Goal: Transaction & Acquisition: Purchase product/service

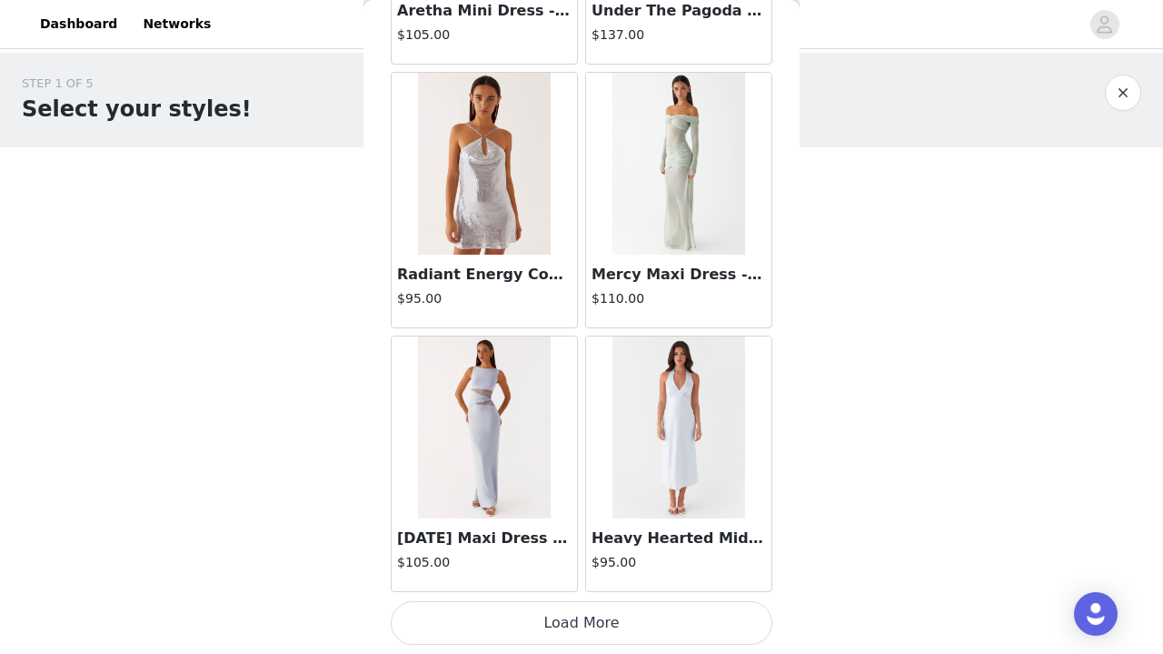
click at [566, 570] on button "Load More" at bounding box center [582, 623] width 382 height 44
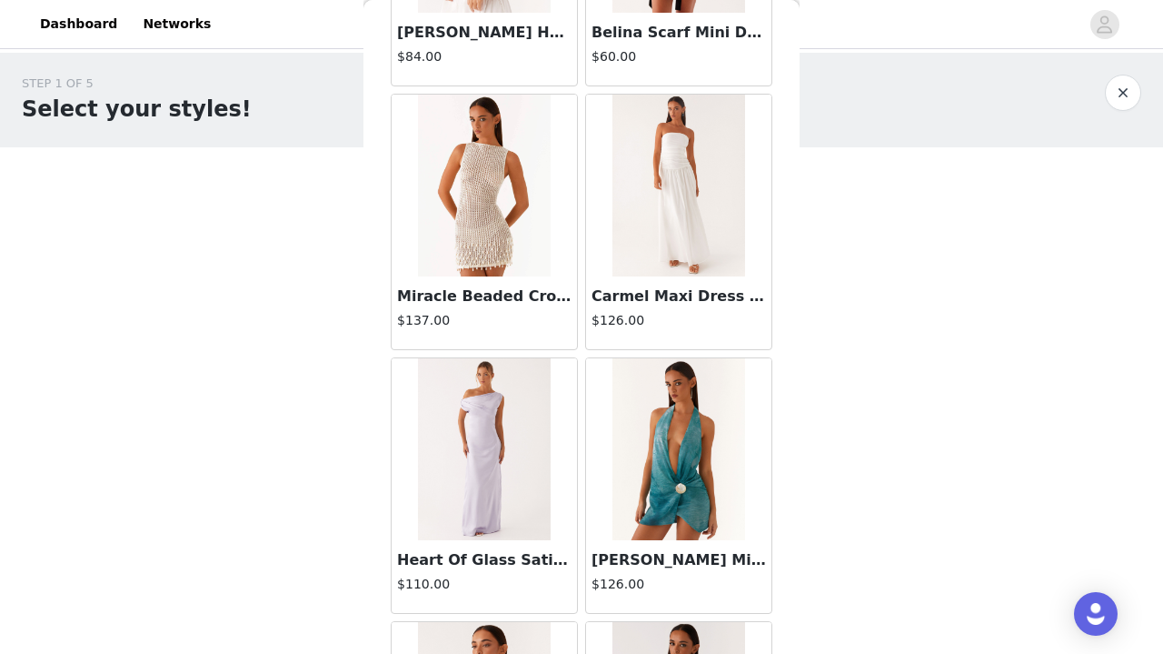
scroll to position [17652, 0]
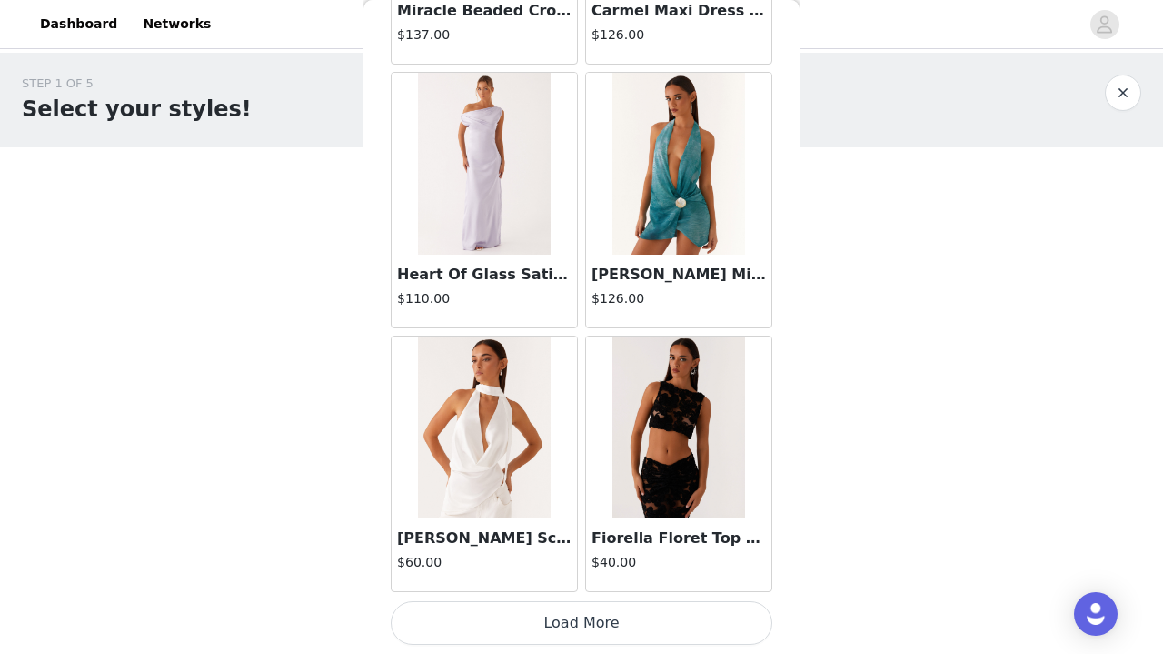
click at [568, 570] on button "Load More" at bounding box center [582, 623] width 382 height 44
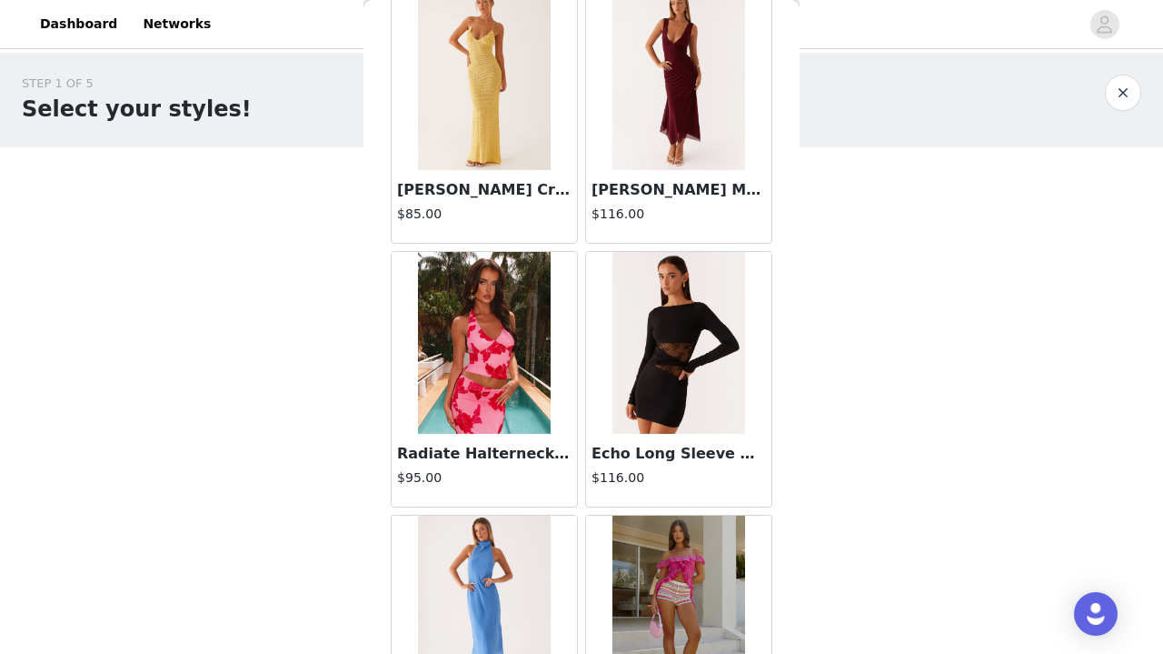
scroll to position [19828, 0]
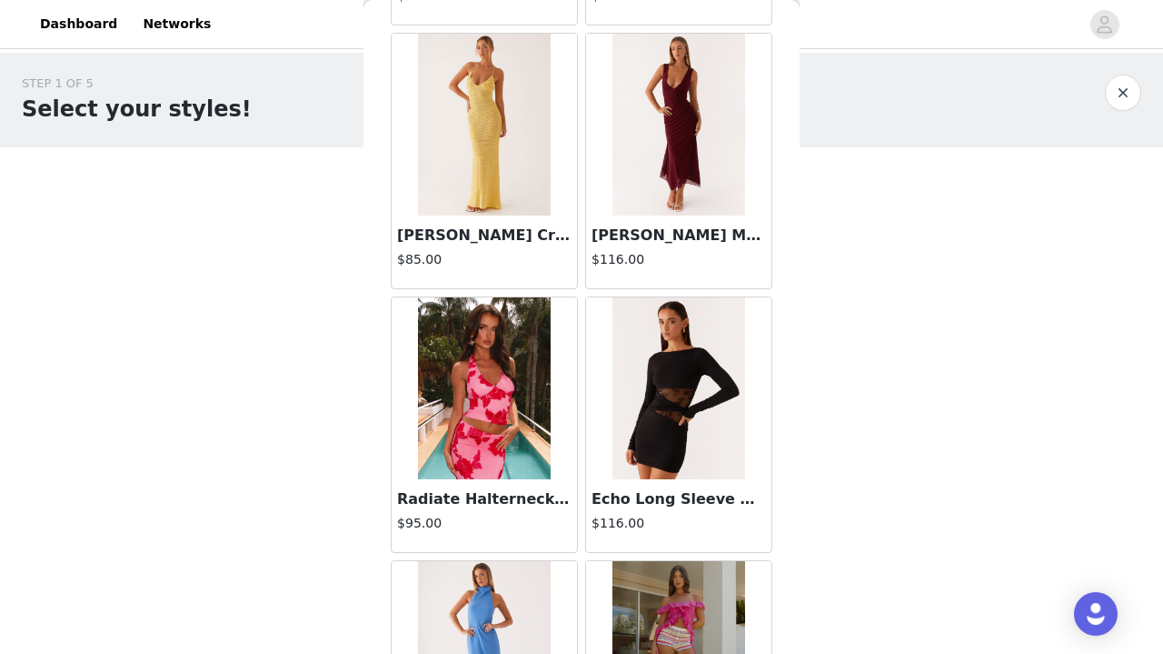
click at [514, 131] on img at bounding box center [484, 125] width 132 height 182
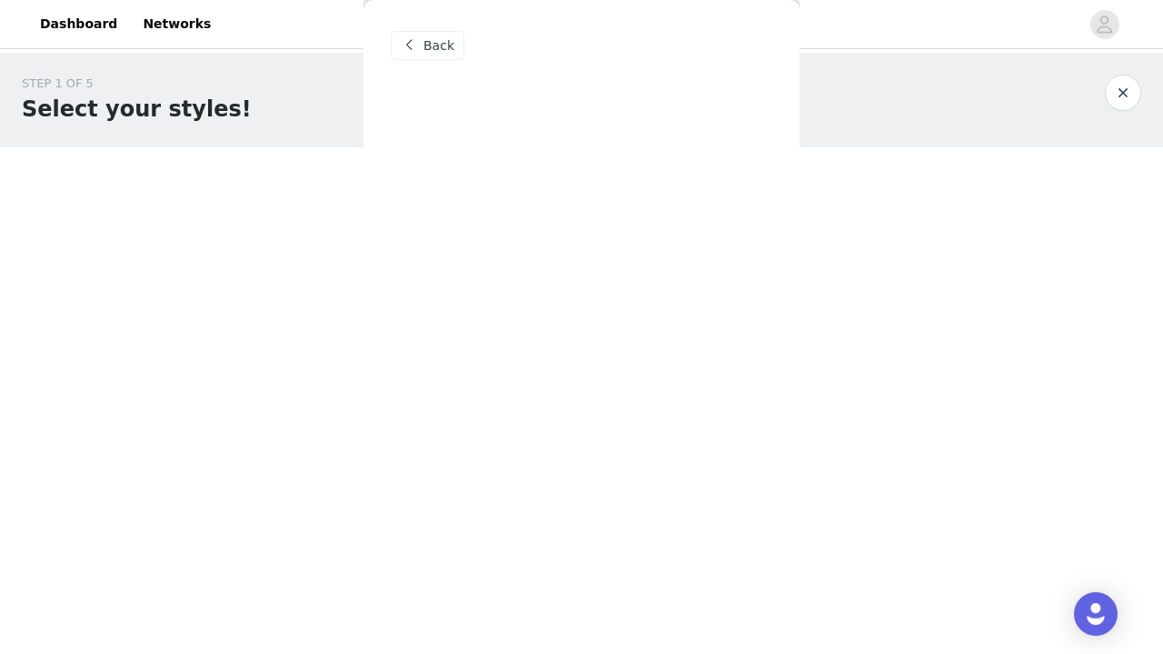
scroll to position [0, 0]
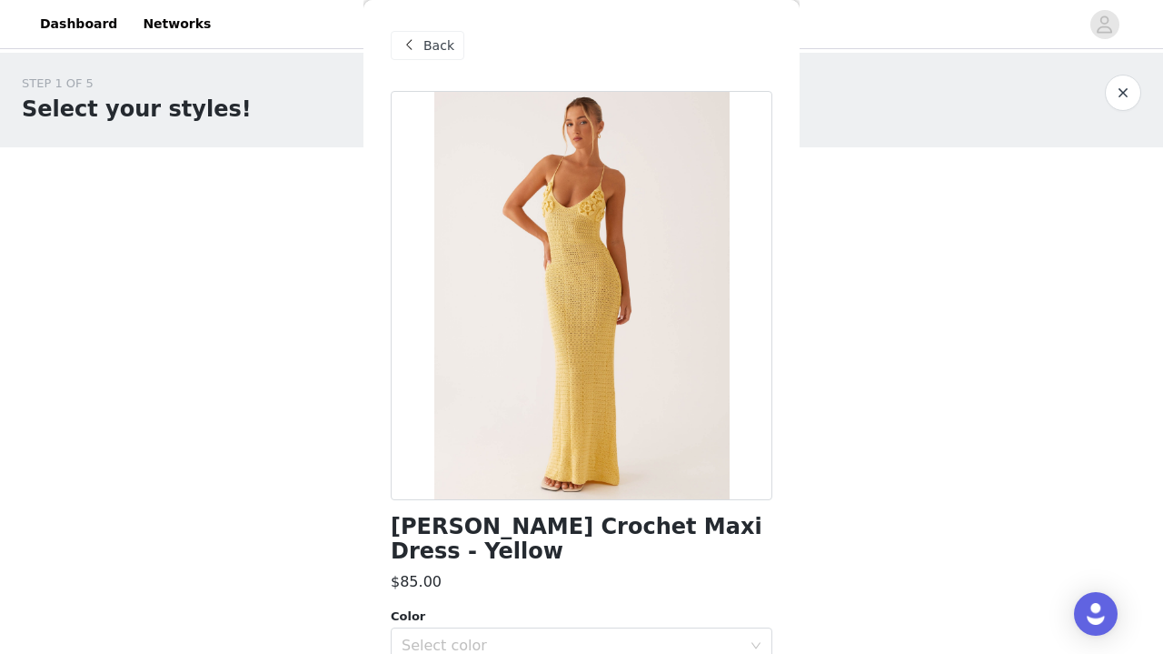
click at [438, 50] on span "Back" at bounding box center [439, 45] width 31 height 19
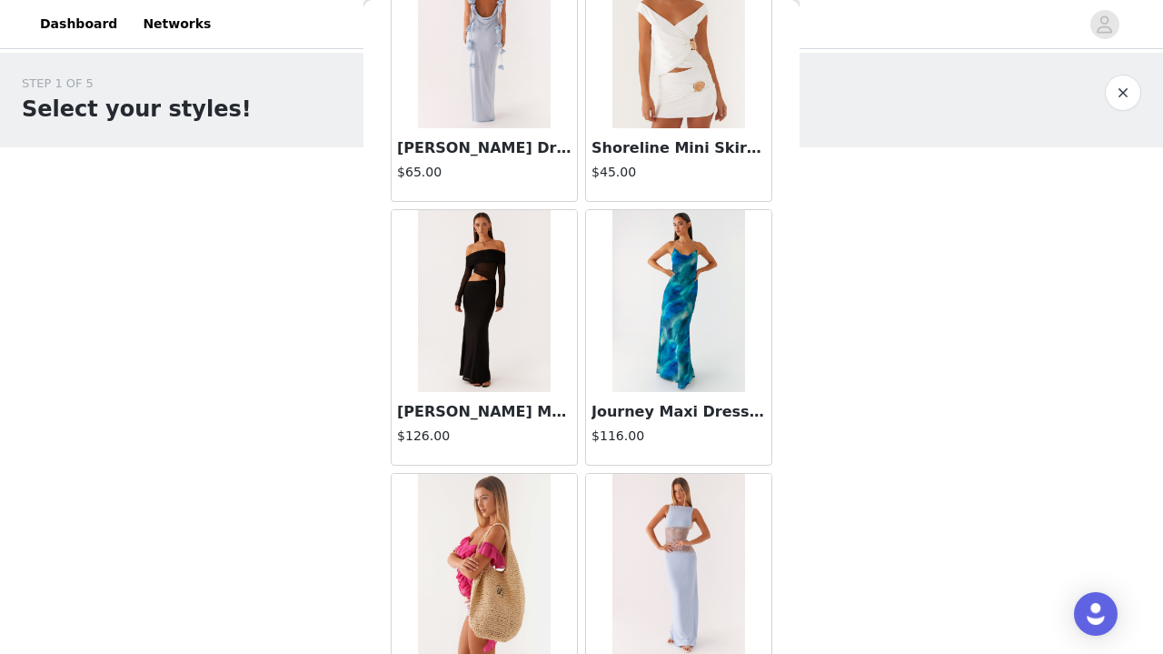
scroll to position [19589, 0]
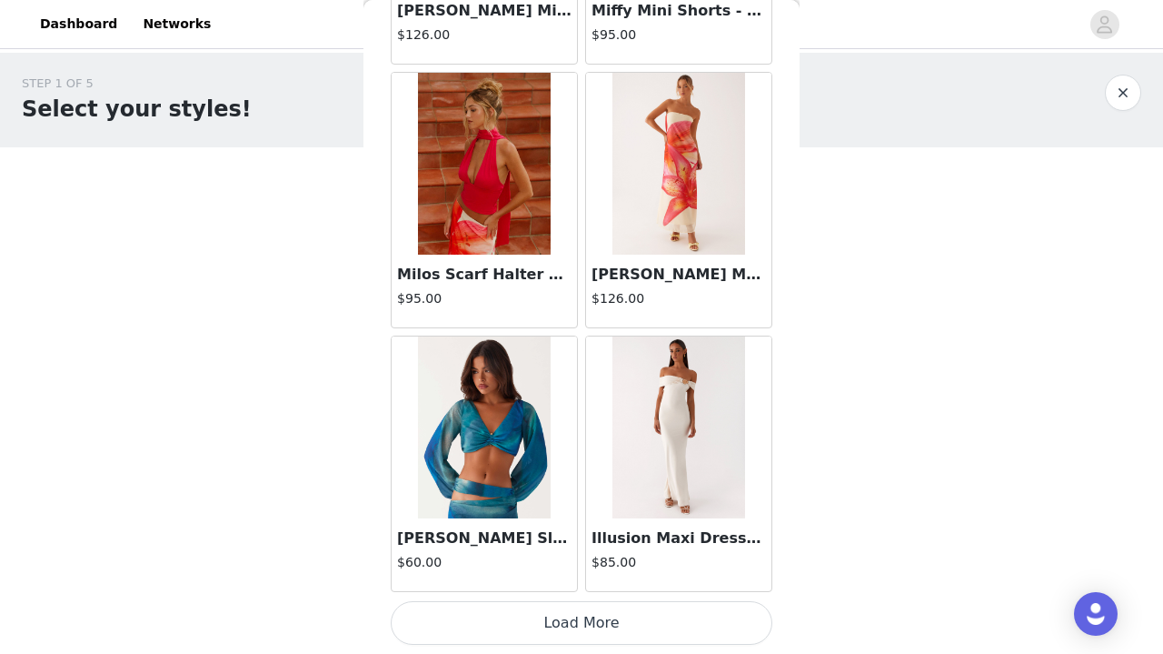
click at [507, 570] on button "Load More" at bounding box center [582, 623] width 382 height 44
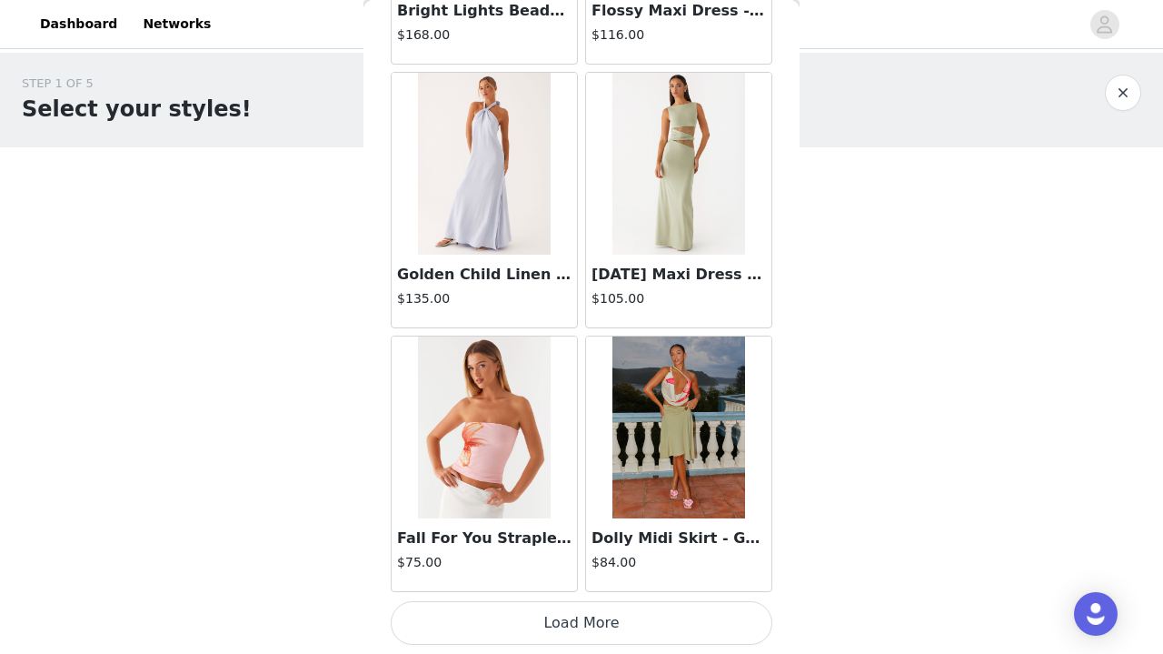
scroll to position [0, 0]
click at [530, 570] on button "Load More" at bounding box center [582, 623] width 382 height 44
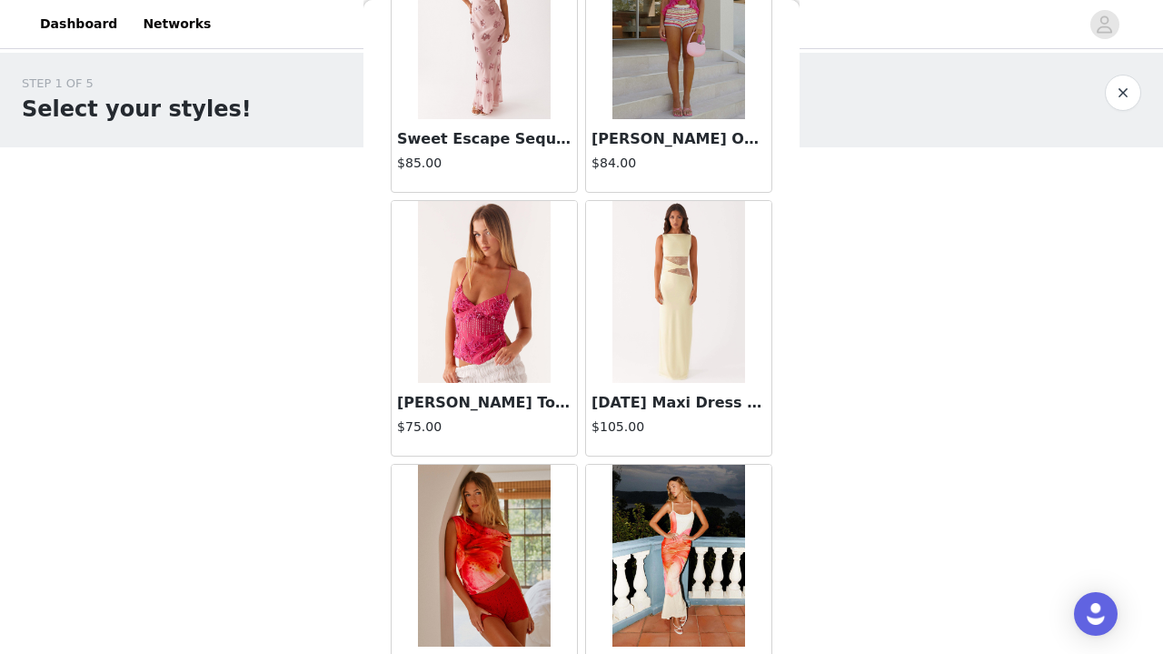
scroll to position [25674, 0]
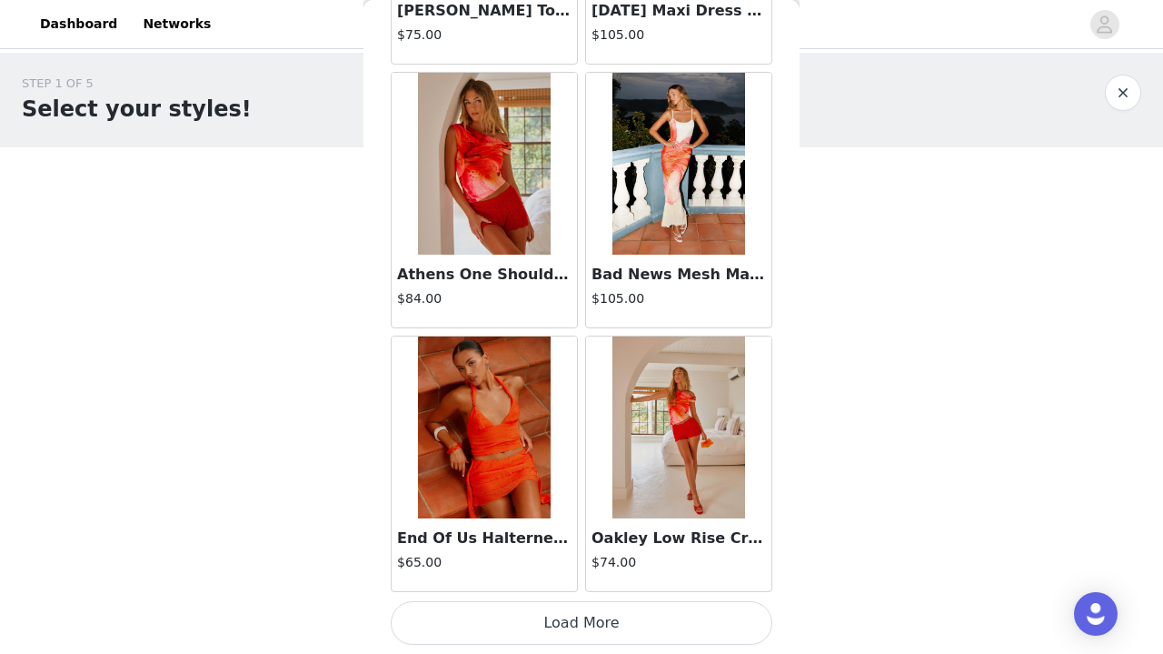
click at [479, 570] on button "Load More" at bounding box center [582, 623] width 382 height 44
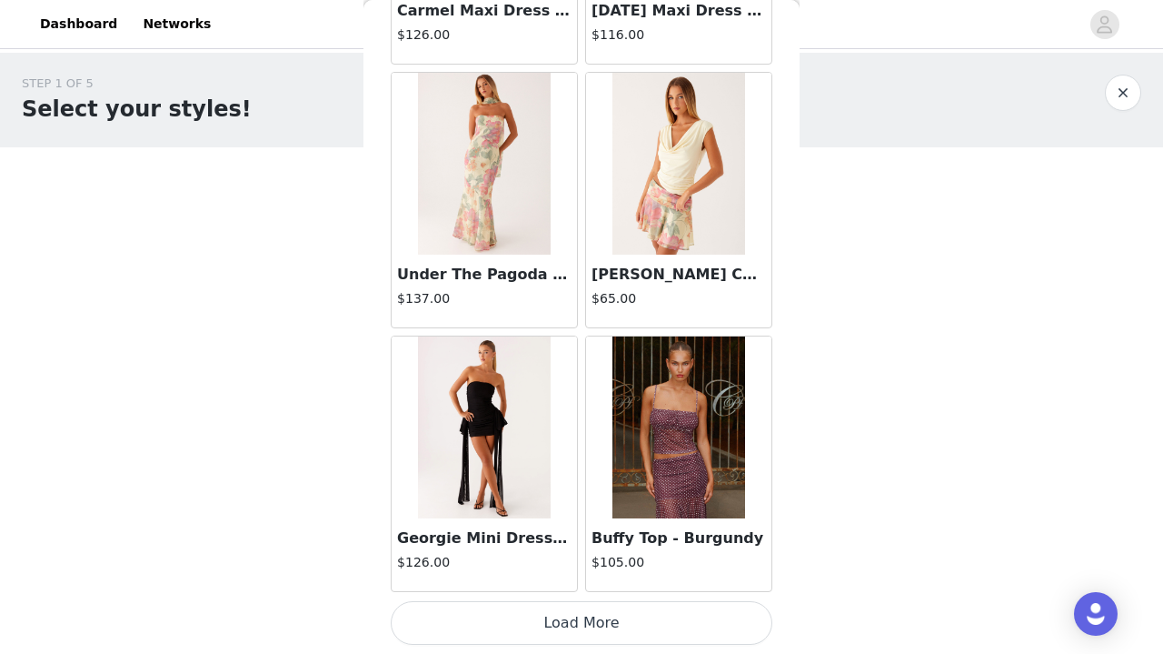
scroll to position [0, 0]
click at [533, 570] on button "Load More" at bounding box center [582, 623] width 382 height 44
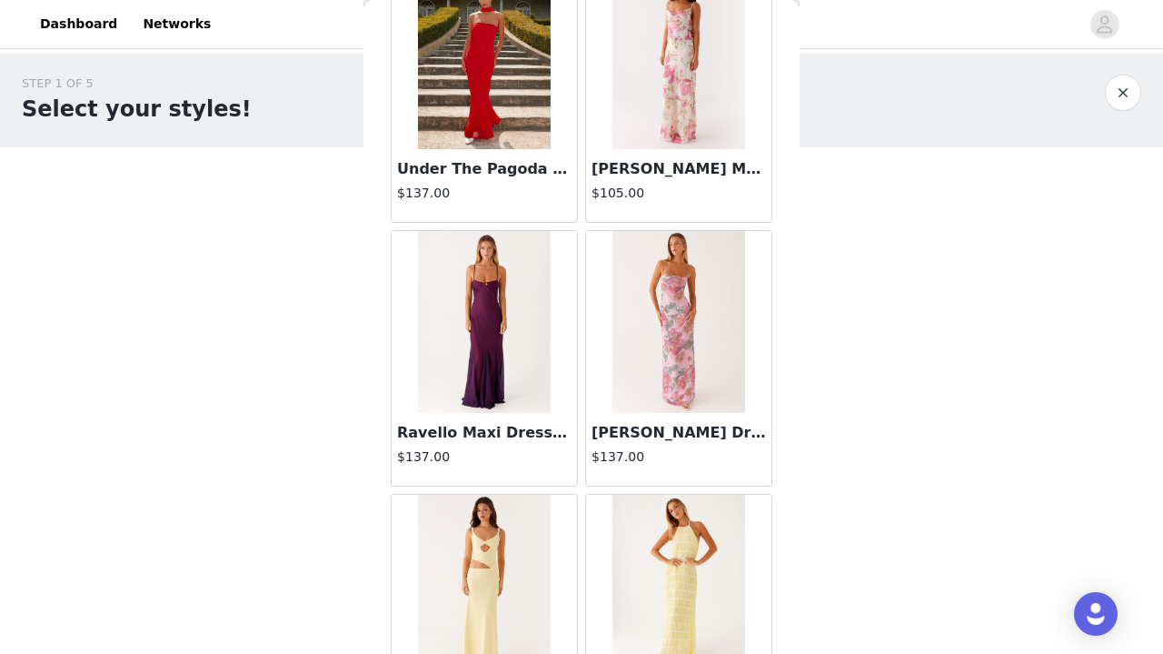
scroll to position [30445, 0]
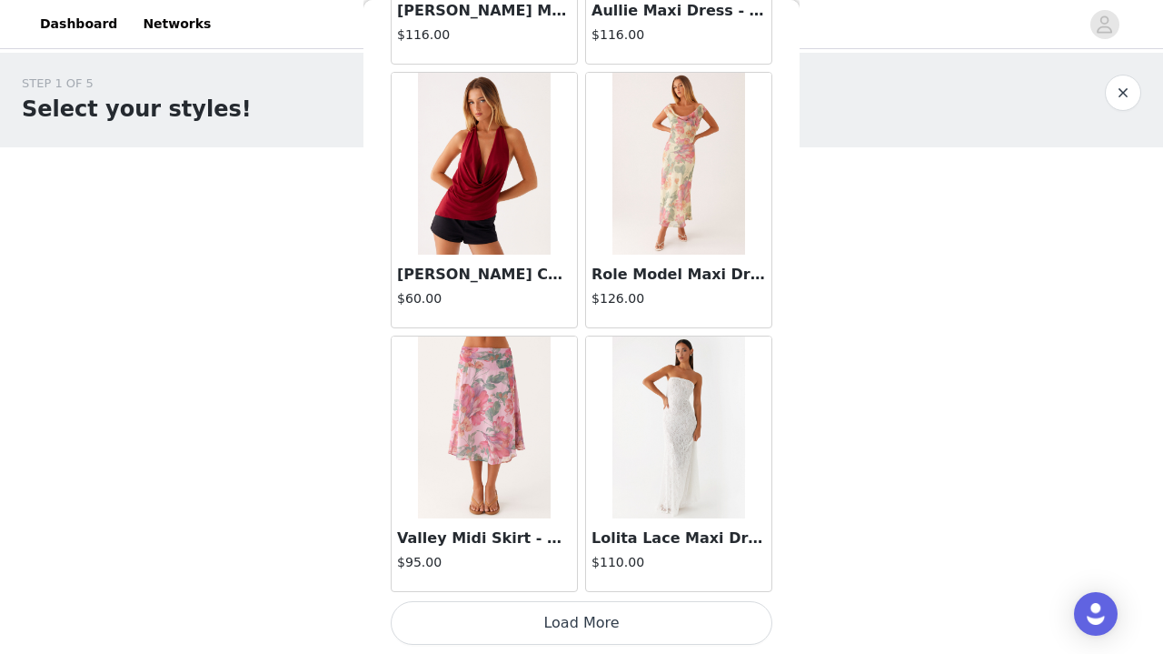
click at [581, 570] on button "Load More" at bounding box center [582, 623] width 382 height 44
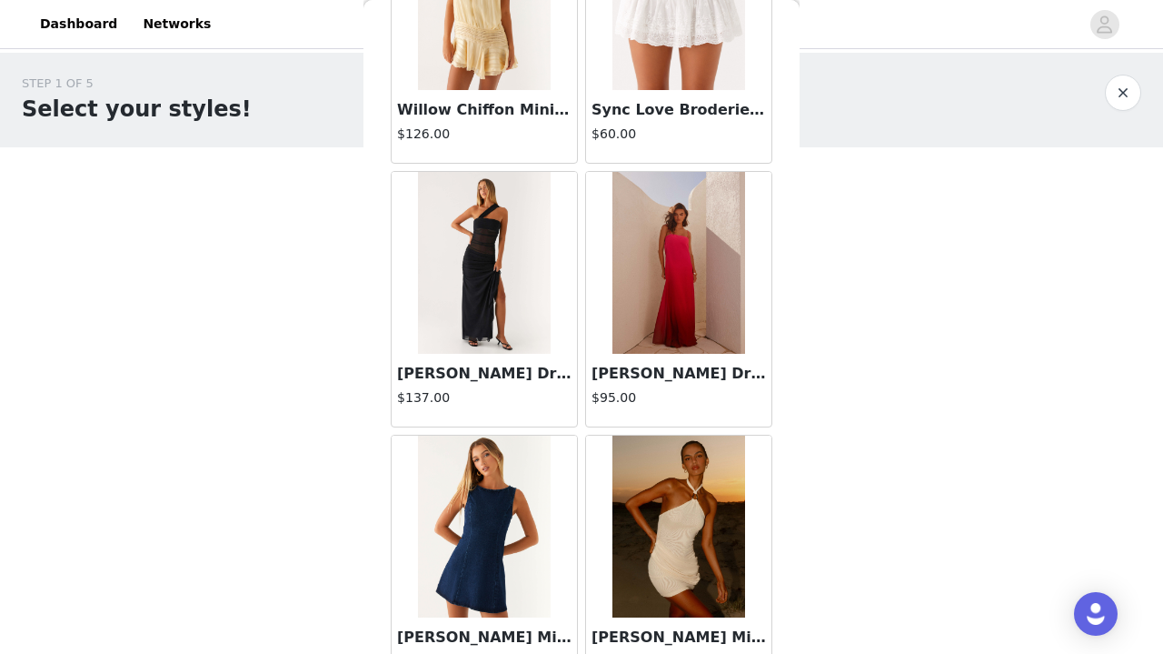
scroll to position [33760, 0]
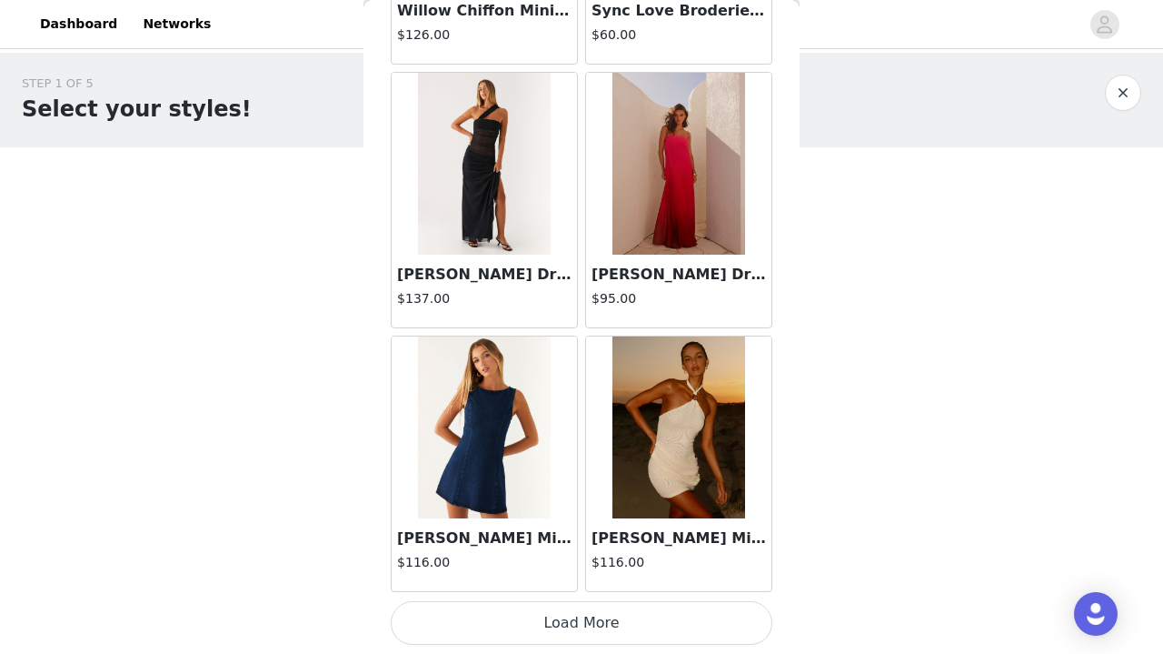
click at [581, 570] on button "Load More" at bounding box center [582, 623] width 382 height 44
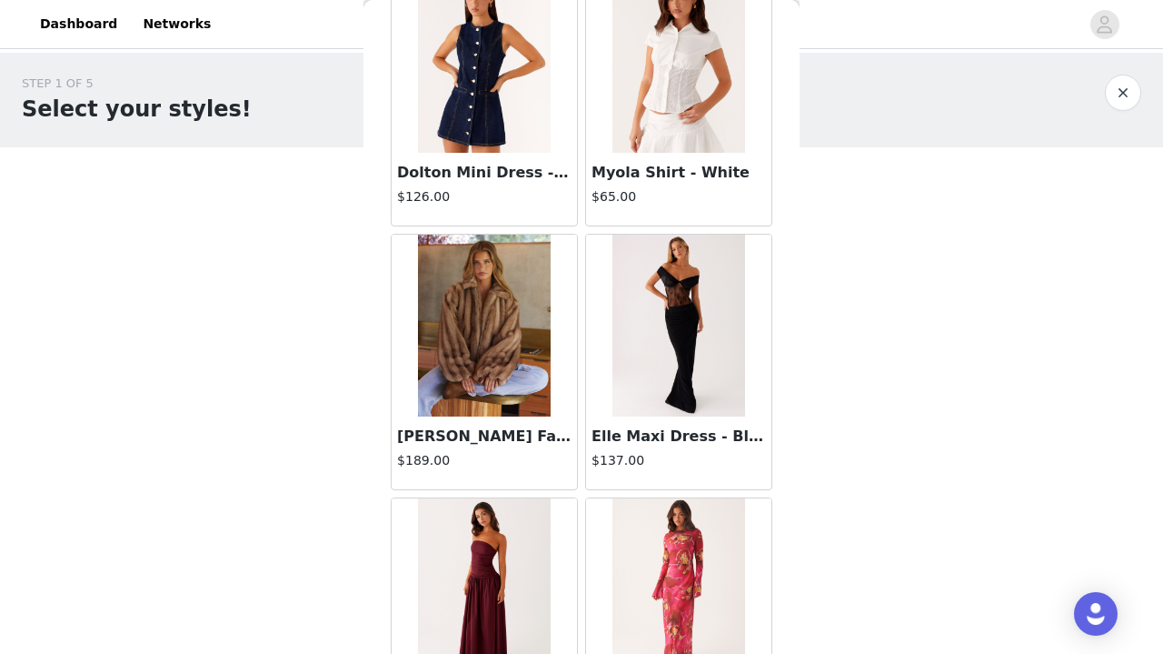
scroll to position [35182, 0]
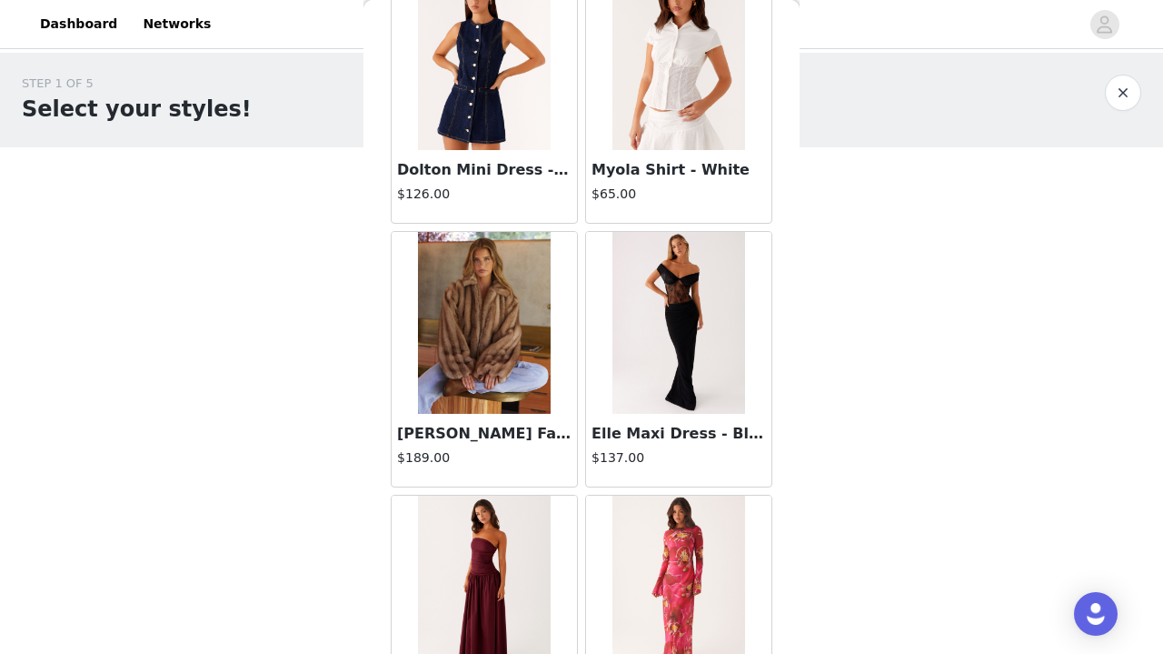
click at [494, 324] on img at bounding box center [484, 323] width 132 height 182
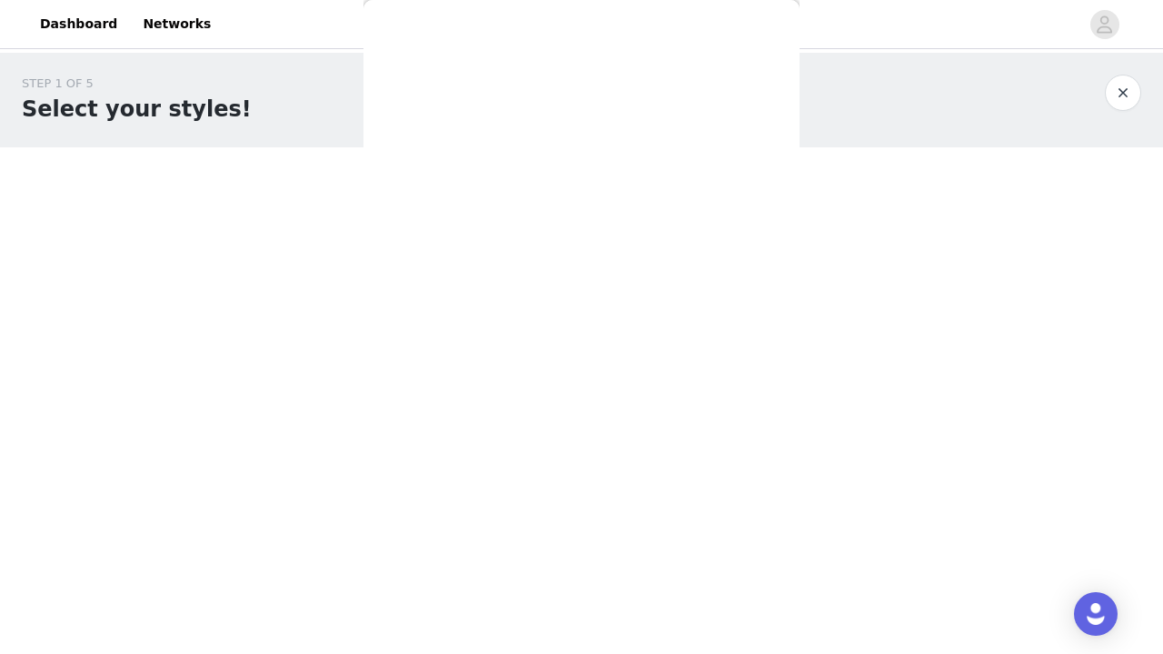
scroll to position [325, 0]
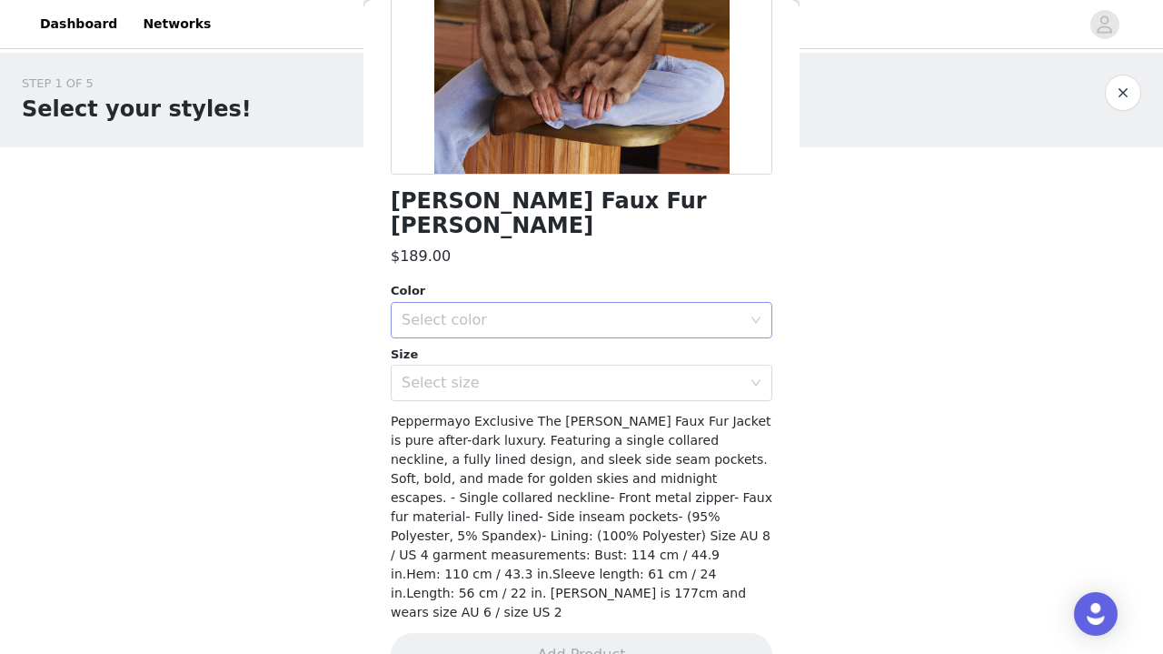
click at [504, 311] on div "Select color" at bounding box center [572, 320] width 340 height 18
click at [501, 327] on li "Brown" at bounding box center [582, 334] width 382 height 29
click at [505, 374] on div "Select size" at bounding box center [572, 383] width 340 height 18
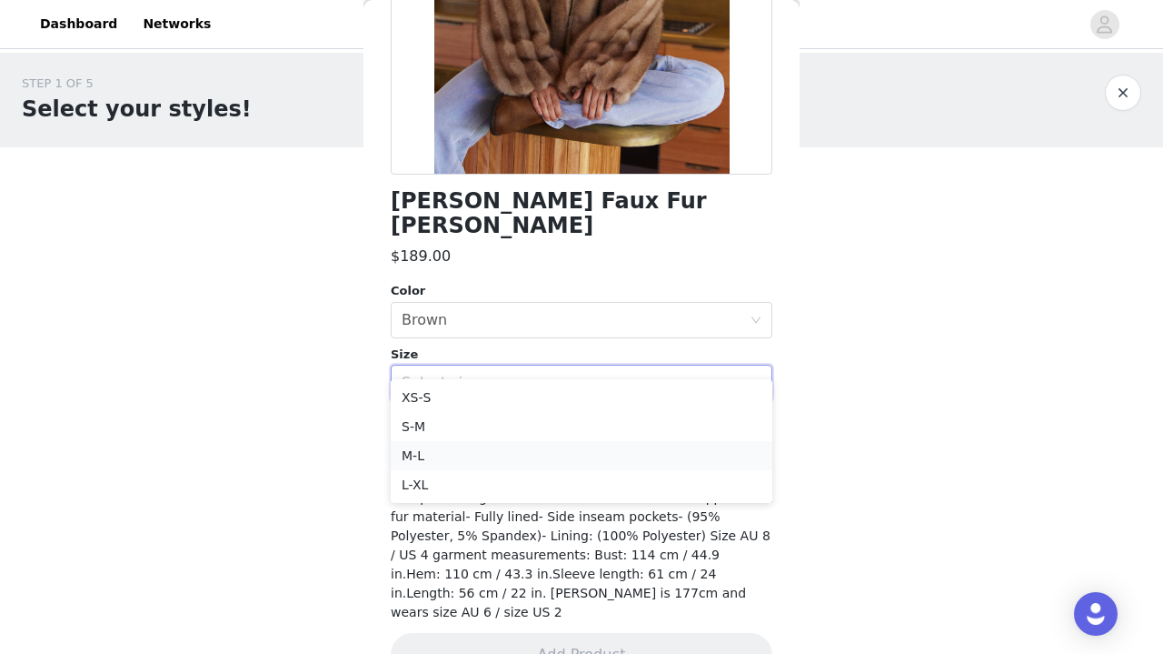
click at [491, 445] on li "M-L" at bounding box center [582, 455] width 382 height 29
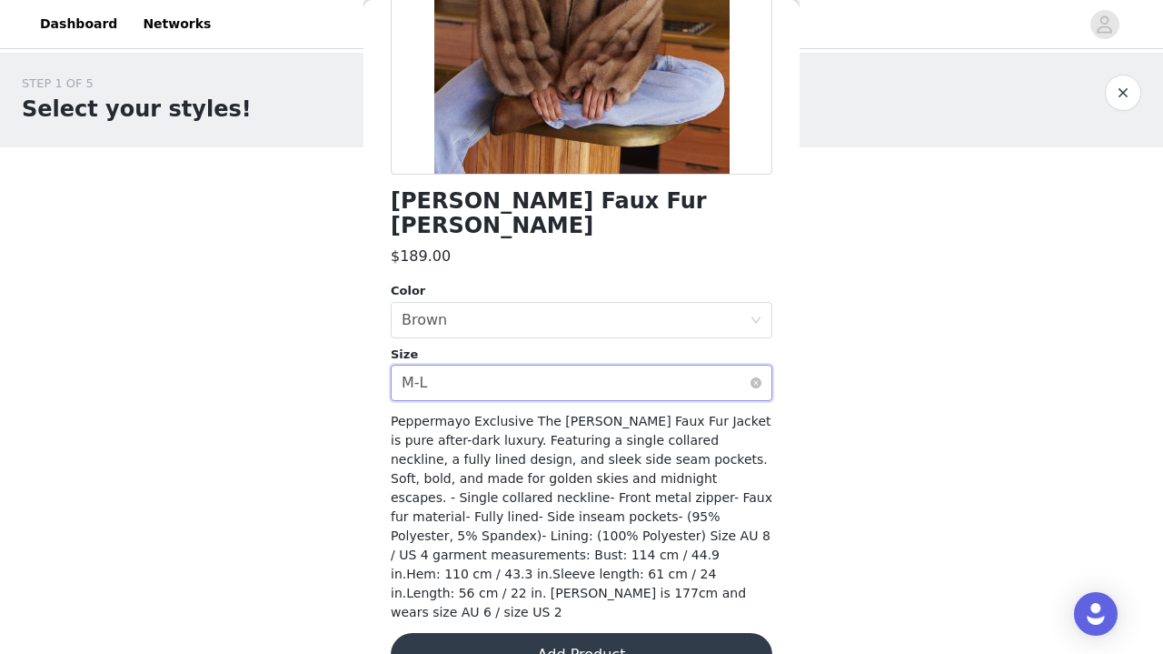
click at [517, 373] on div "Select size M-L" at bounding box center [576, 382] width 348 height 35
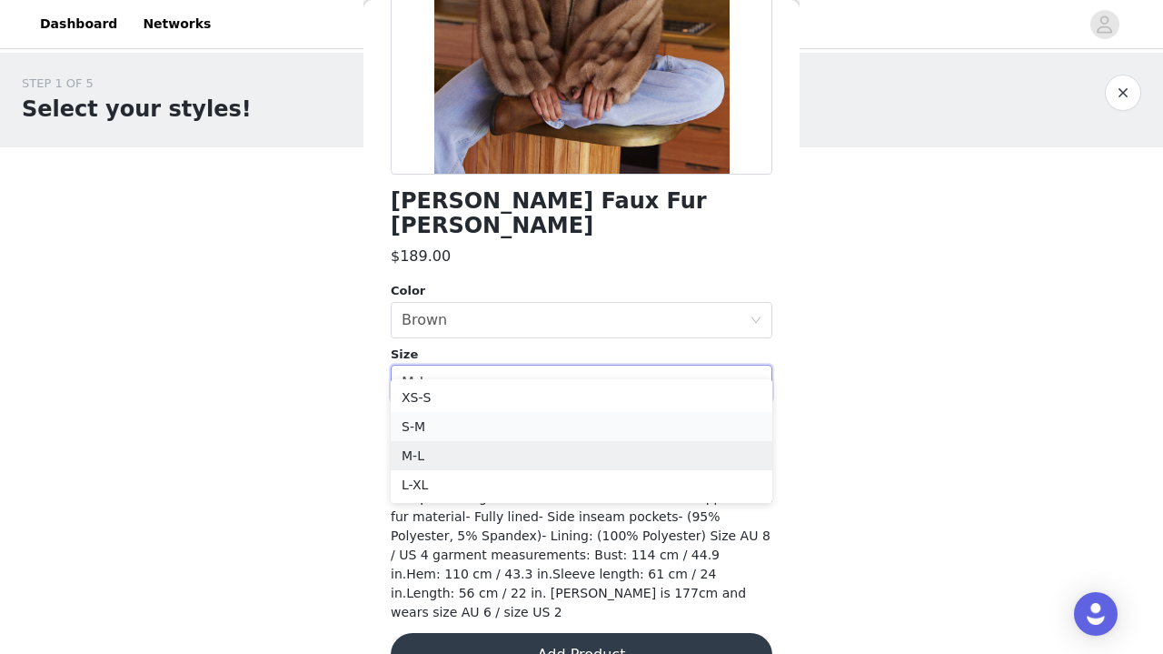
click at [524, 430] on li "S-M" at bounding box center [582, 426] width 382 height 29
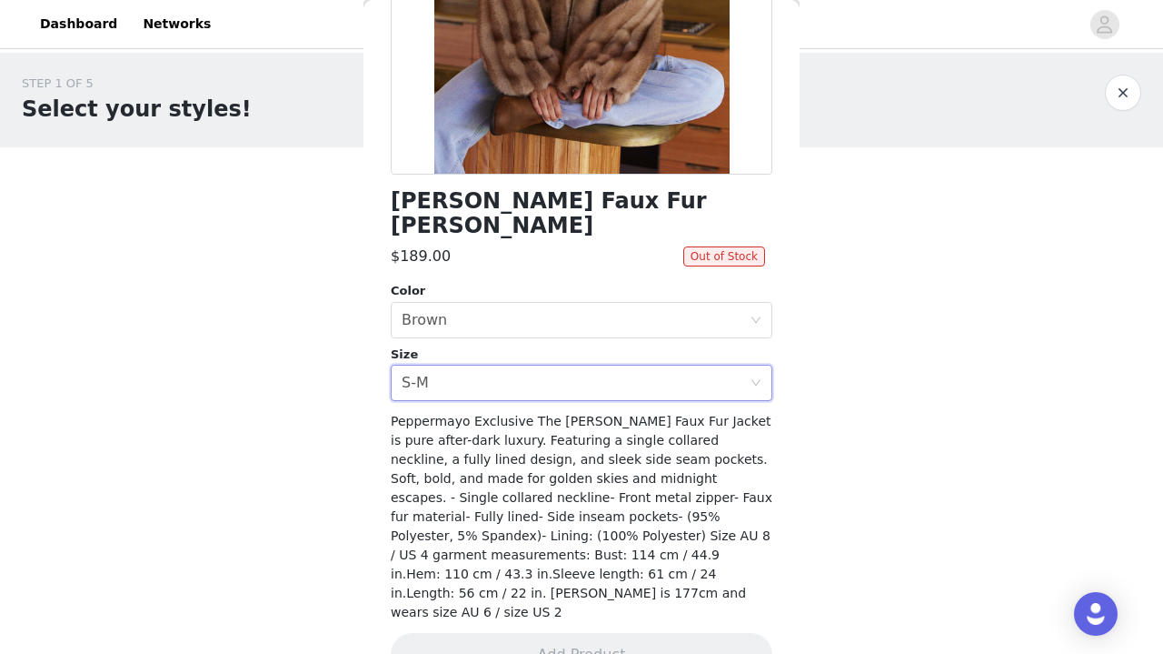
click at [537, 382] on div "[PERSON_NAME] Faux Fur Jacket - Brown $189.00 Out of Stock Color Select color B…" at bounding box center [582, 231] width 382 height 933
click at [536, 369] on div "Select size S-M" at bounding box center [576, 382] width 348 height 35
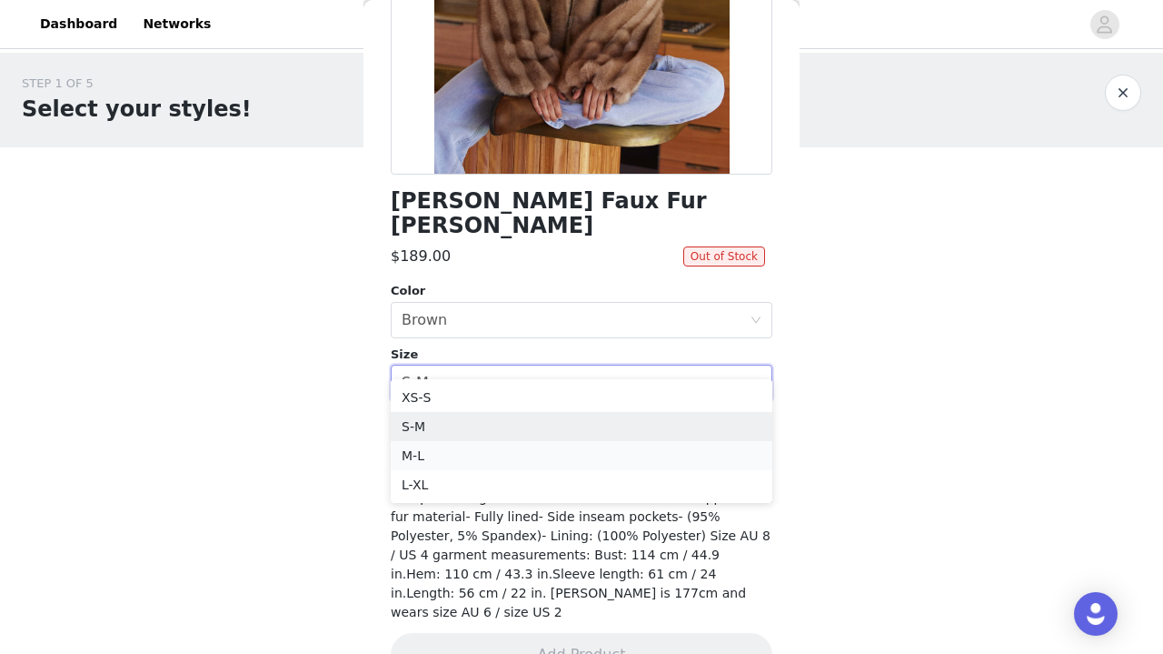
click at [536, 454] on li "M-L" at bounding box center [582, 455] width 382 height 29
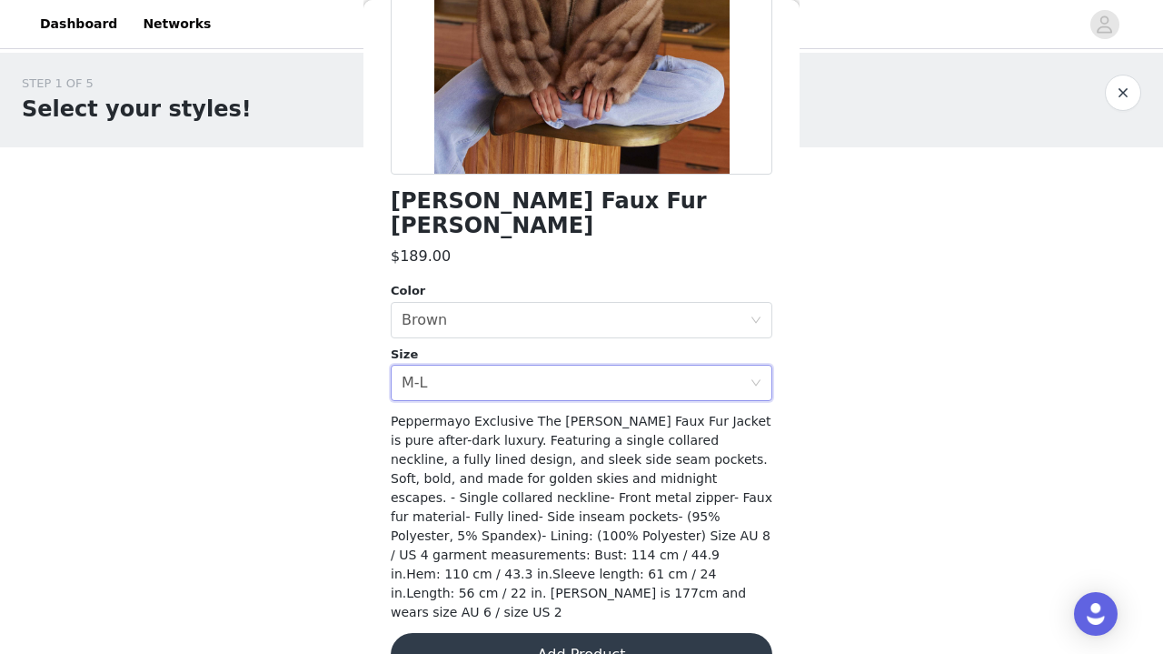
click at [587, 570] on button "Add Product" at bounding box center [582, 655] width 382 height 44
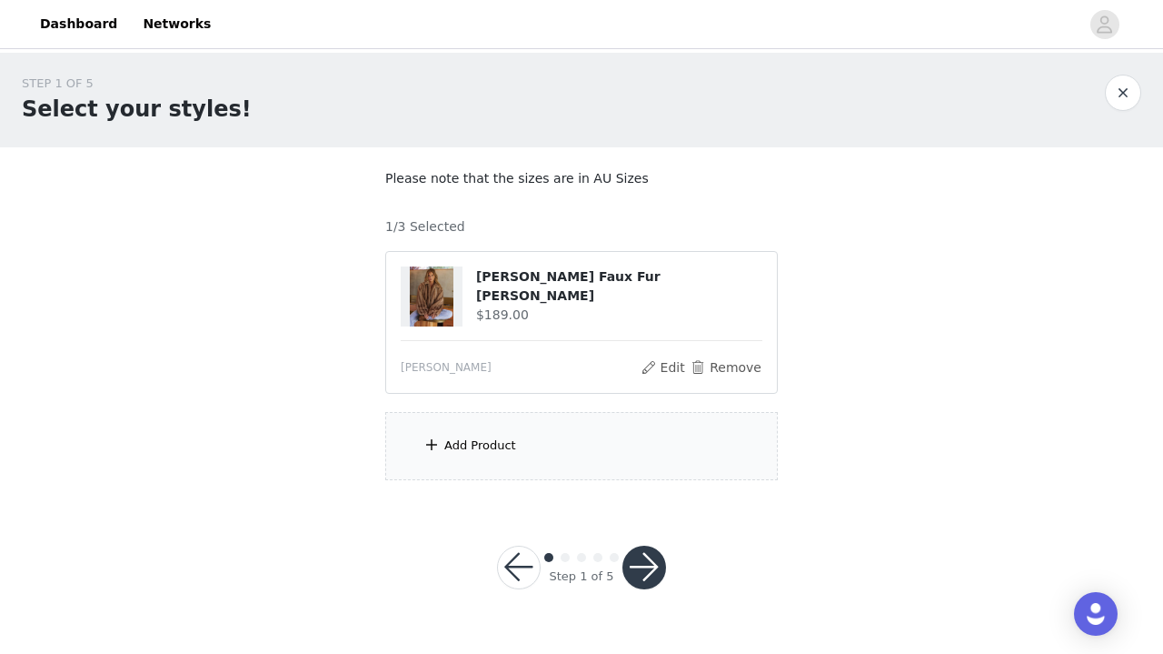
click at [560, 457] on div "Add Product" at bounding box center [581, 446] width 393 height 68
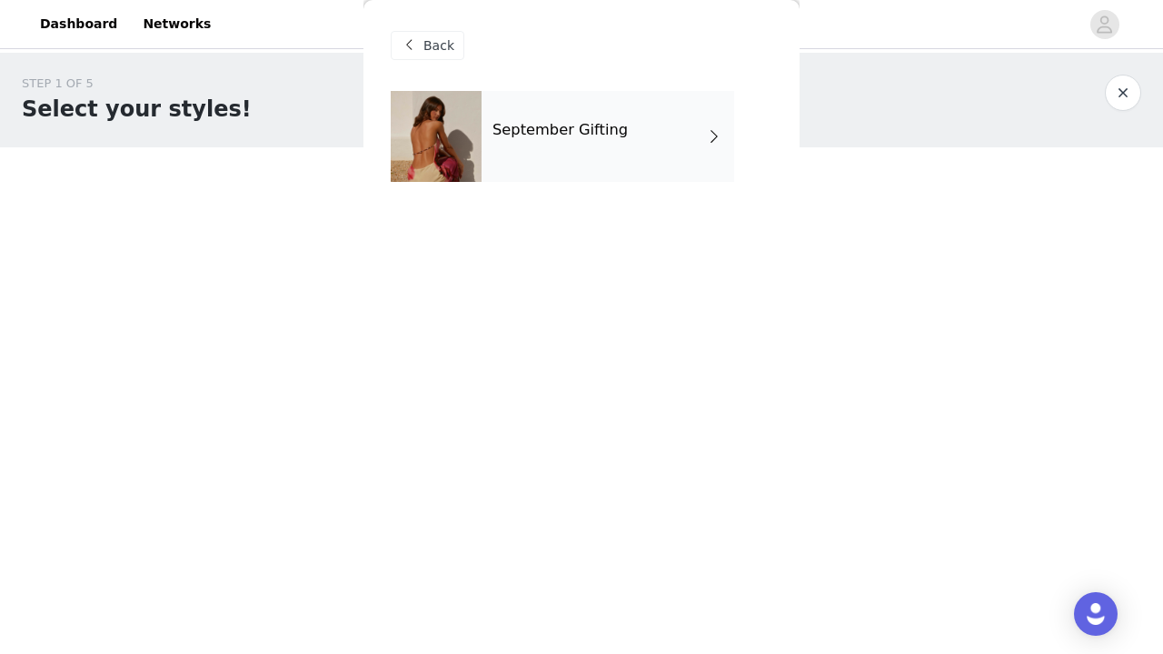
click at [564, 128] on h4 "September Gifting" at bounding box center [560, 130] width 135 height 16
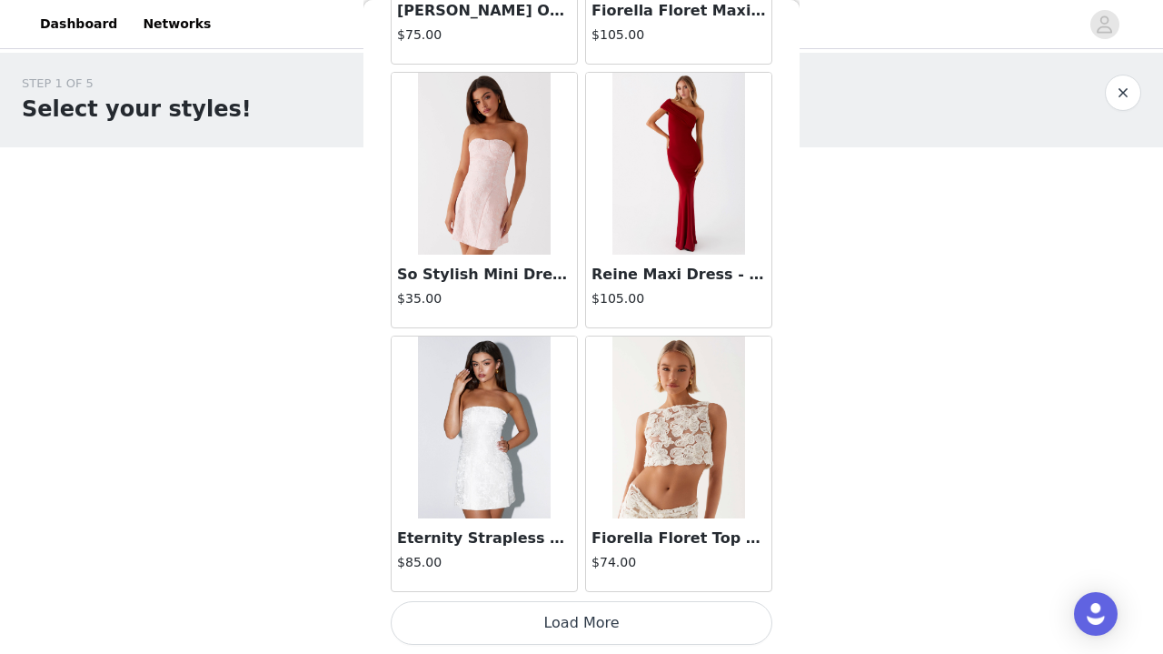
scroll to position [2128, 0]
click at [574, 570] on button "Load More" at bounding box center [582, 623] width 382 height 44
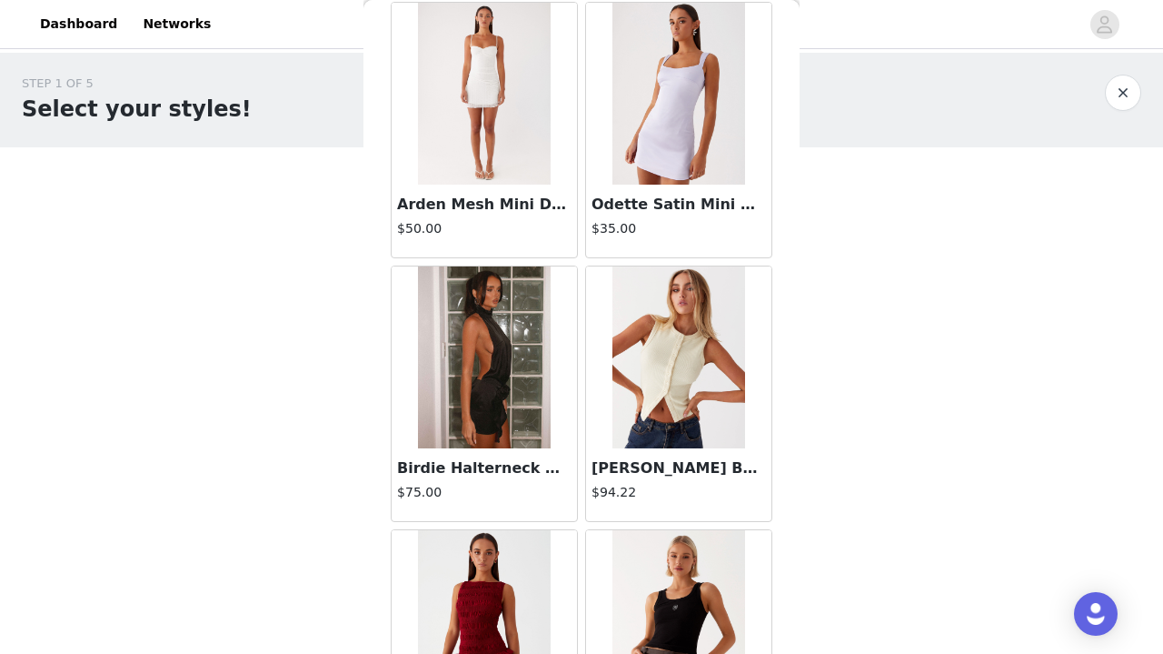
scroll to position [4323, 0]
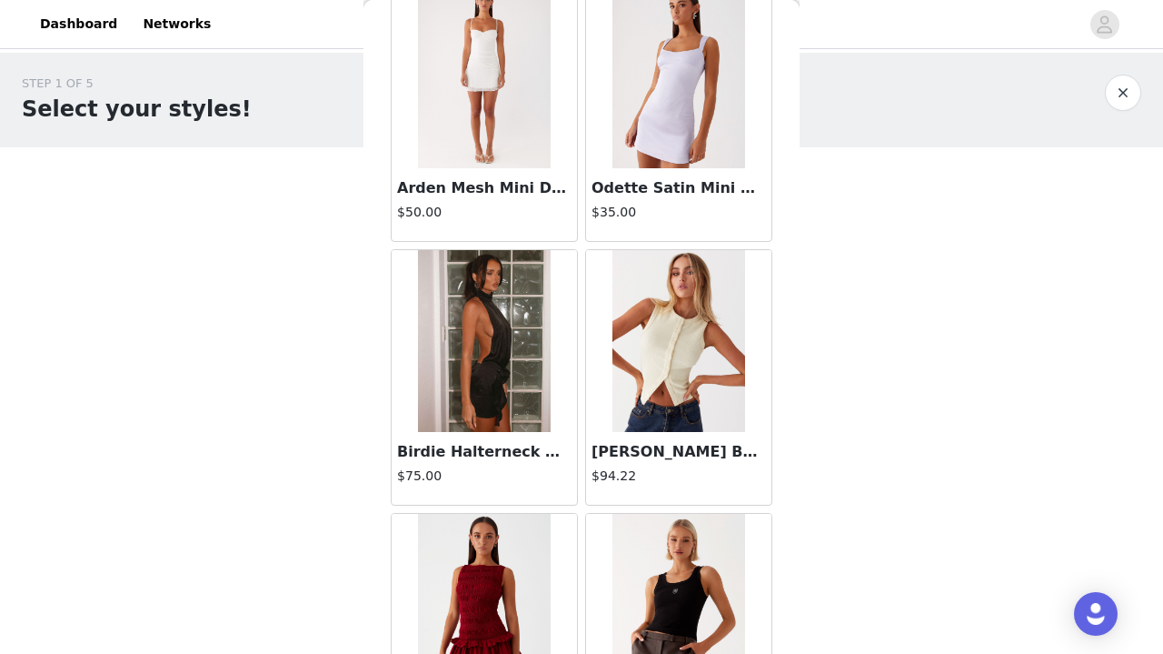
click at [483, 339] on img at bounding box center [484, 341] width 132 height 182
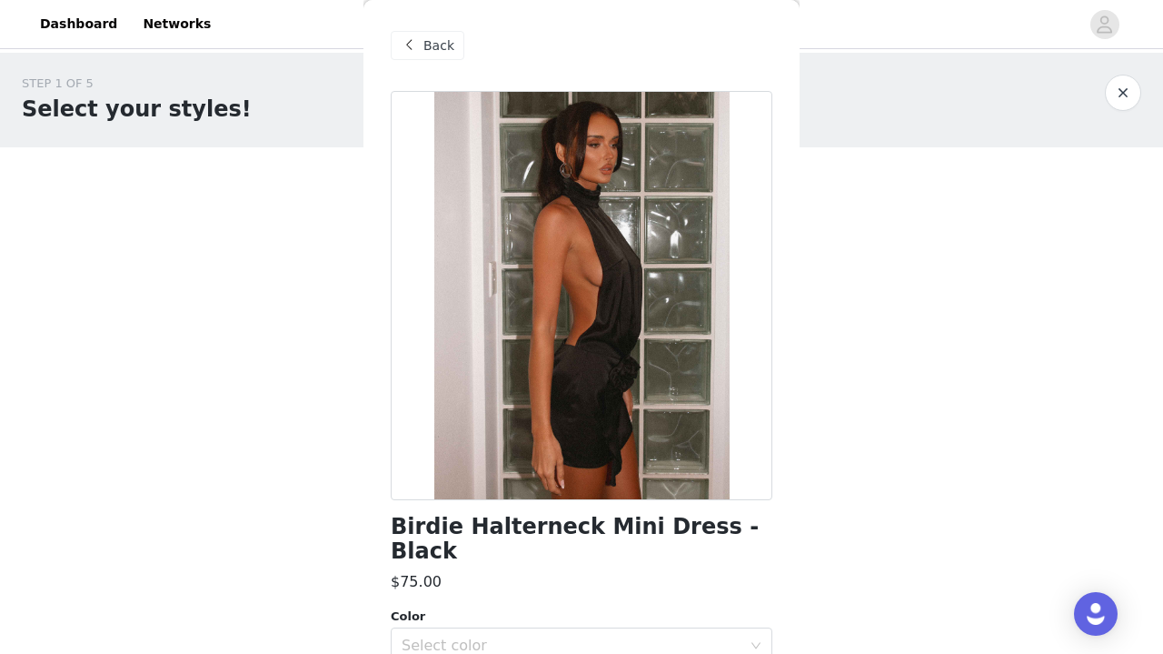
scroll to position [0, 0]
click at [410, 45] on span at bounding box center [409, 46] width 22 height 22
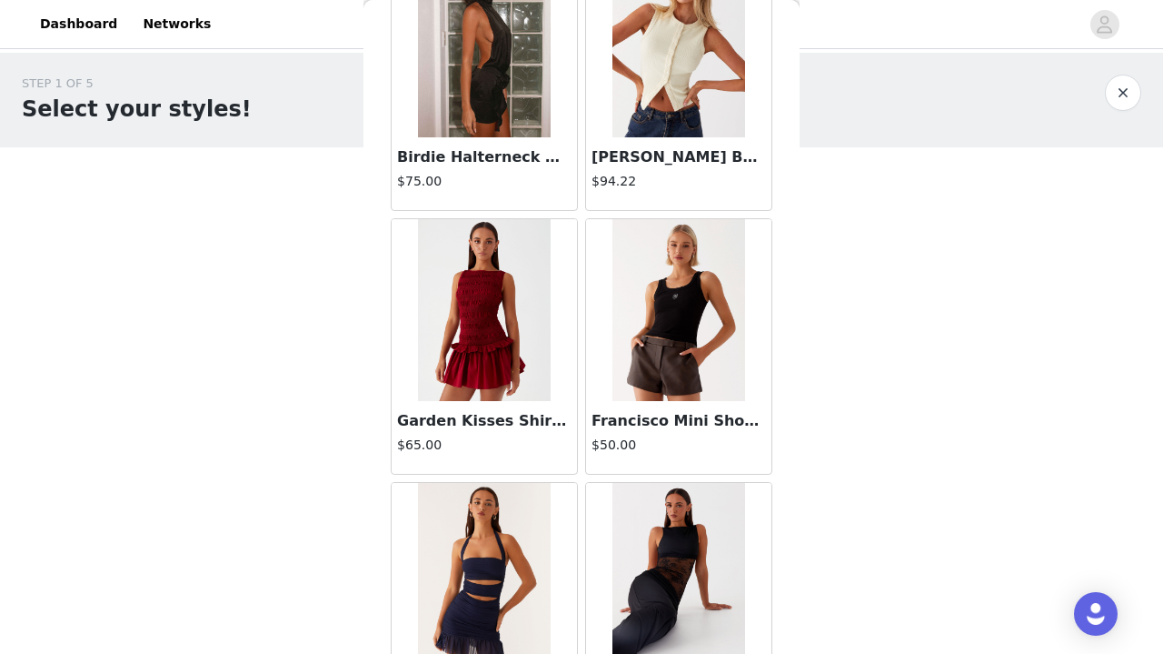
scroll to position [4757, 0]
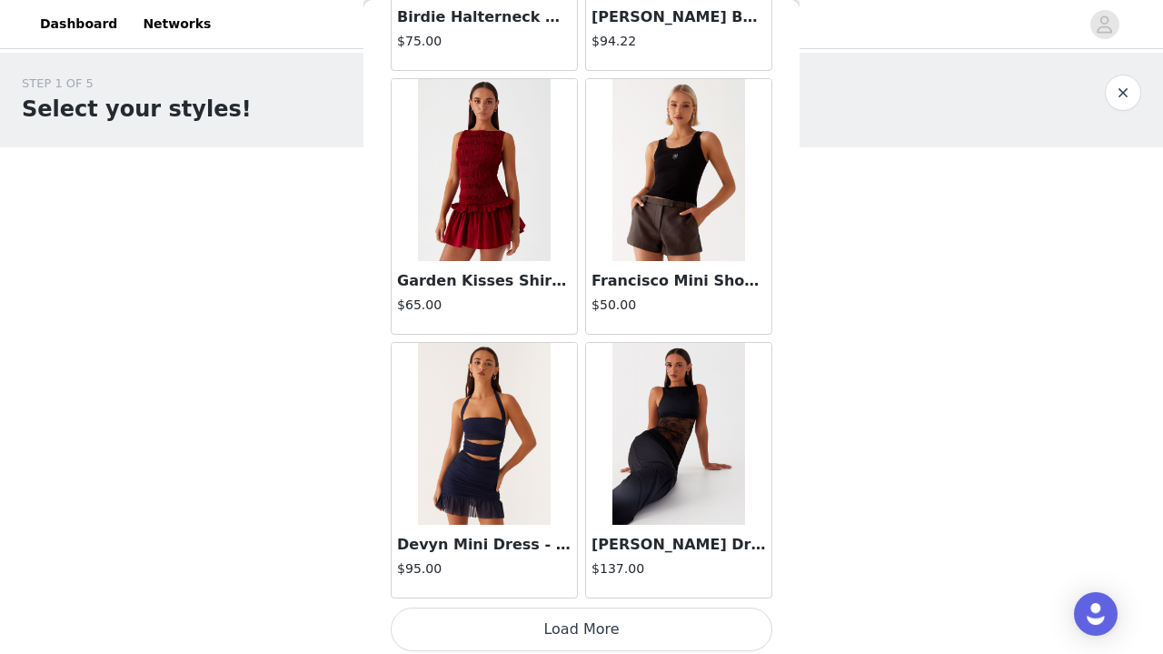
click at [609, 570] on button "Load More" at bounding box center [582, 629] width 382 height 44
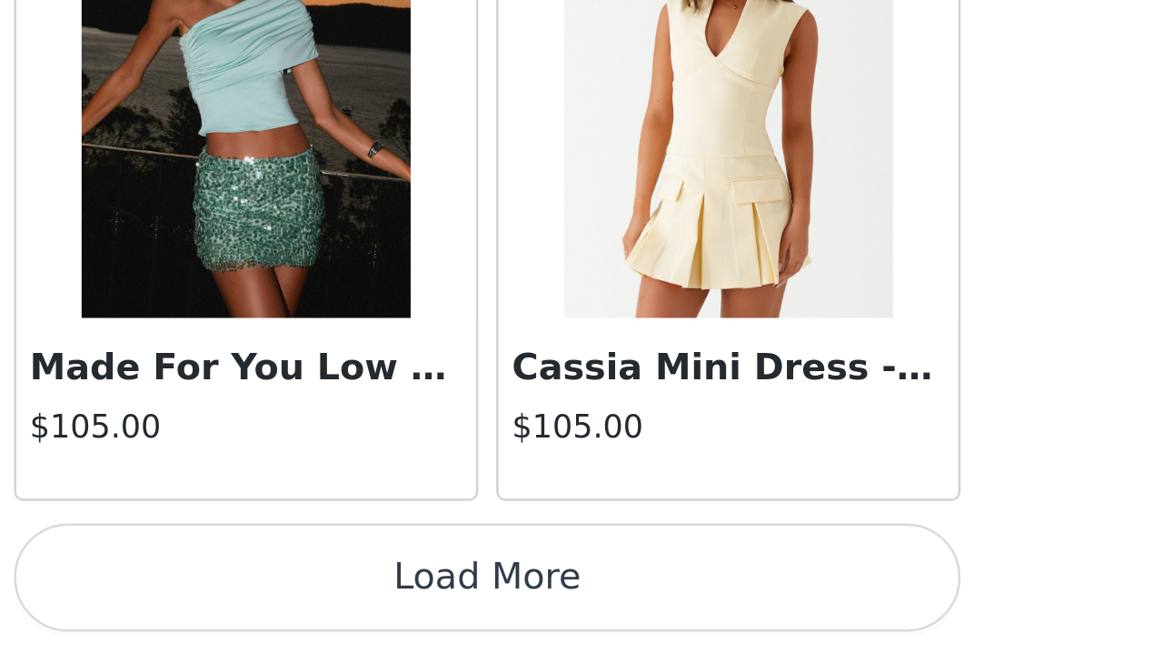
scroll to position [0, 0]
click at [391, 570] on button "Load More" at bounding box center [582, 623] width 382 height 44
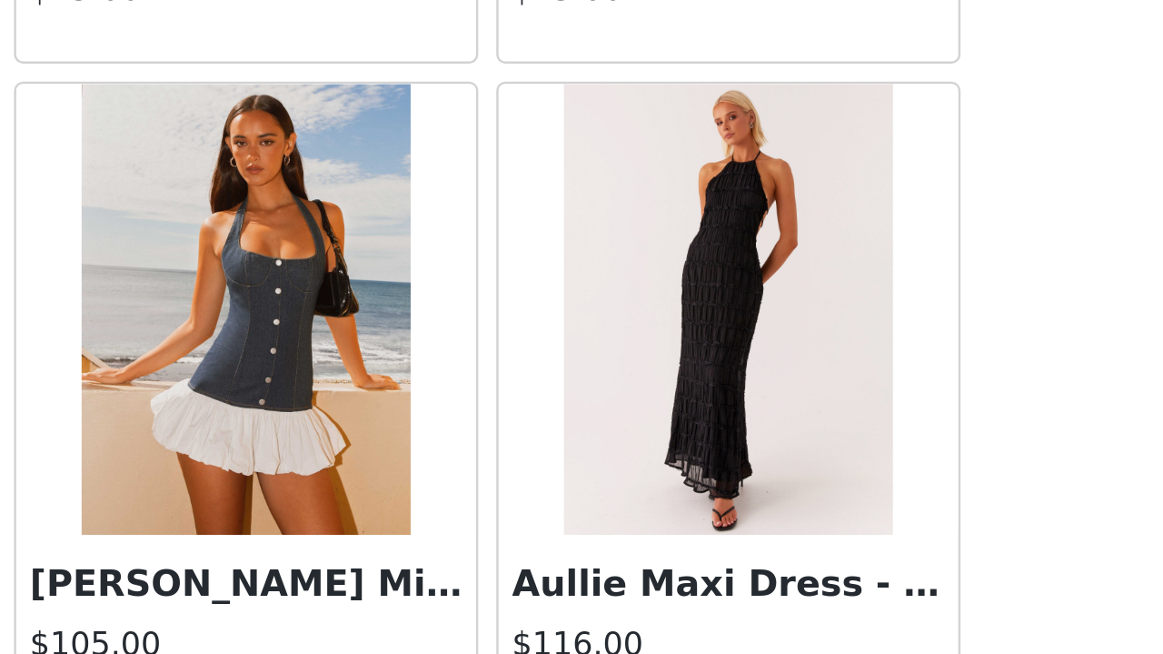
scroll to position [7849, 0]
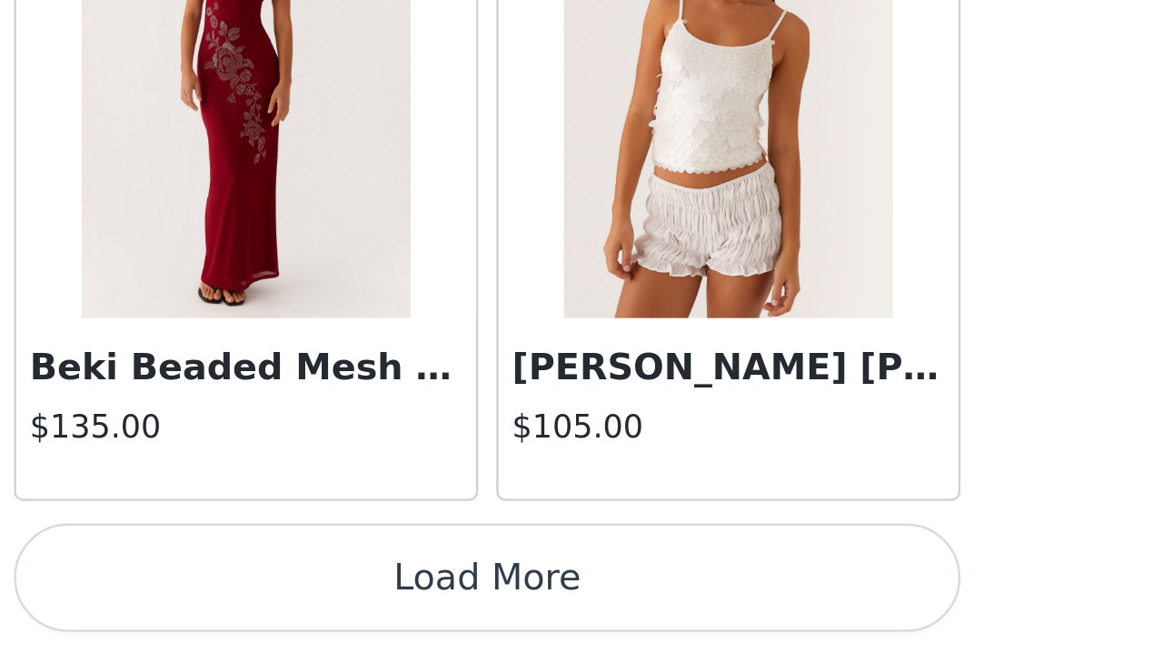
click at [391, 570] on button "Load More" at bounding box center [582, 623] width 382 height 44
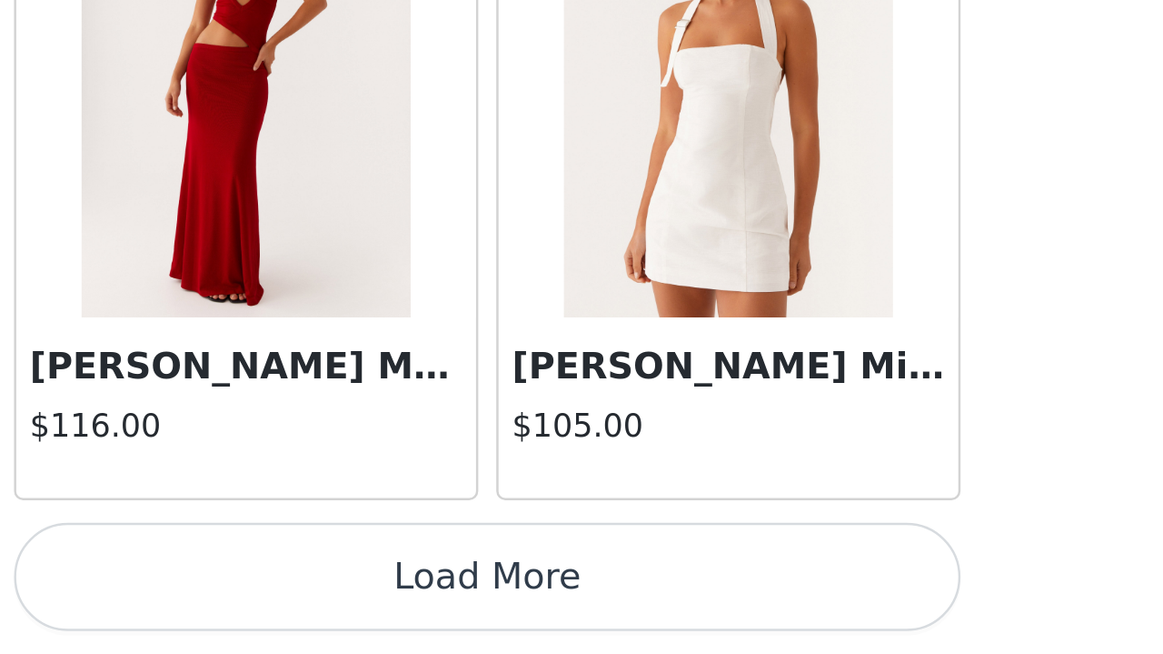
scroll to position [0, 0]
click at [391, 570] on button "Load More" at bounding box center [582, 623] width 382 height 44
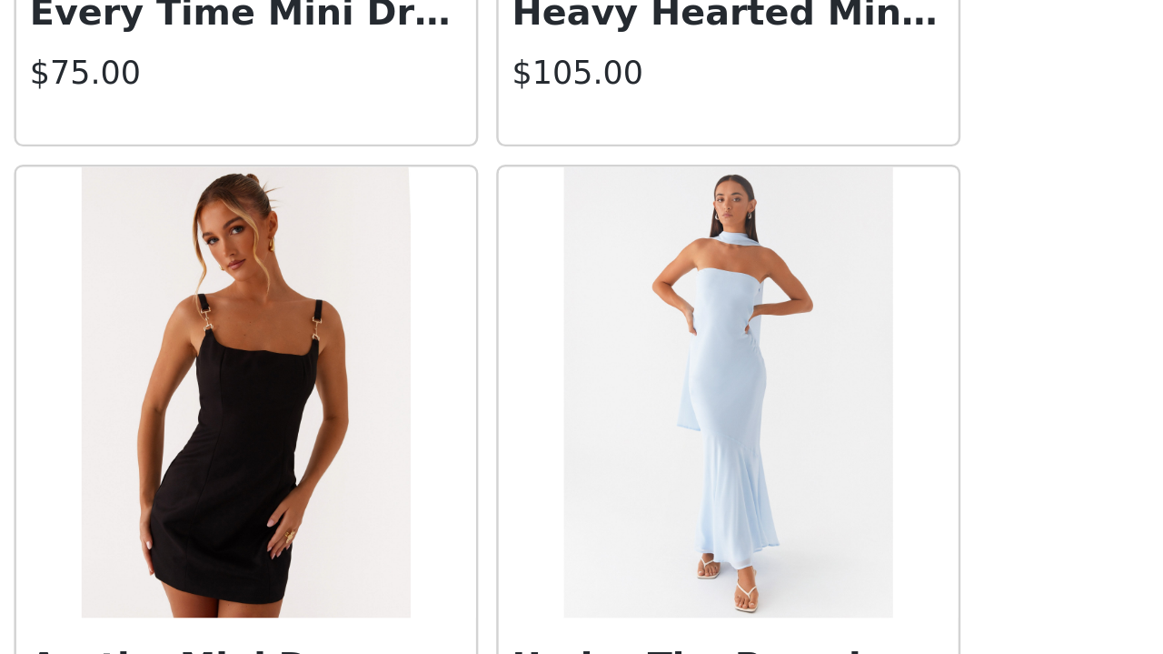
scroll to position [14688, 0]
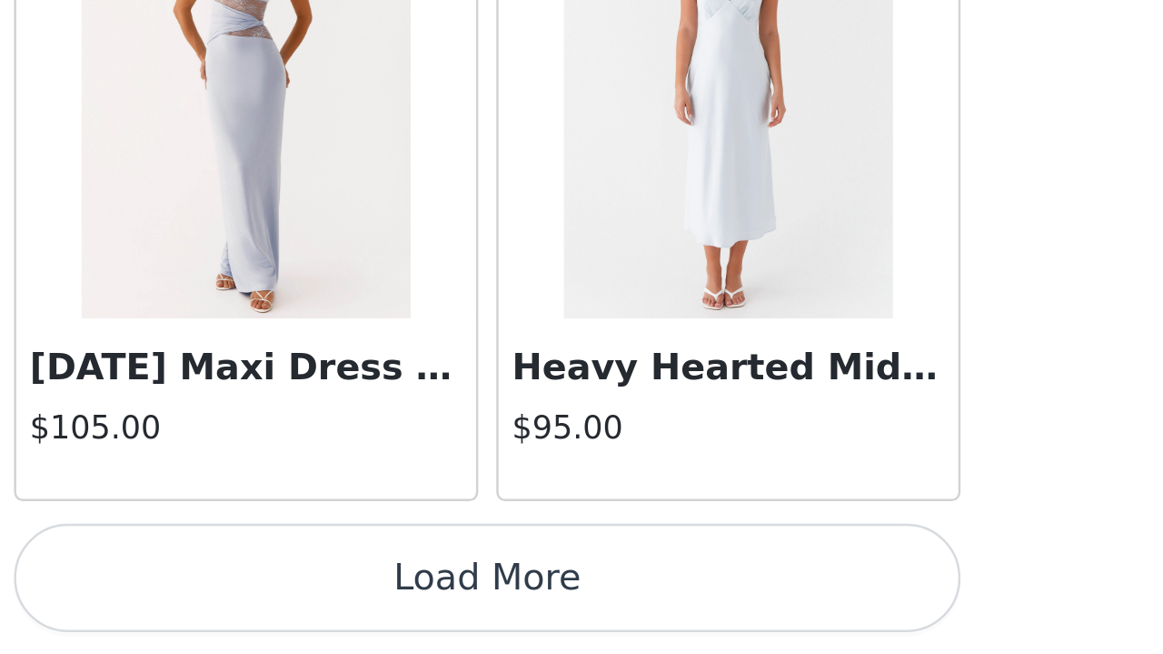
click at [391, 570] on button "Load More" at bounding box center [582, 623] width 382 height 44
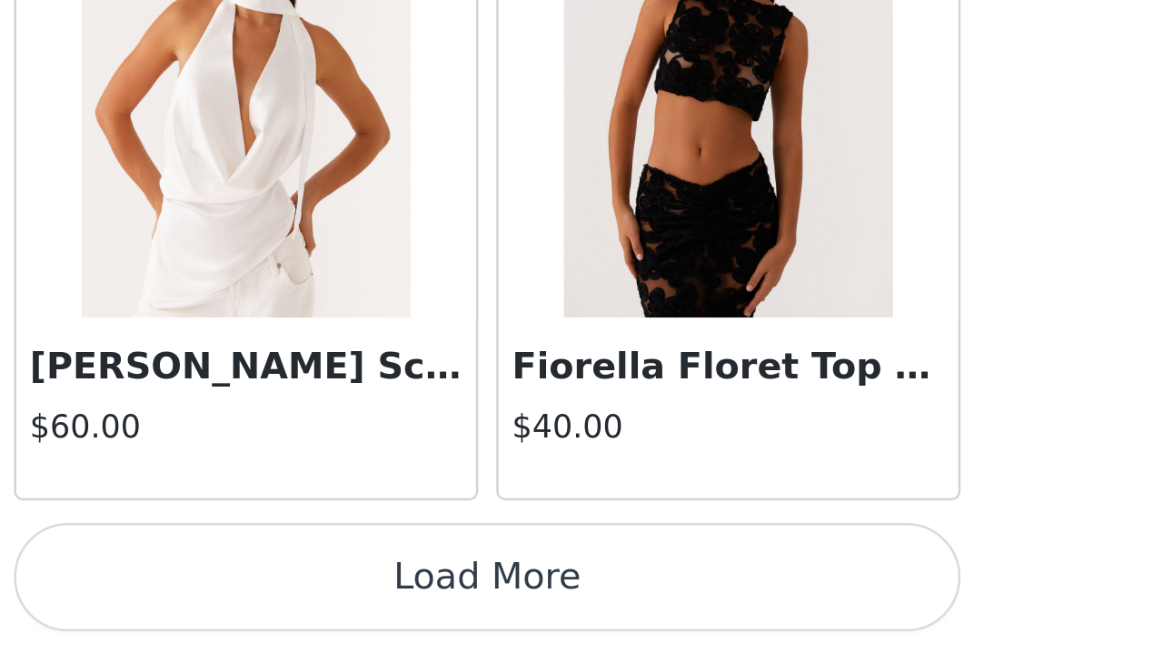
scroll to position [0, 0]
click at [391, 570] on button "Load More" at bounding box center [582, 623] width 382 height 44
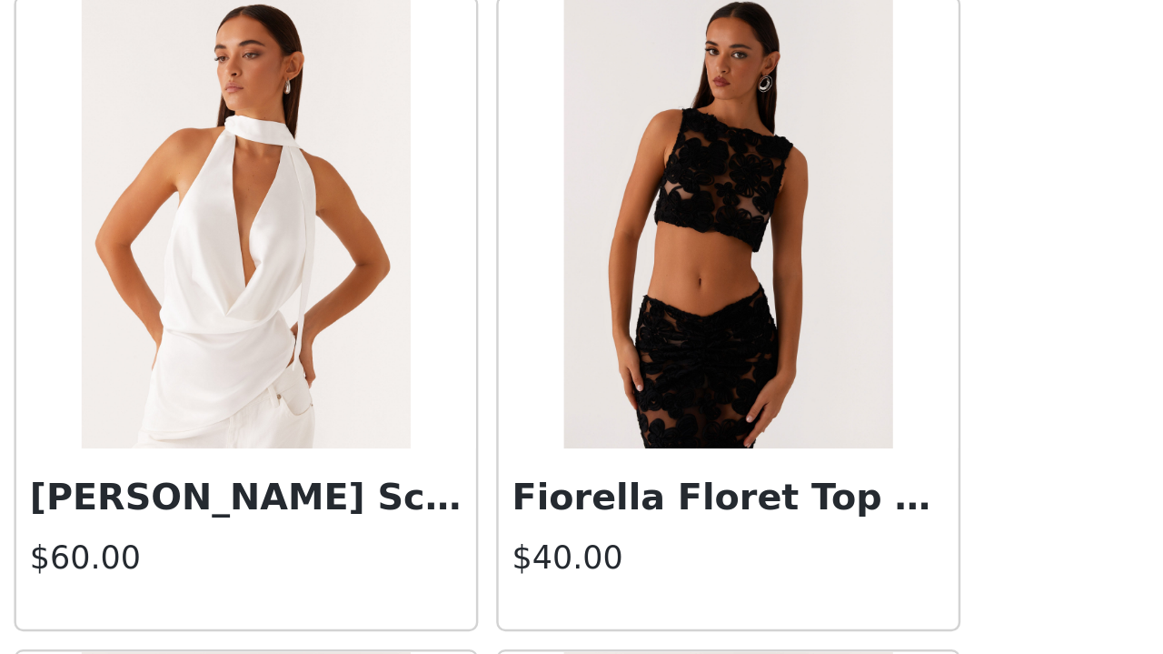
scroll to position [17945, 0]
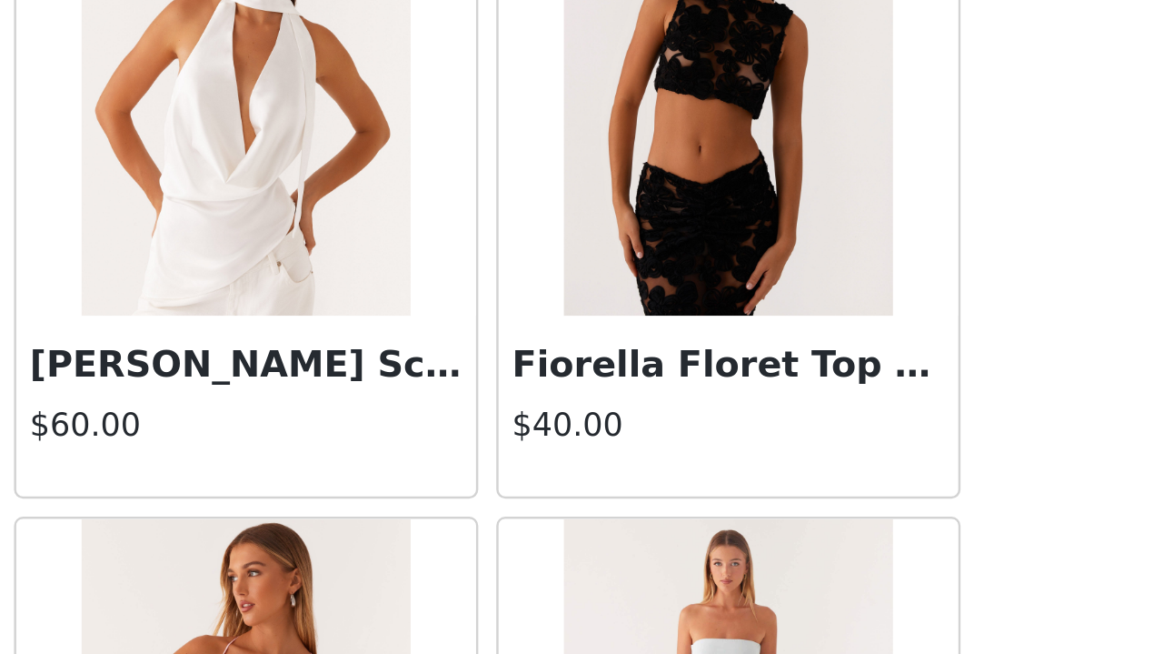
click at [418, 335] on img at bounding box center [484, 426] width 132 height 182
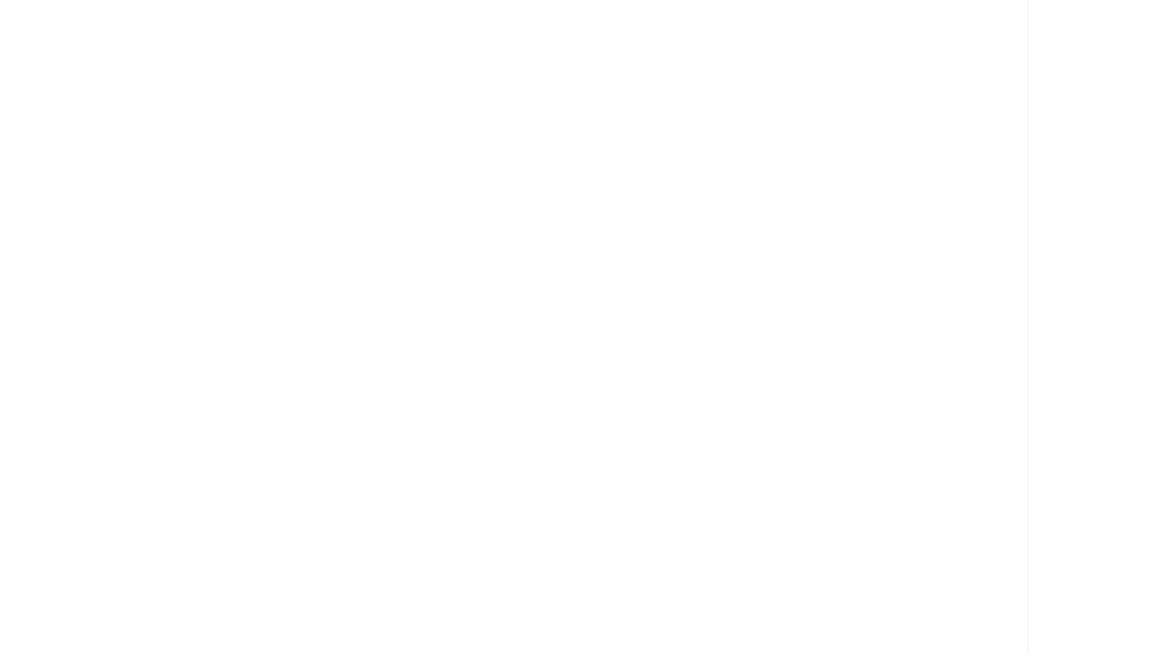
scroll to position [0, 0]
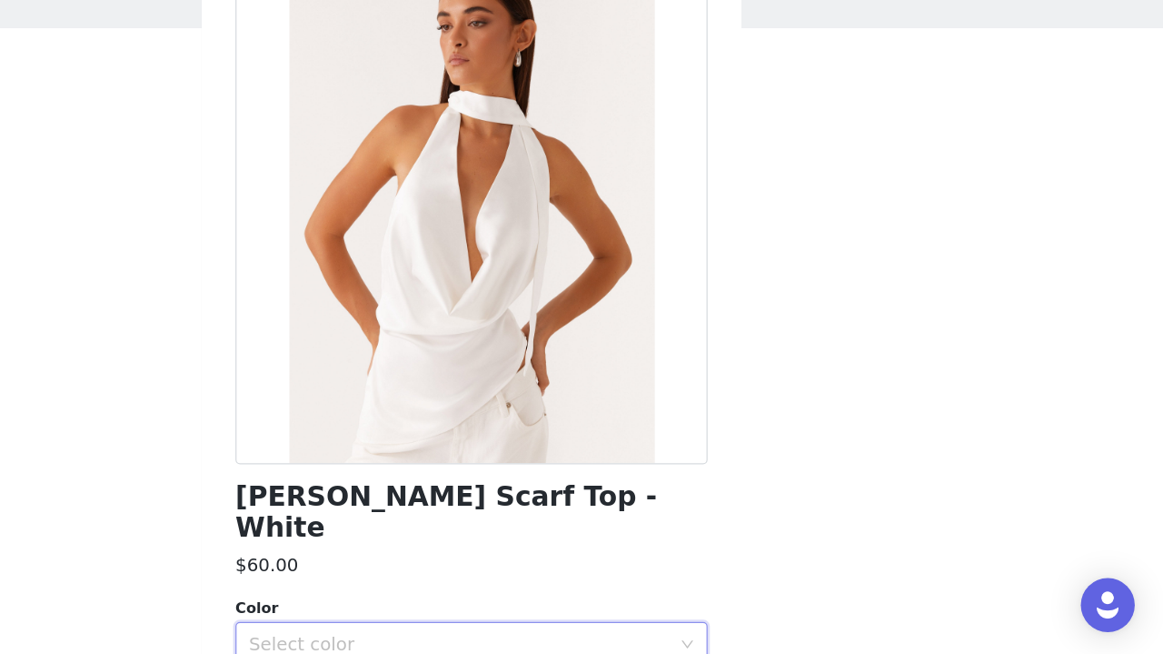
click at [402, 570] on div "Select color" at bounding box center [576, 645] width 348 height 35
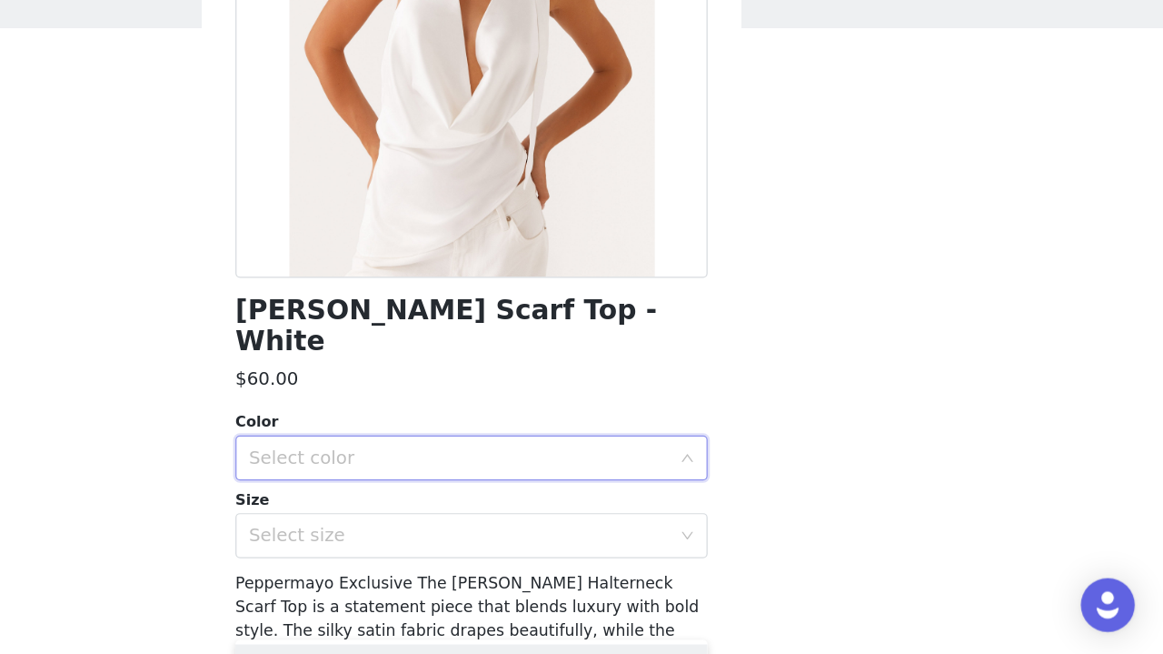
scroll to position [151, 0]
click at [391, 456] on div "Color Select color Size Select size" at bounding box center [582, 515] width 382 height 119
click at [402, 485] on div "Select color" at bounding box center [572, 494] width 340 height 18
click at [391, 494] on li "White" at bounding box center [582, 508] width 382 height 29
click at [402, 548] on div "Select size" at bounding box center [572, 557] width 340 height 18
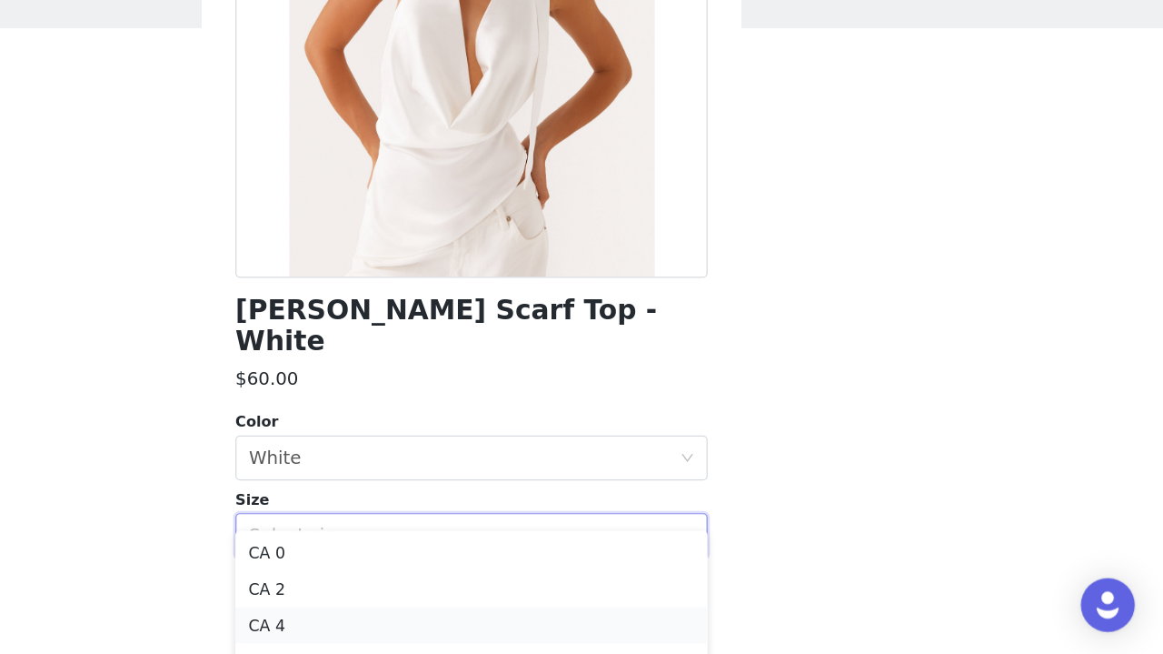
click at [391, 570] on li "CA 4" at bounding box center [582, 629] width 382 height 29
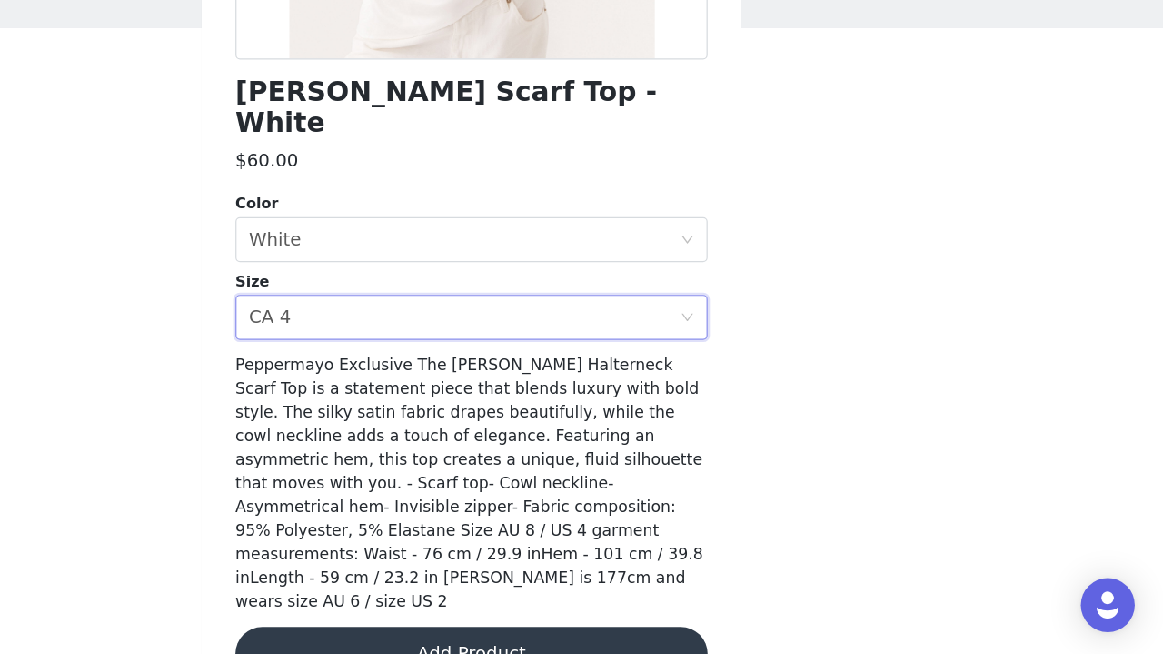
scroll to position [325, 0]
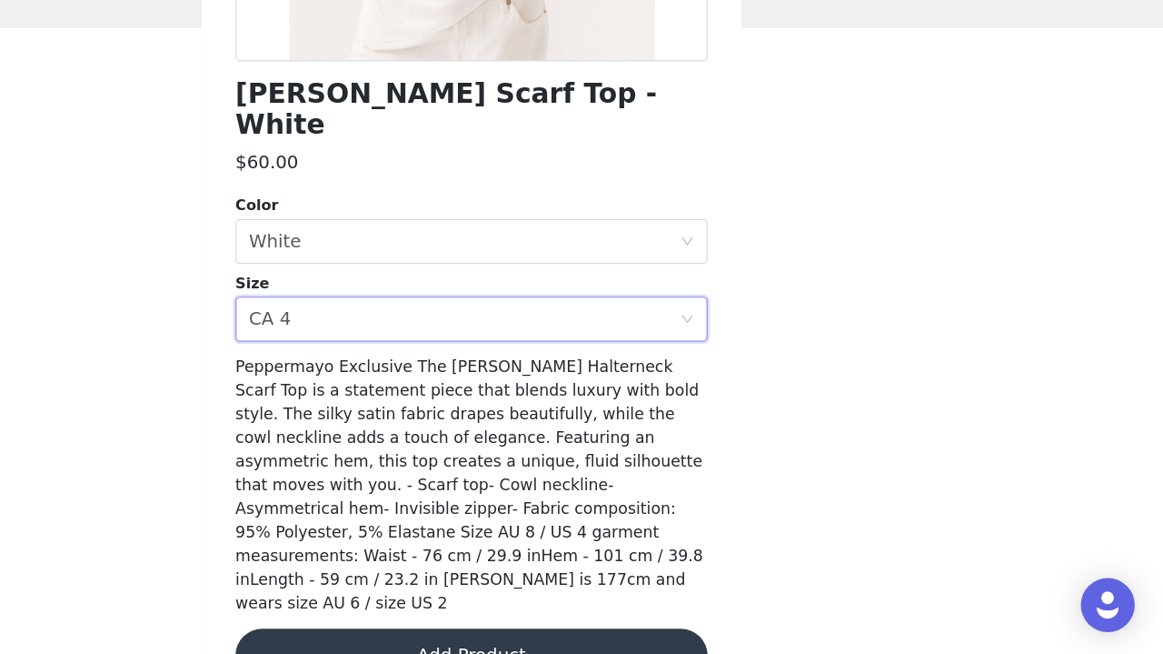
click at [391, 570] on button "Add Product" at bounding box center [582, 655] width 382 height 44
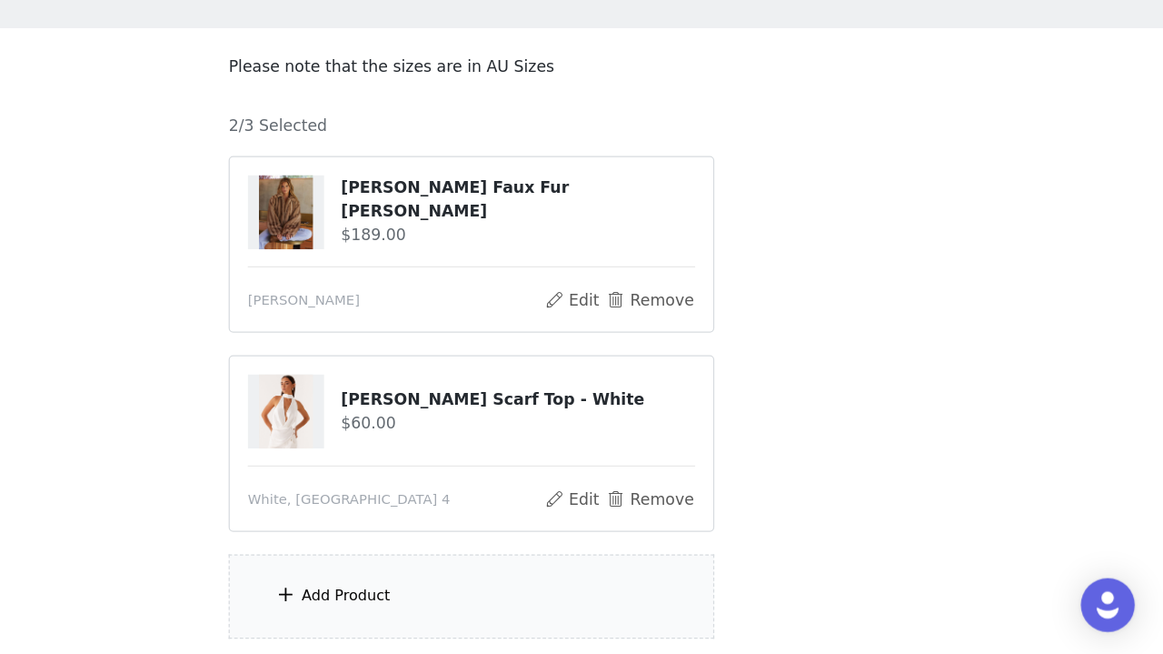
click at [385, 570] on div "Add Product" at bounding box center [581, 607] width 393 height 68
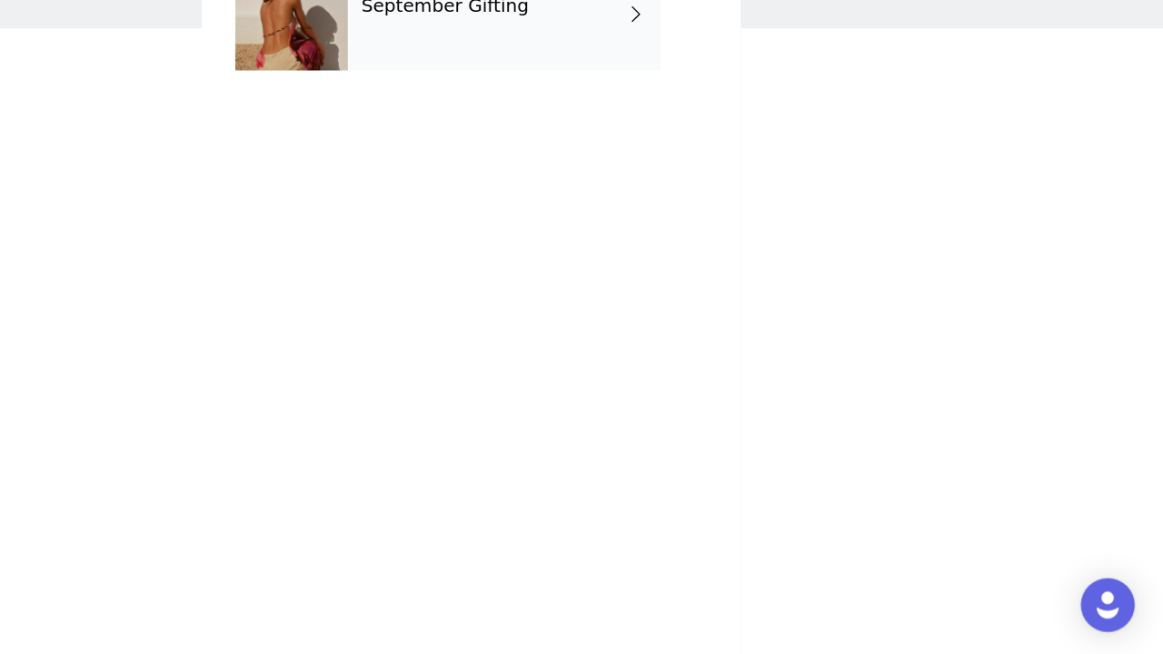
click at [482, 91] on div "September Gifting" at bounding box center [608, 136] width 253 height 91
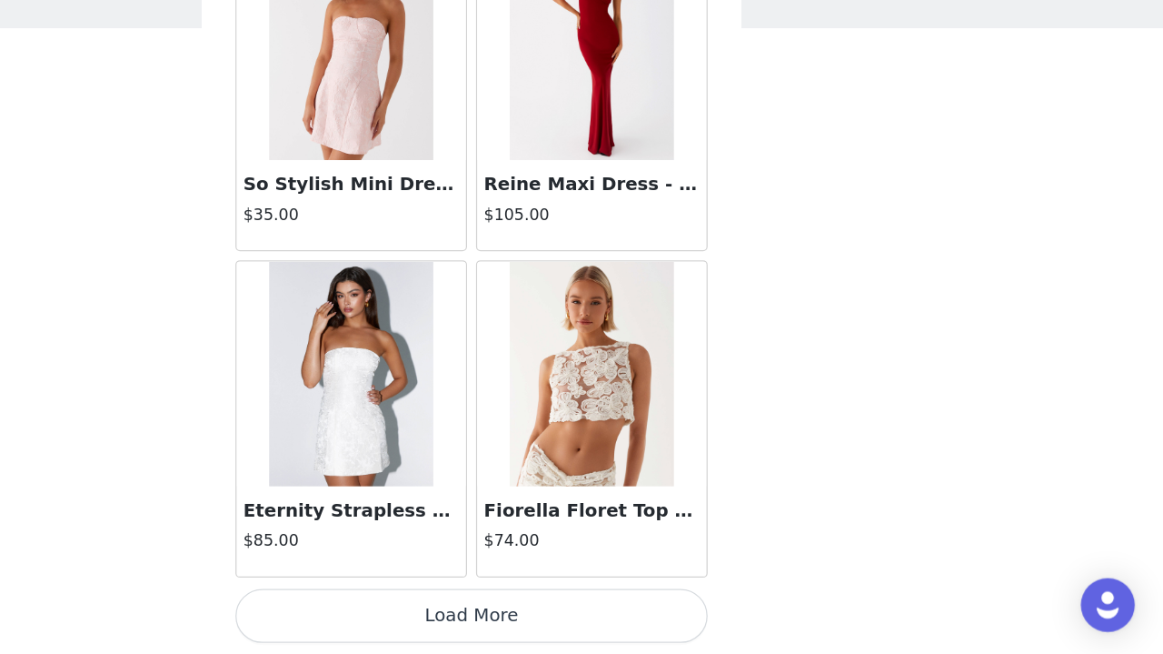
scroll to position [2128, 0]
click at [391, 570] on button "Load More" at bounding box center [582, 623] width 382 height 44
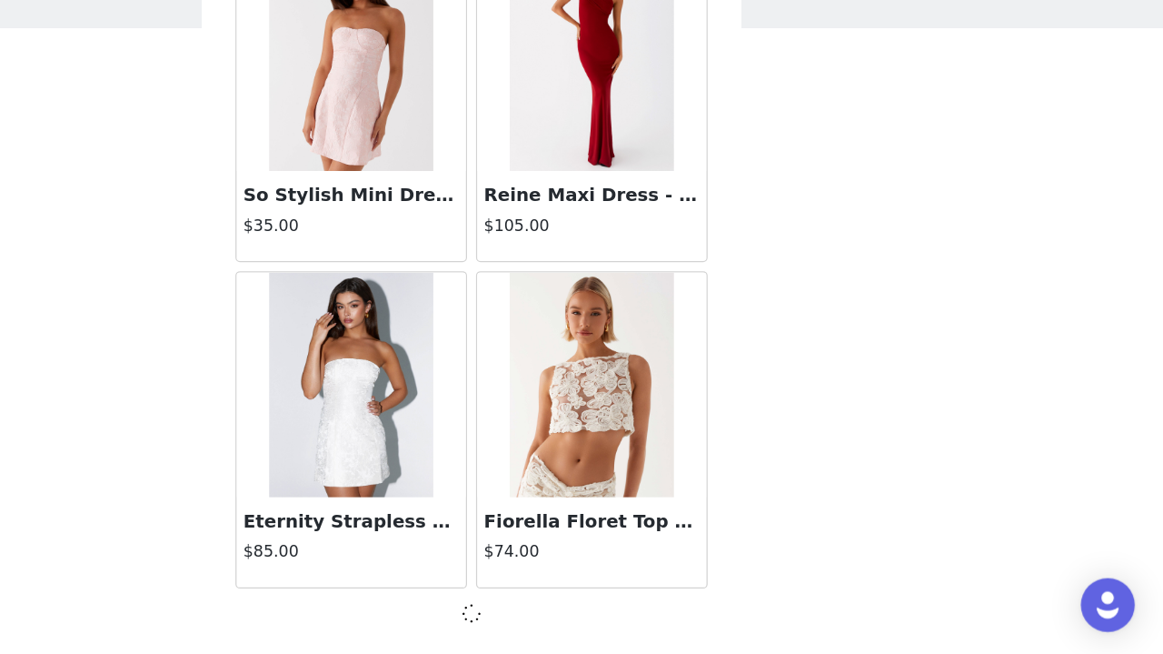
scroll to position [2120, 0]
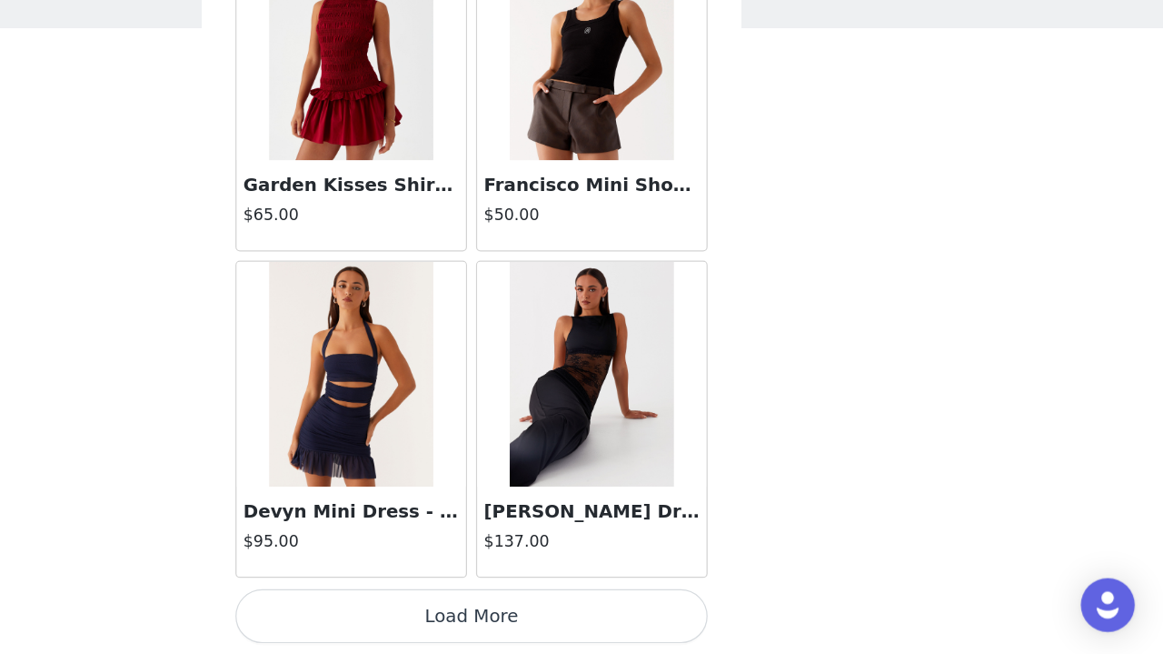
click at [391, 570] on button "Load More" at bounding box center [582, 623] width 382 height 44
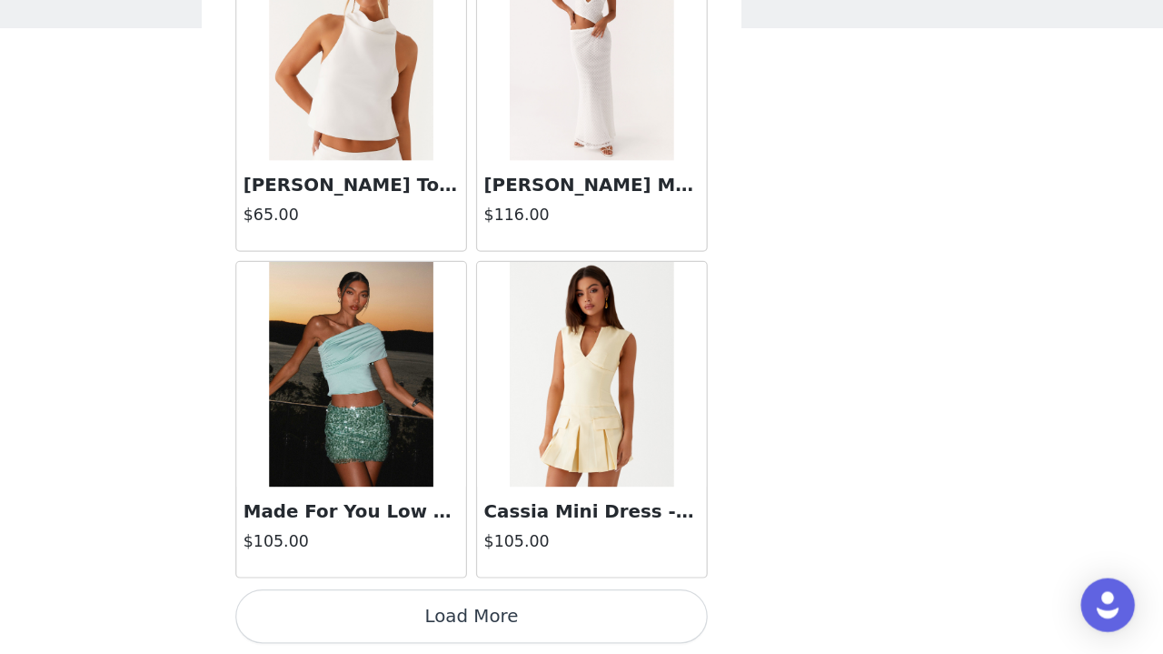
click at [391, 570] on button "Load More" at bounding box center [582, 623] width 382 height 44
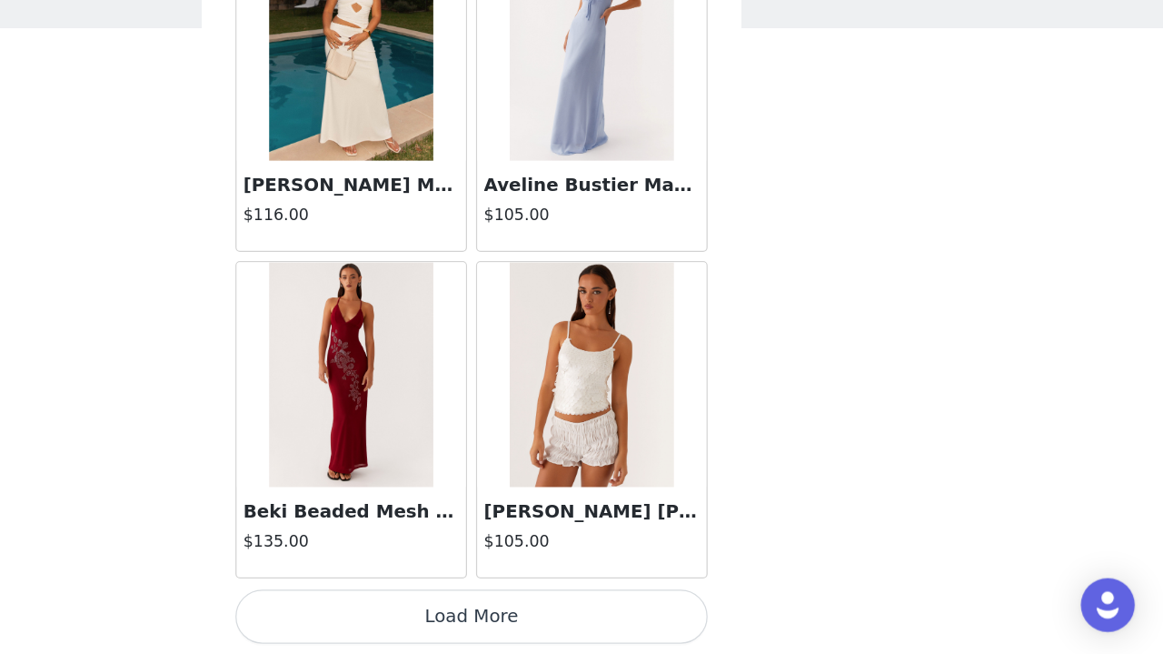
click at [391, 570] on button "Load More" at bounding box center [582, 623] width 382 height 44
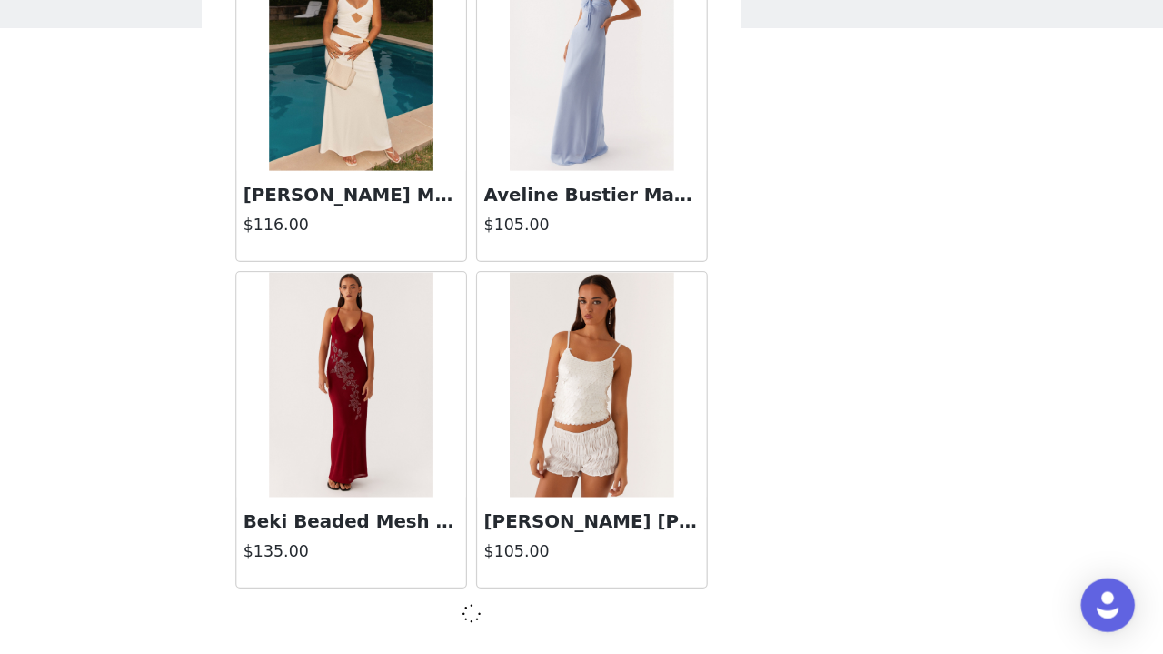
scroll to position [10028, 0]
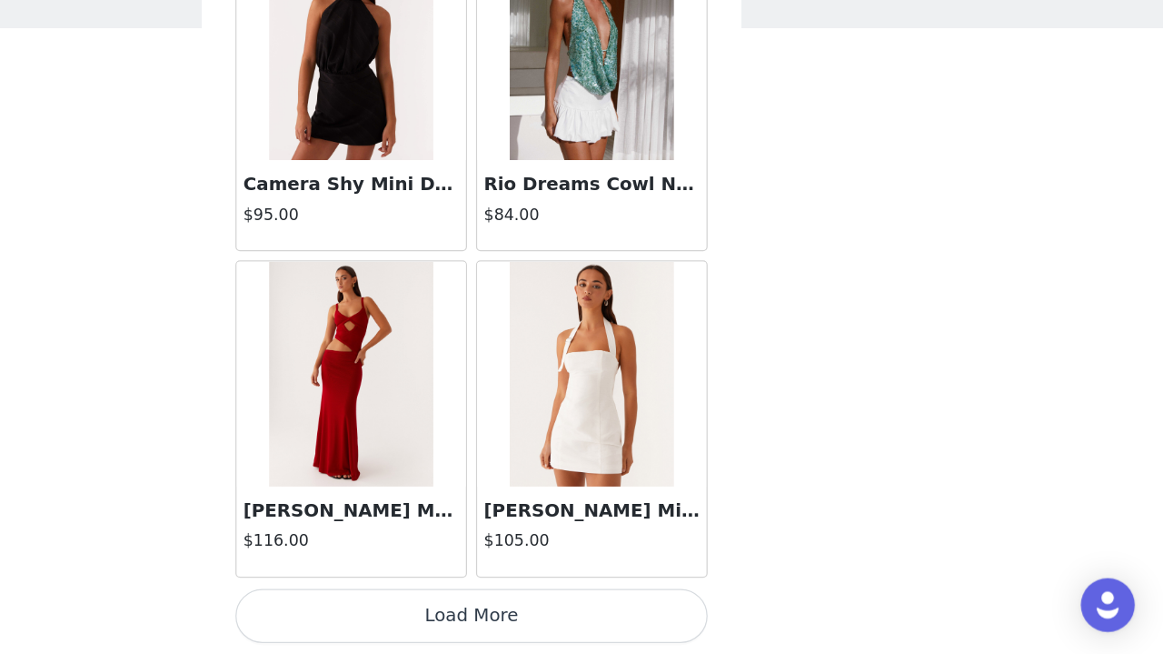
click at [391, 570] on button "Load More" at bounding box center [582, 623] width 382 height 44
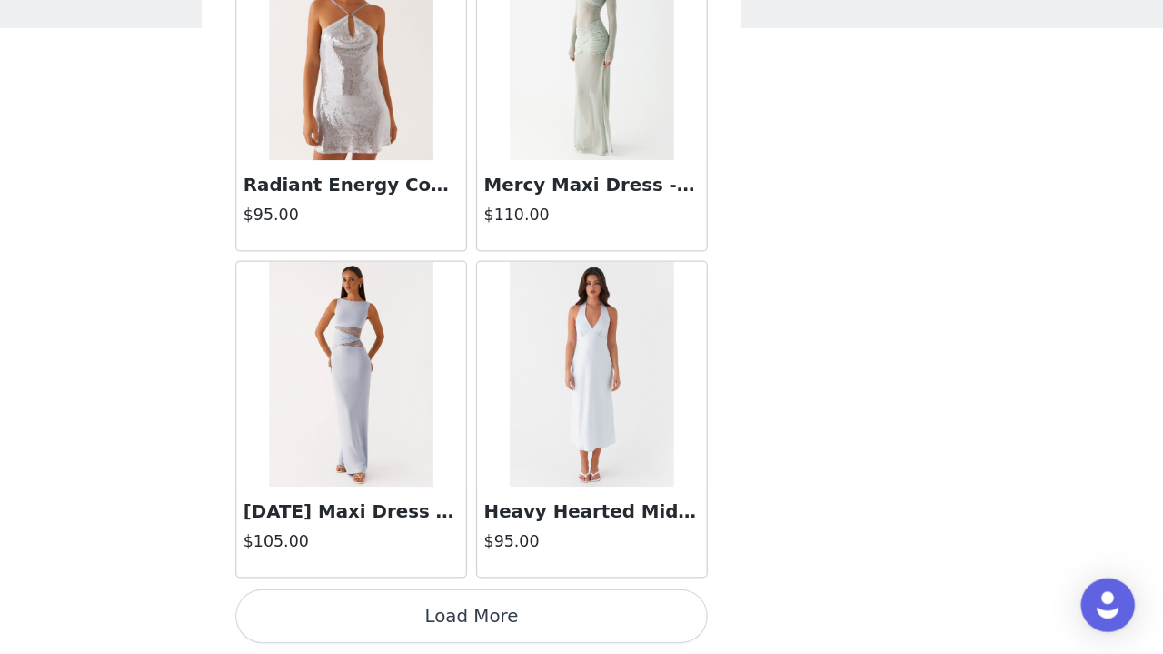
click at [391, 570] on button "Load More" at bounding box center [582, 623] width 382 height 44
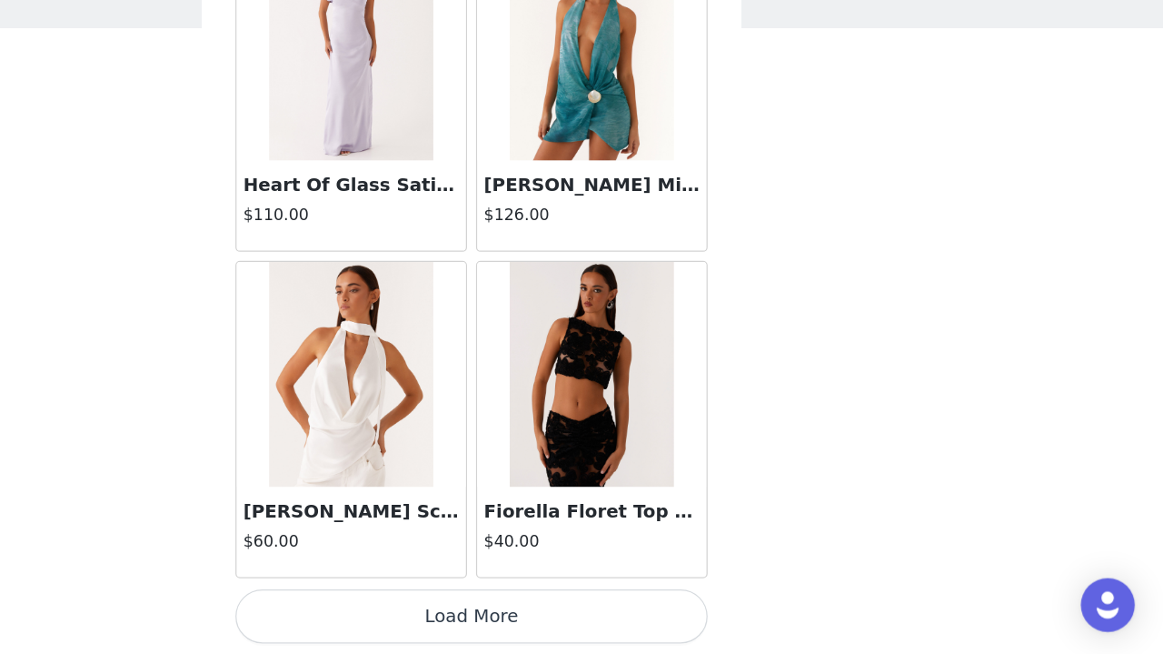
click at [391, 570] on button "Load More" at bounding box center [582, 623] width 382 height 44
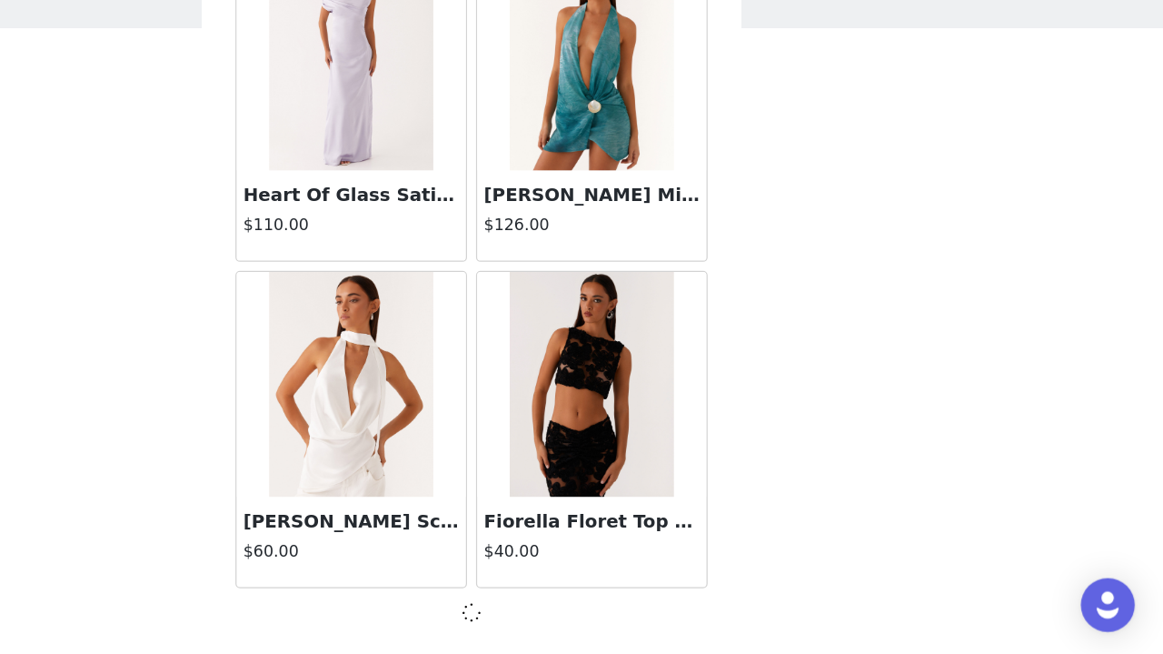
scroll to position [17936, 0]
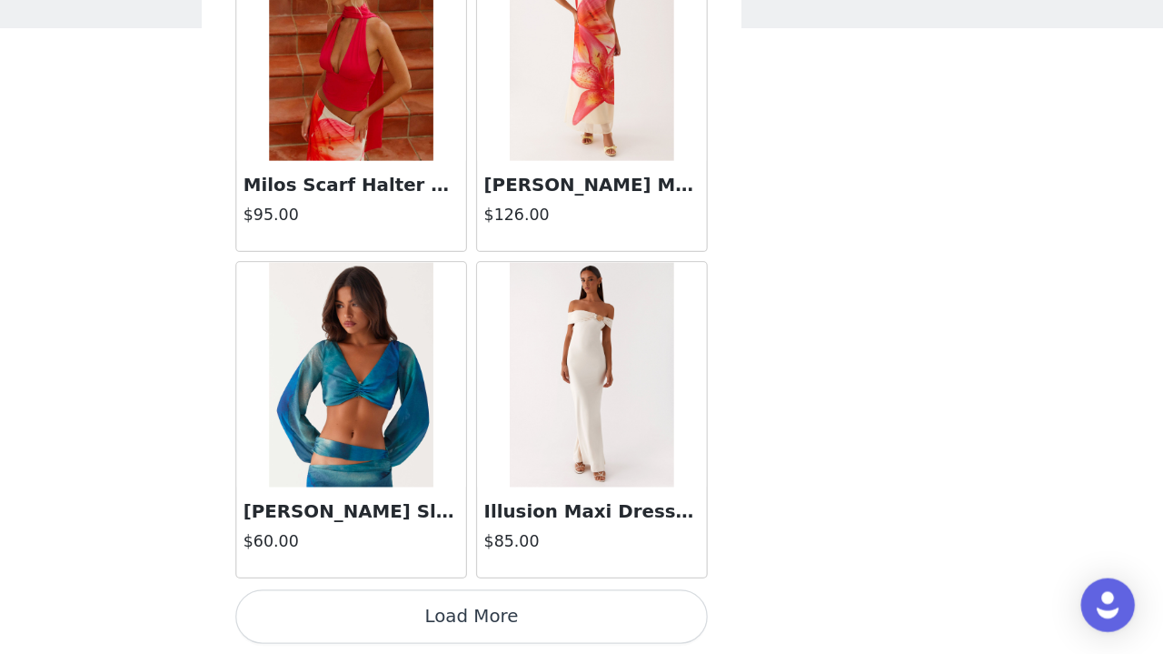
click at [391, 570] on button "Load More" at bounding box center [582, 623] width 382 height 44
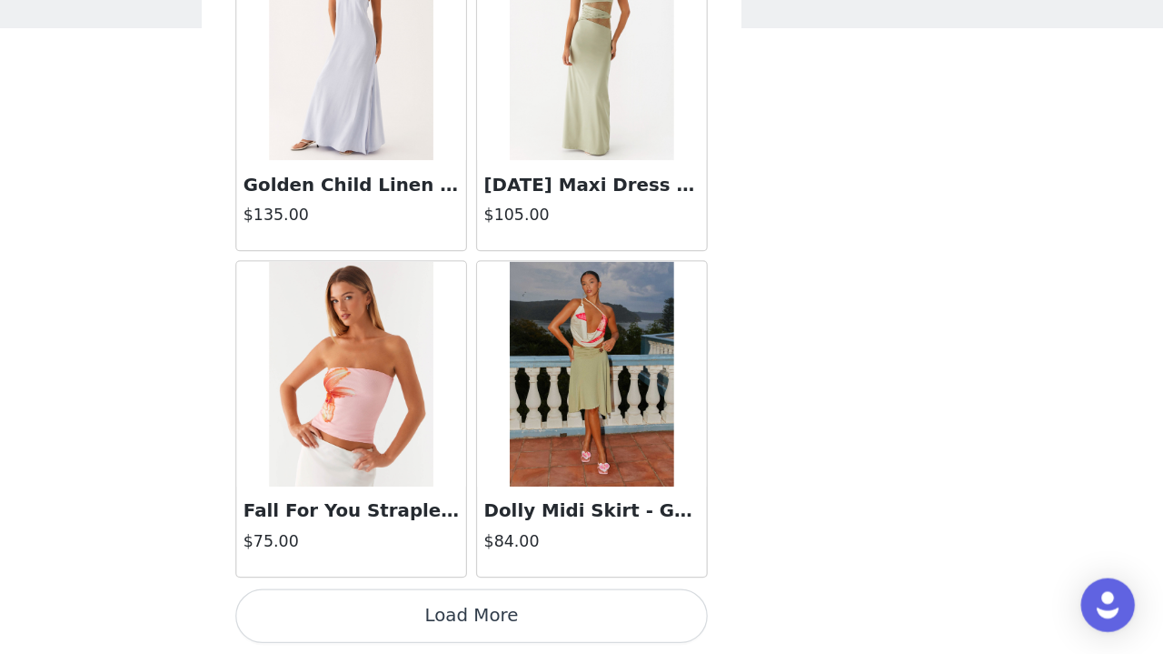
click at [391, 570] on button "Load More" at bounding box center [582, 623] width 382 height 44
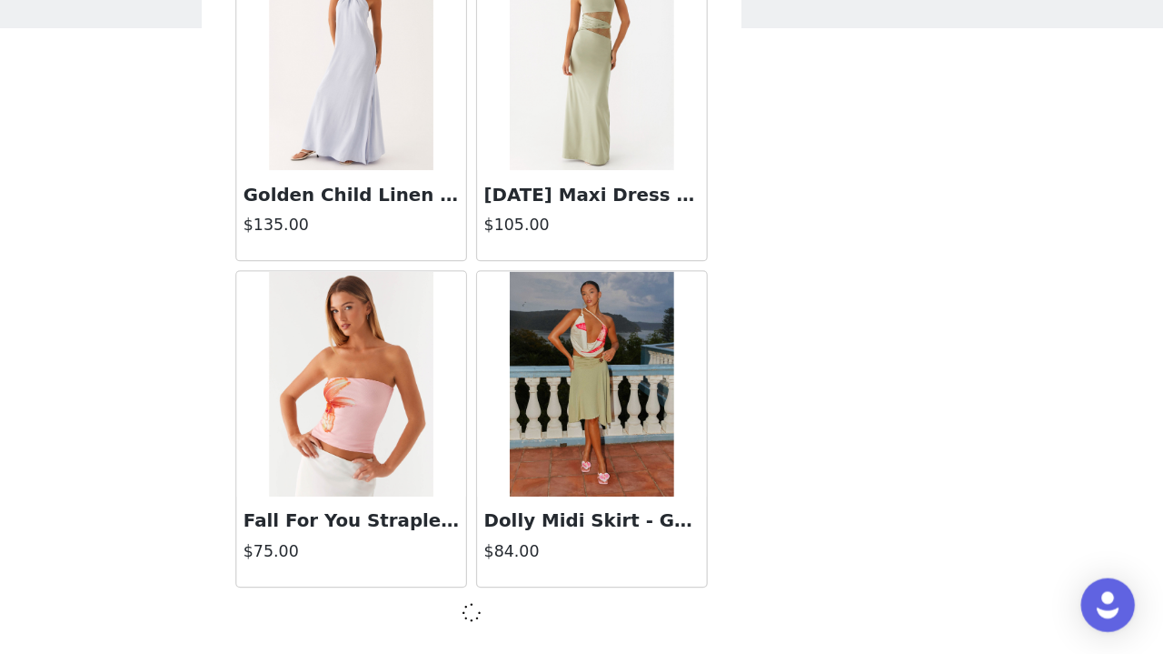
scroll to position [23207, 0]
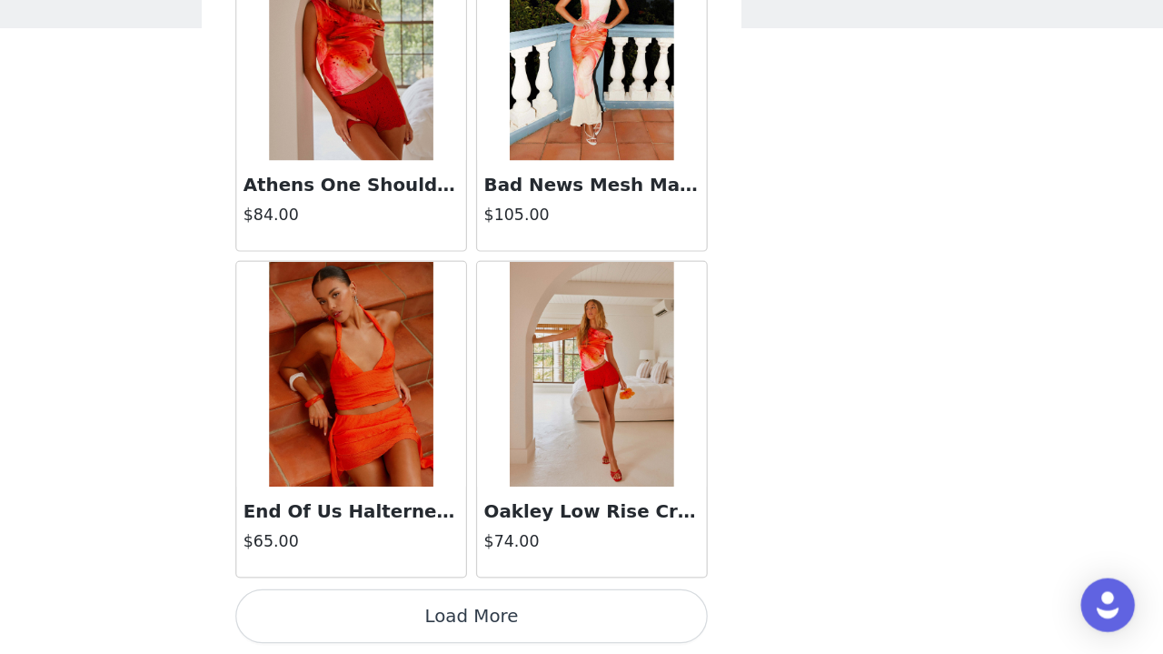
click at [391, 570] on button "Load More" at bounding box center [582, 623] width 382 height 44
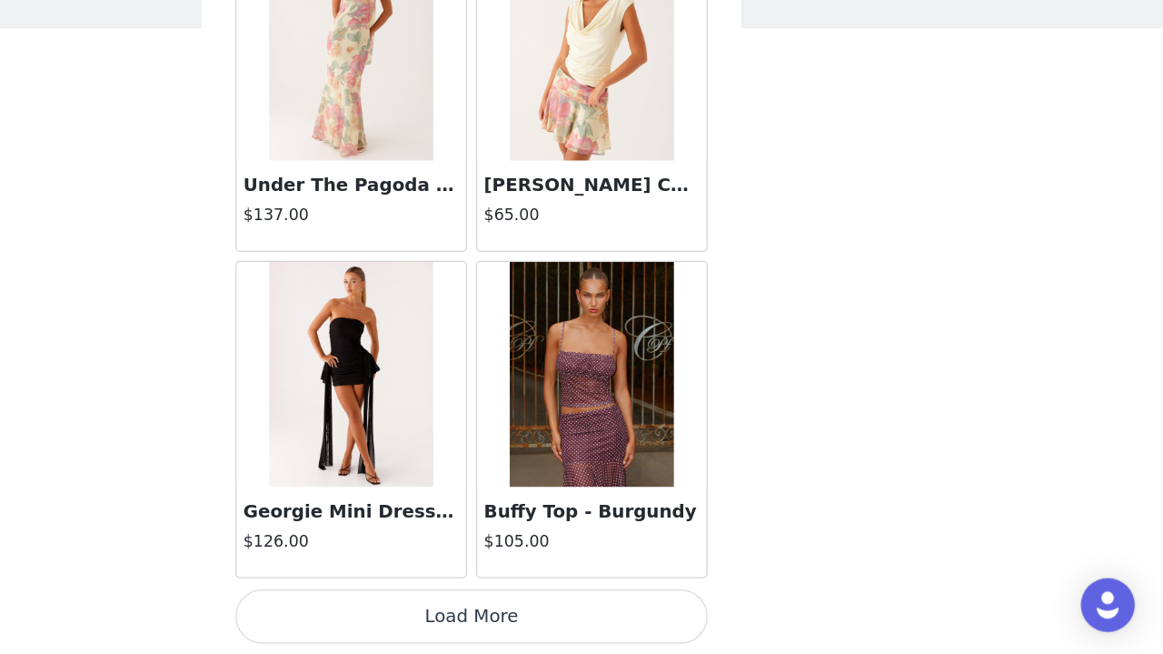
click at [391, 570] on button "Load More" at bounding box center [582, 623] width 382 height 44
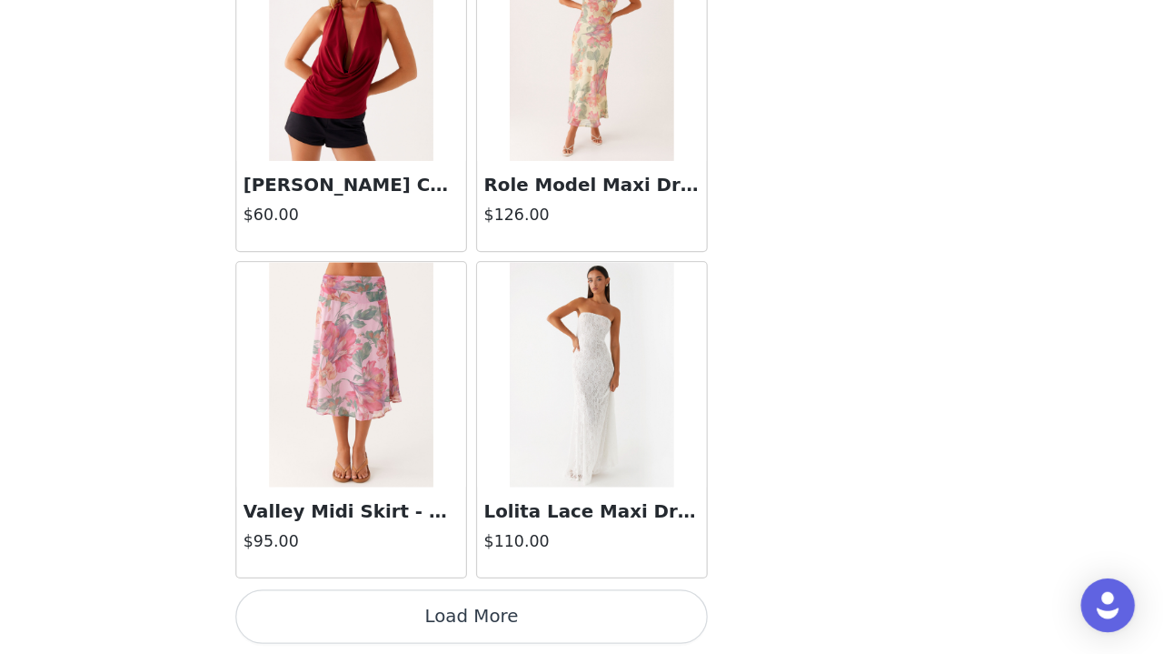
scroll to position [31115, 0]
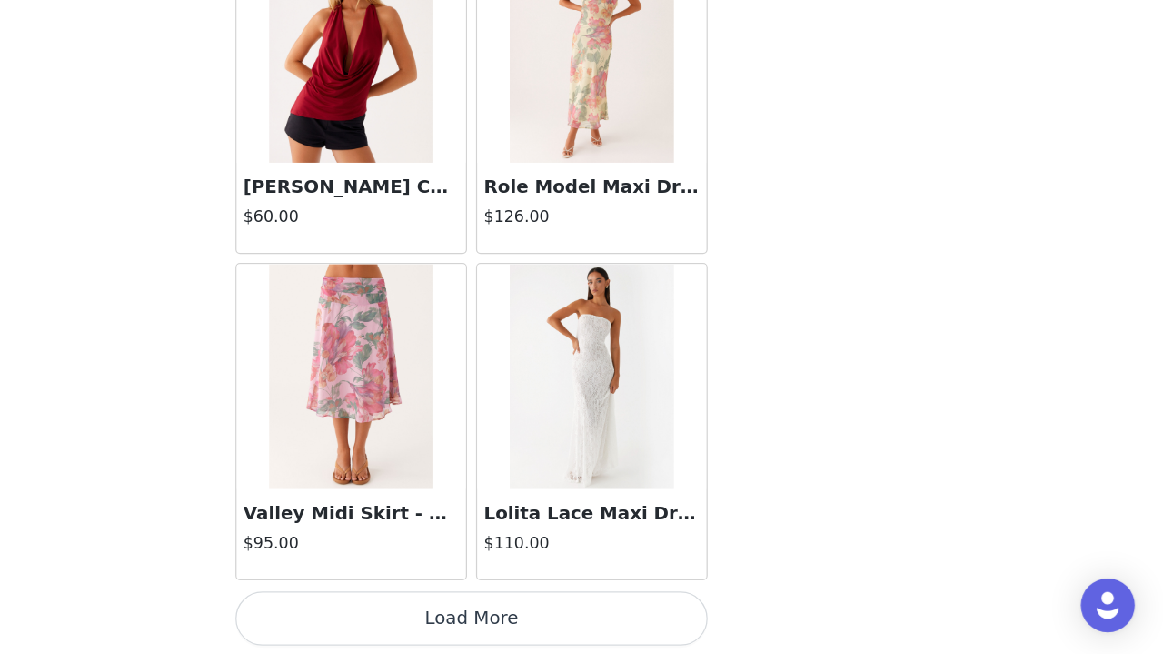
click at [391, 570] on button "Load More" at bounding box center [582, 625] width 382 height 44
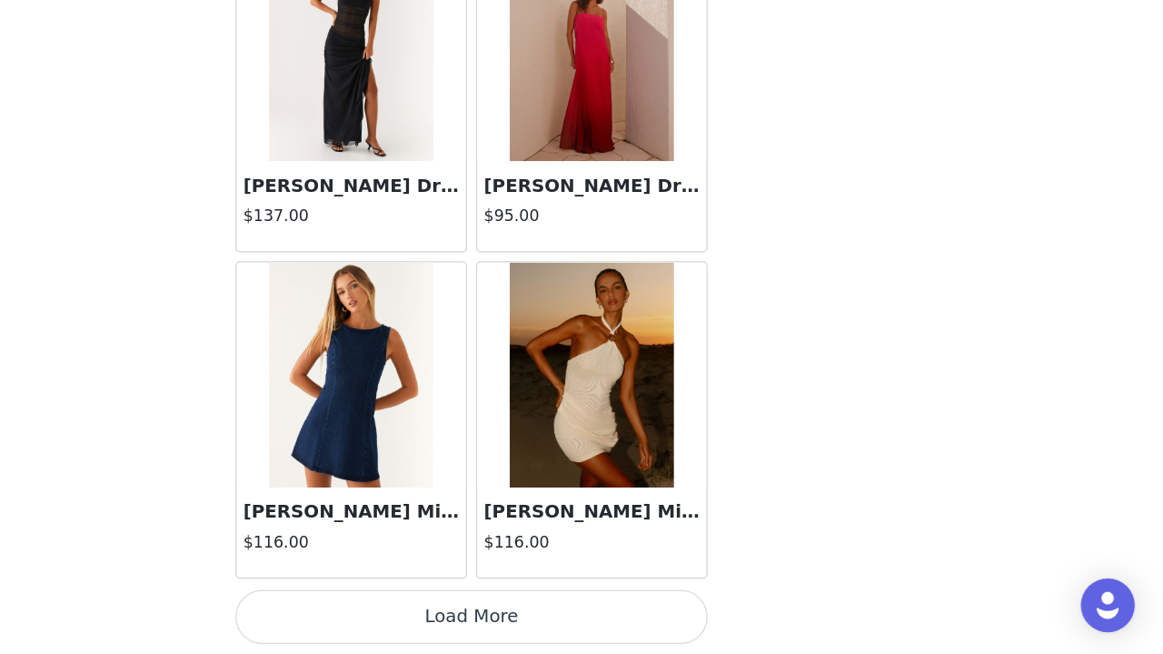
click at [391, 570] on button "Load More" at bounding box center [582, 623] width 382 height 44
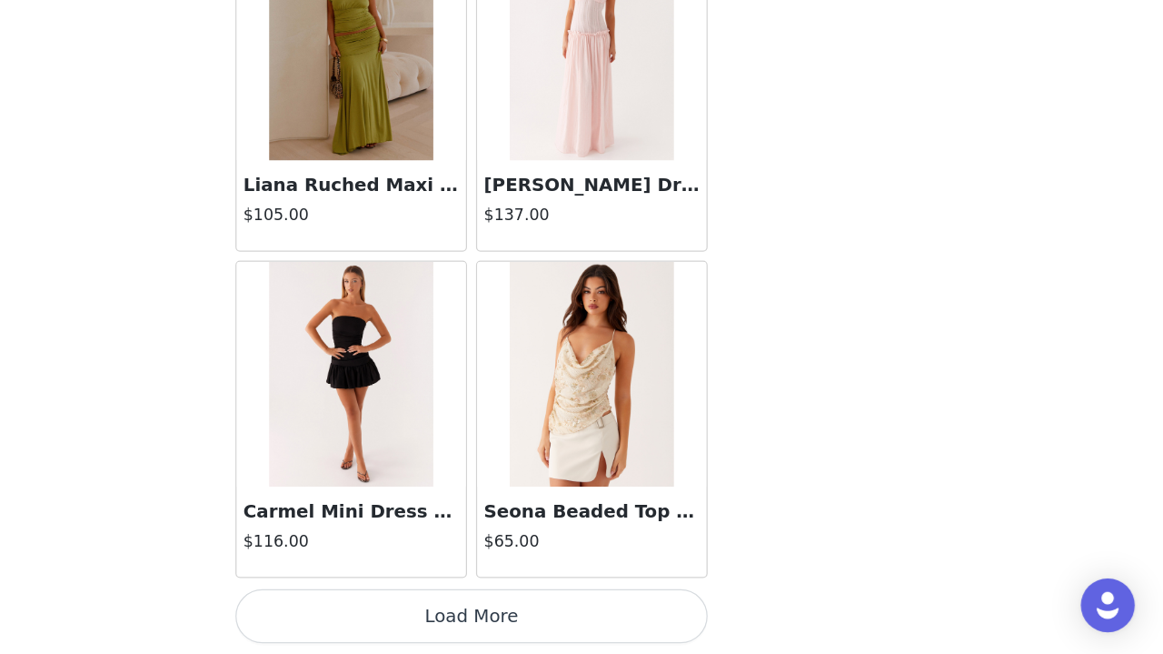
click at [391, 570] on button "Load More" at bounding box center [582, 623] width 382 height 44
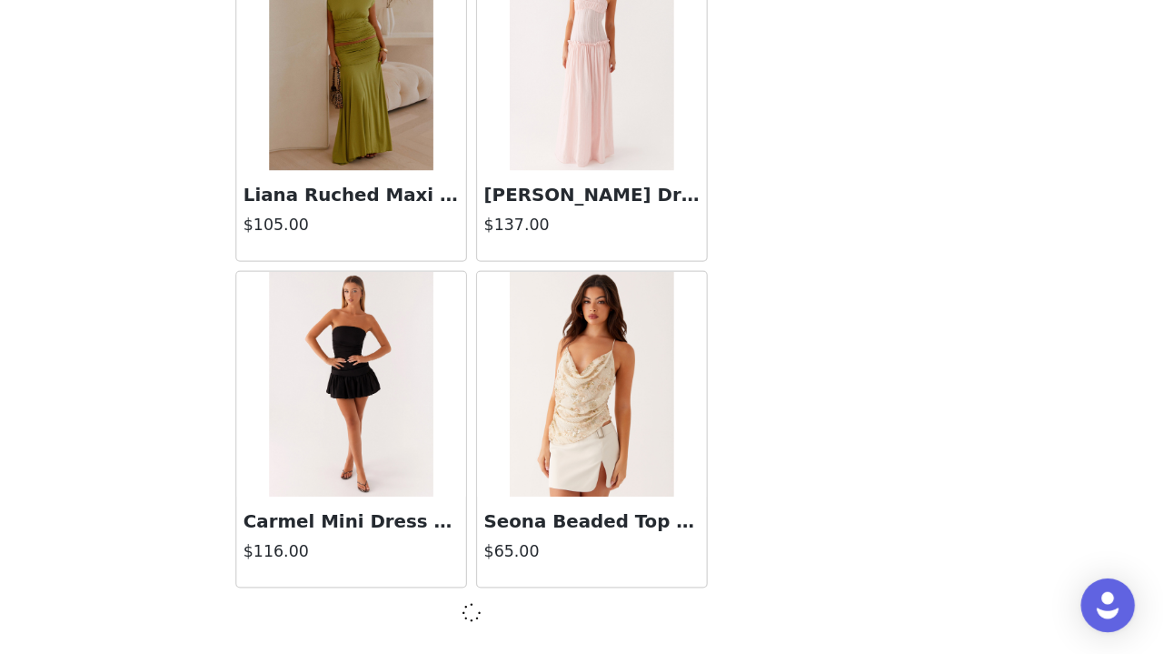
scroll to position [36387, 0]
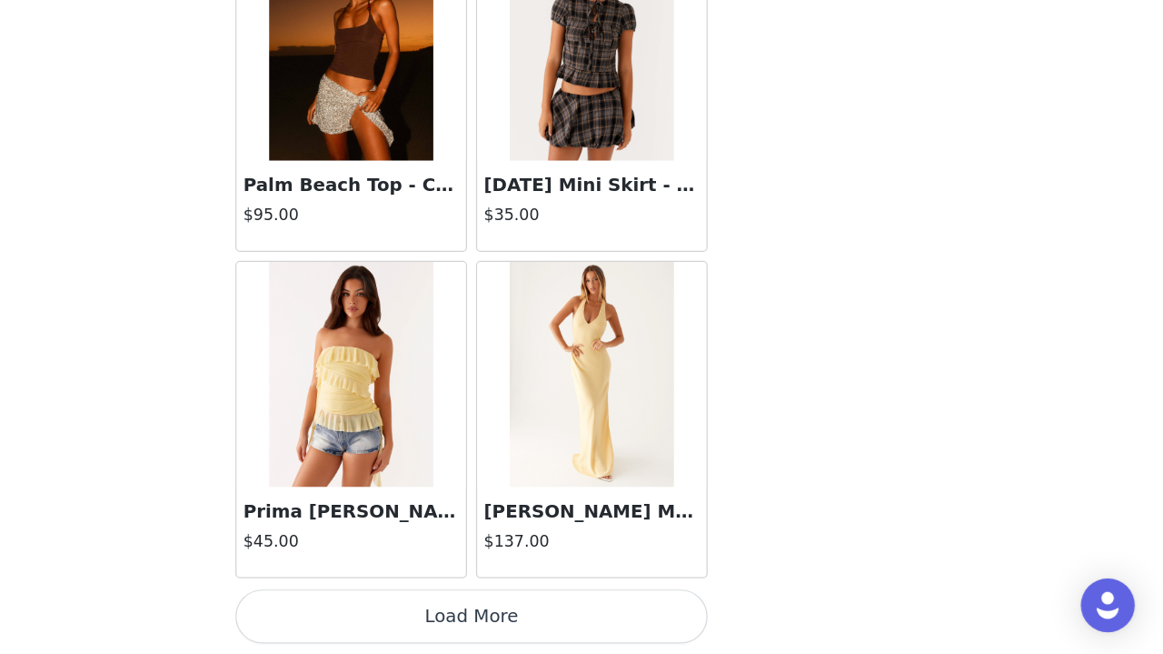
click at [391, 570] on button "Load More" at bounding box center [582, 623] width 382 height 44
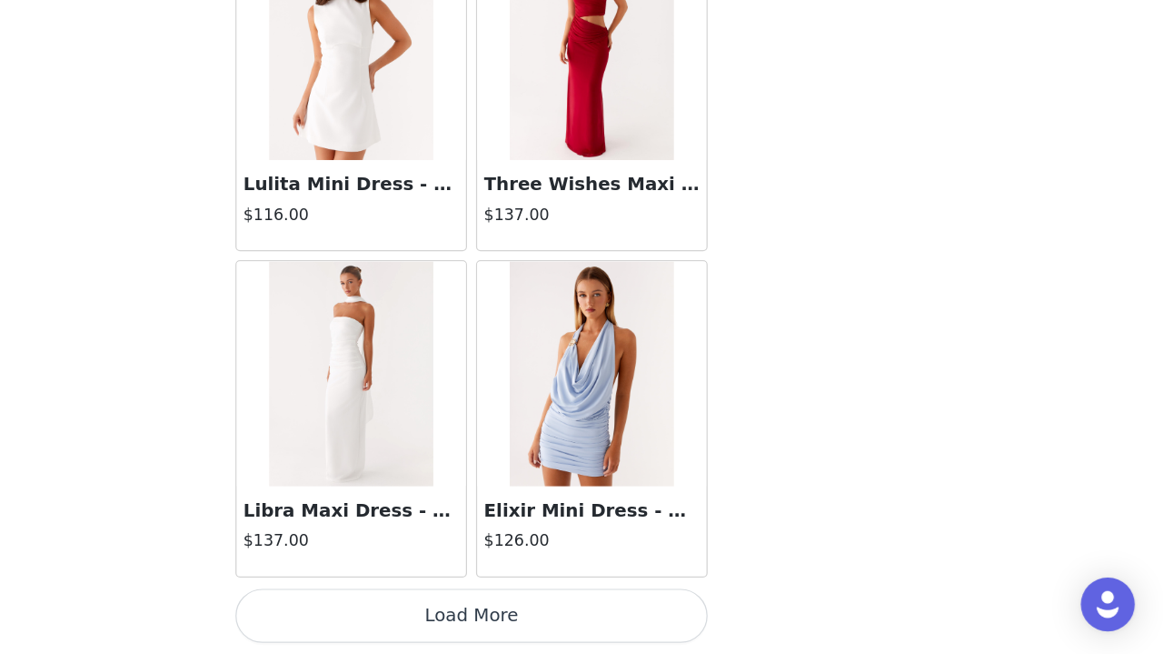
scroll to position [139, 0]
click at [391, 570] on button "Load More" at bounding box center [582, 623] width 382 height 44
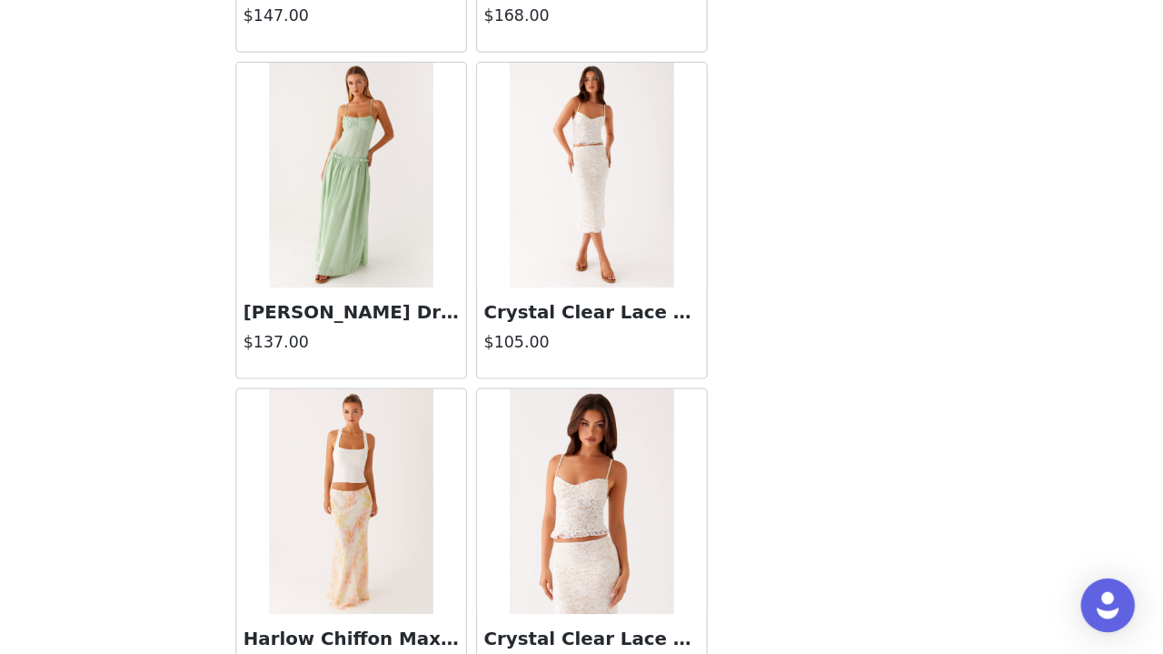
scroll to position [43939, 0]
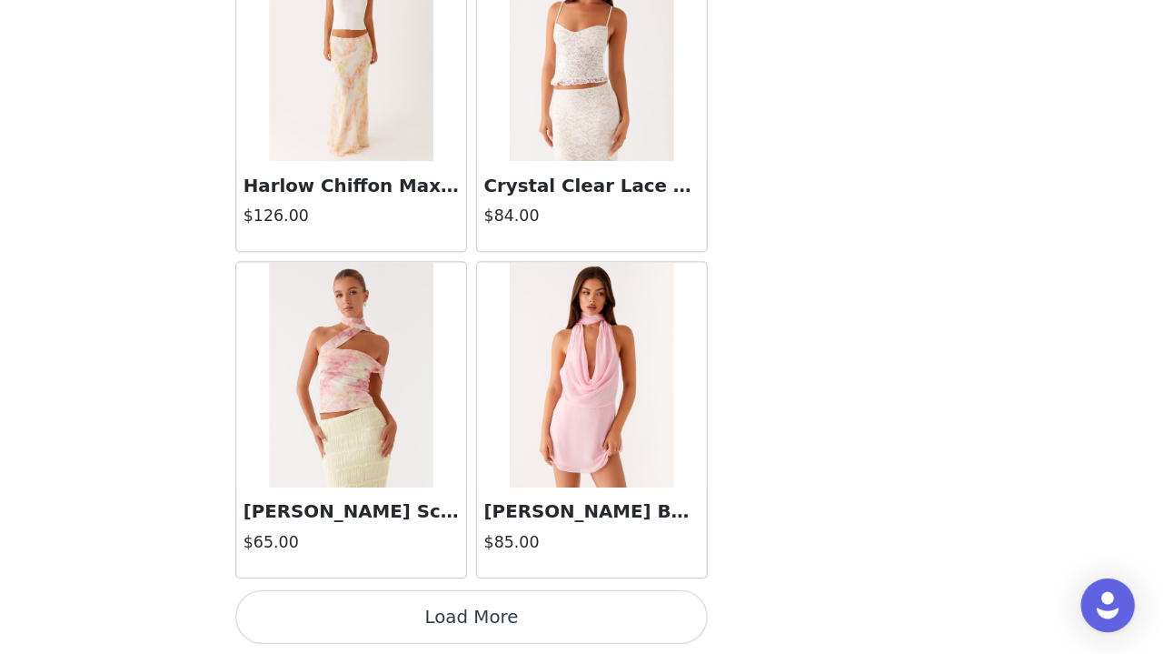
click at [391, 570] on button "Load More" at bounding box center [582, 623] width 382 height 44
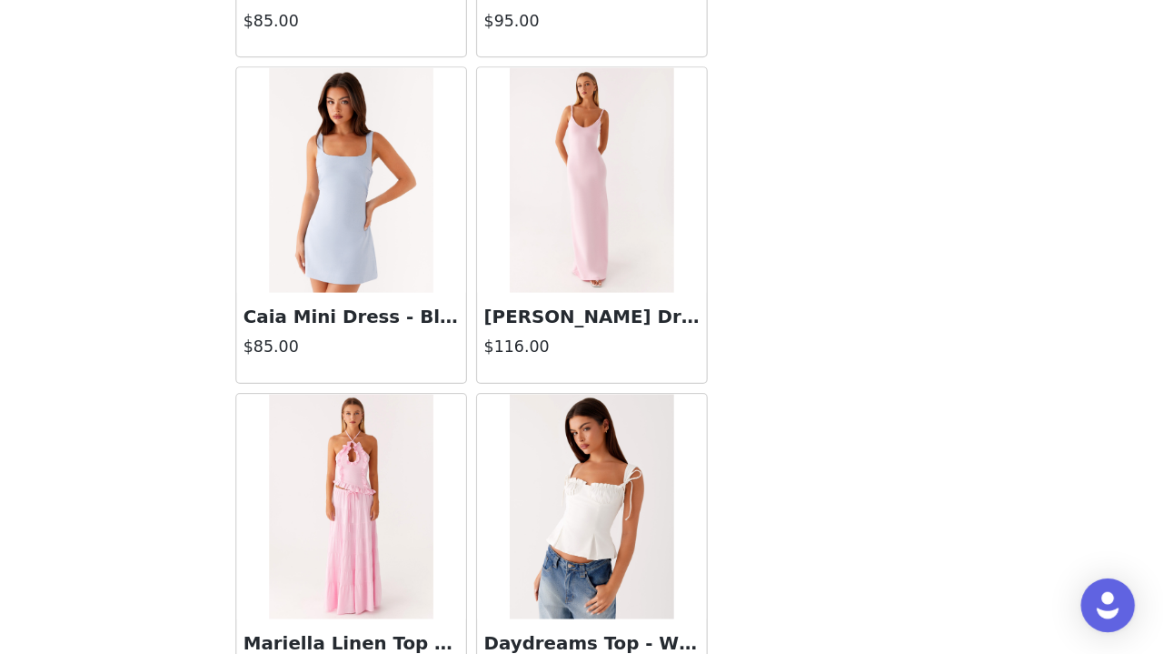
scroll to position [46309, 0]
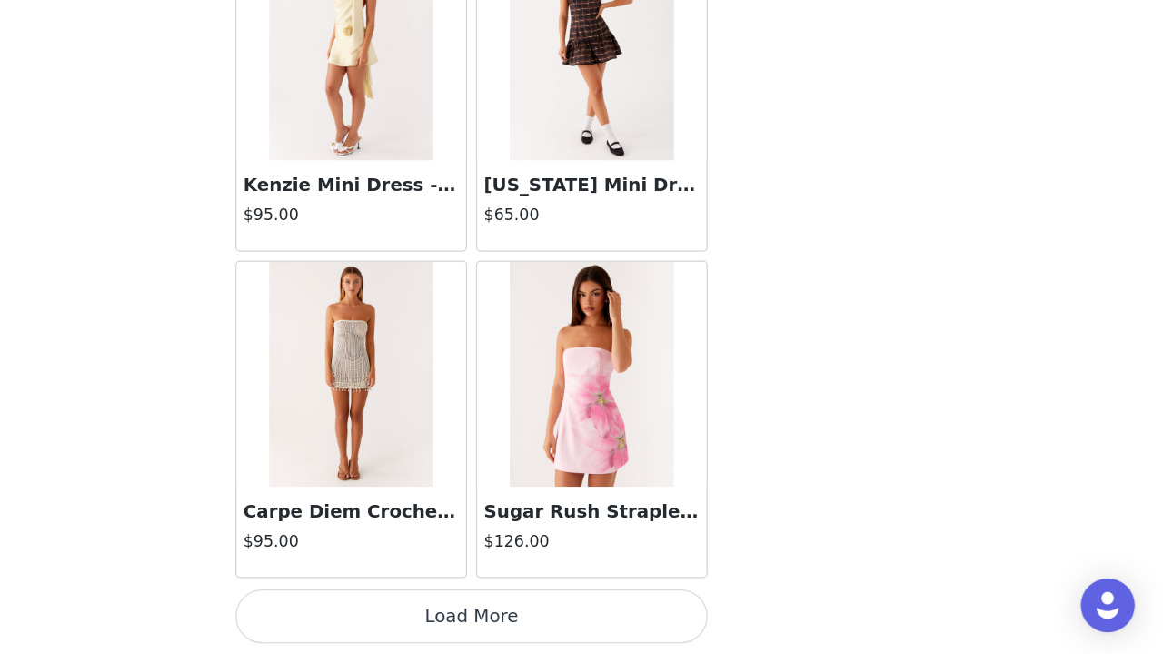
click at [391, 570] on button "Load More" at bounding box center [582, 623] width 382 height 44
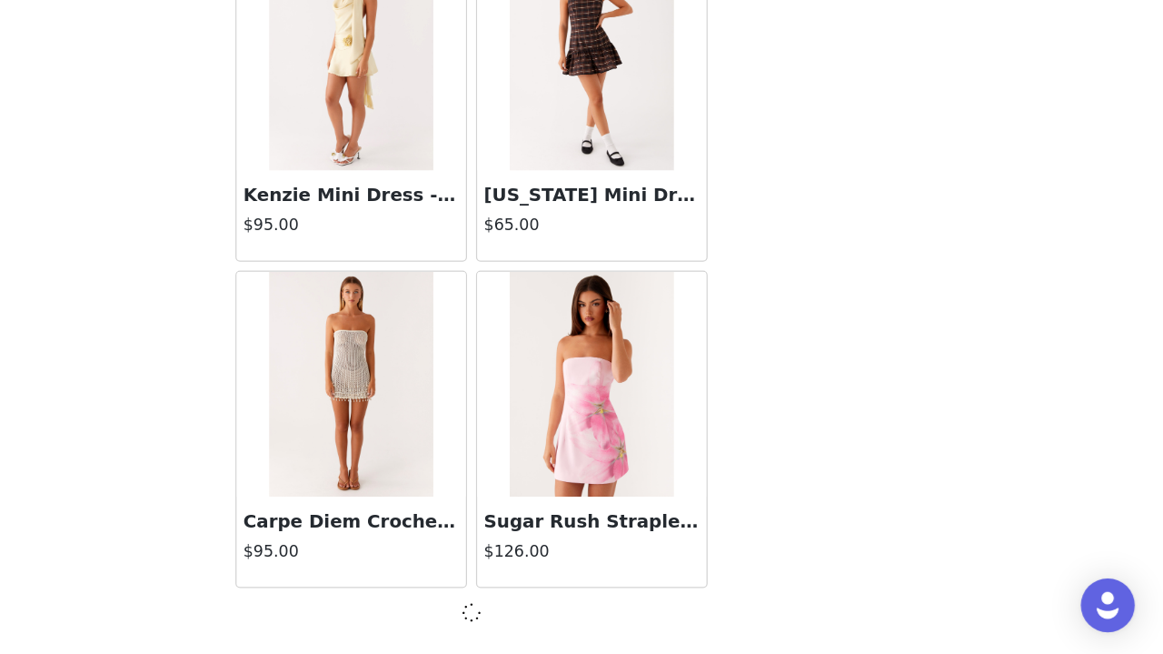
scroll to position [46931, 0]
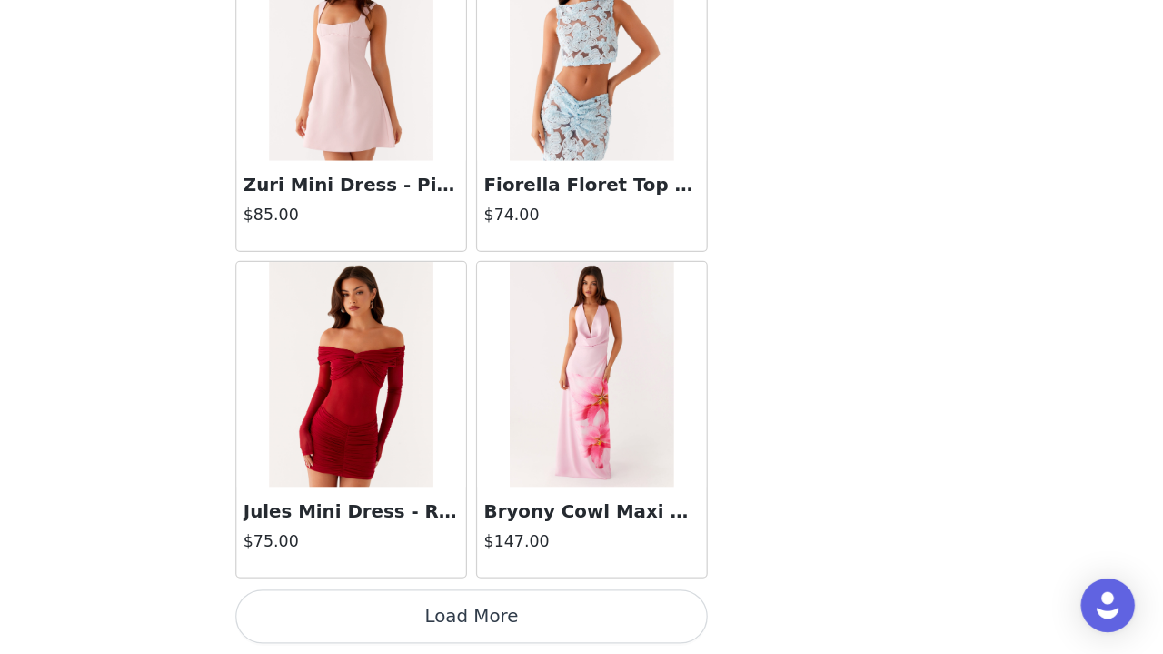
click at [391, 570] on button "Load More" at bounding box center [582, 623] width 382 height 44
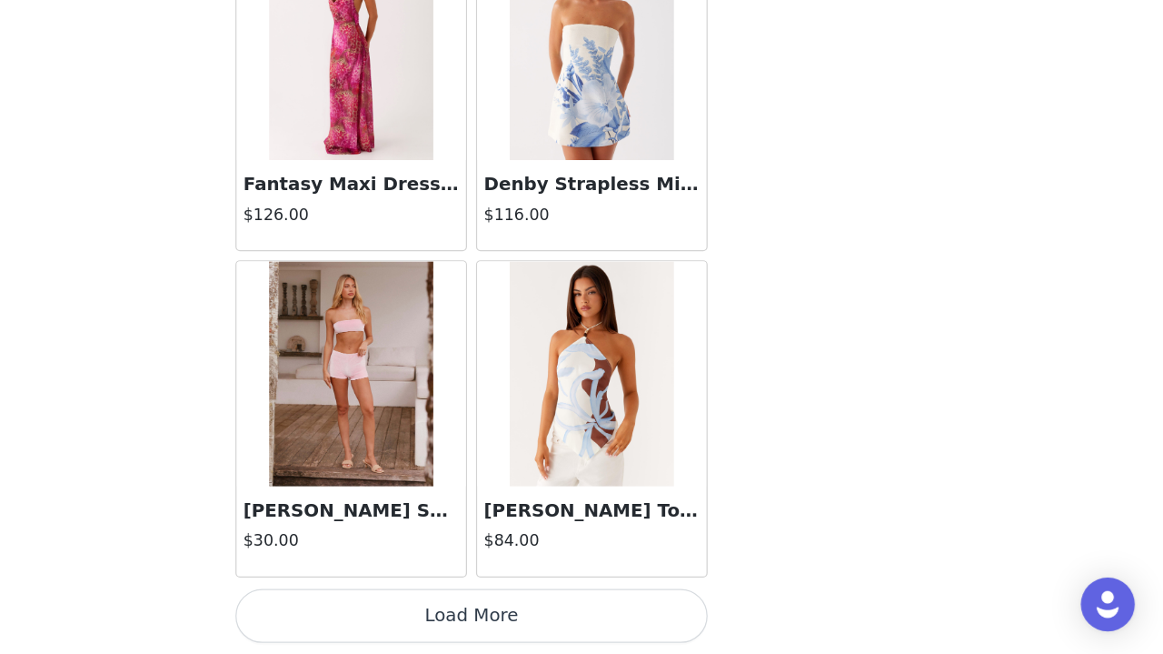
scroll to position [139, 0]
click at [391, 570] on button "Load More" at bounding box center [582, 623] width 382 height 44
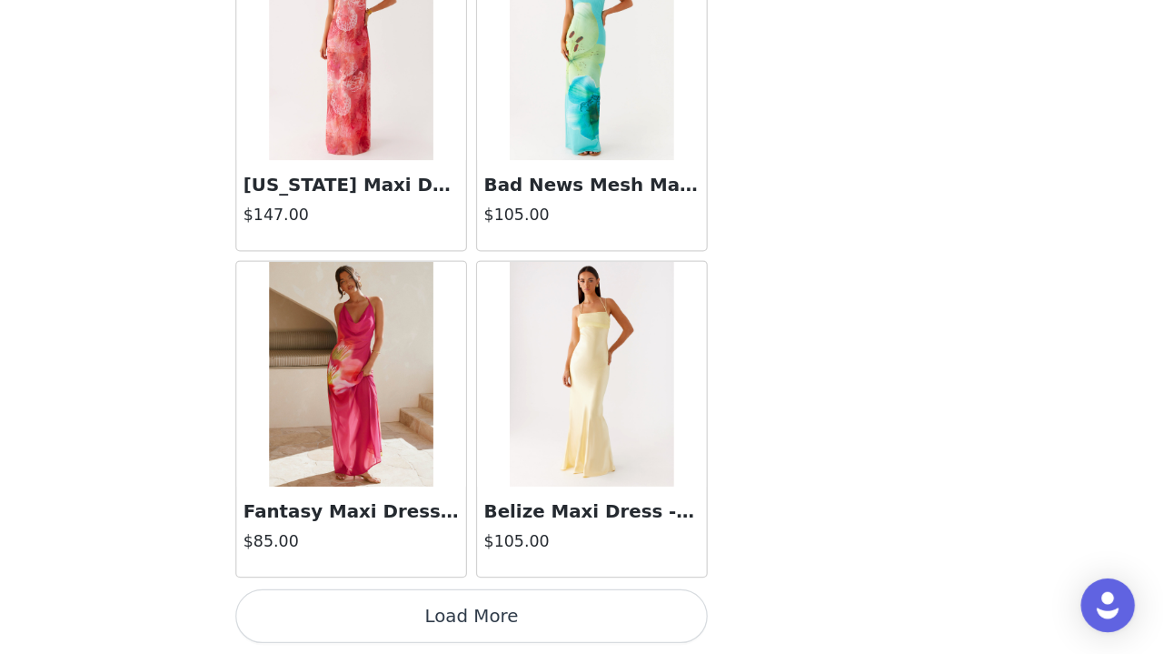
click at [391, 570] on button "Load More" at bounding box center [582, 623] width 382 height 44
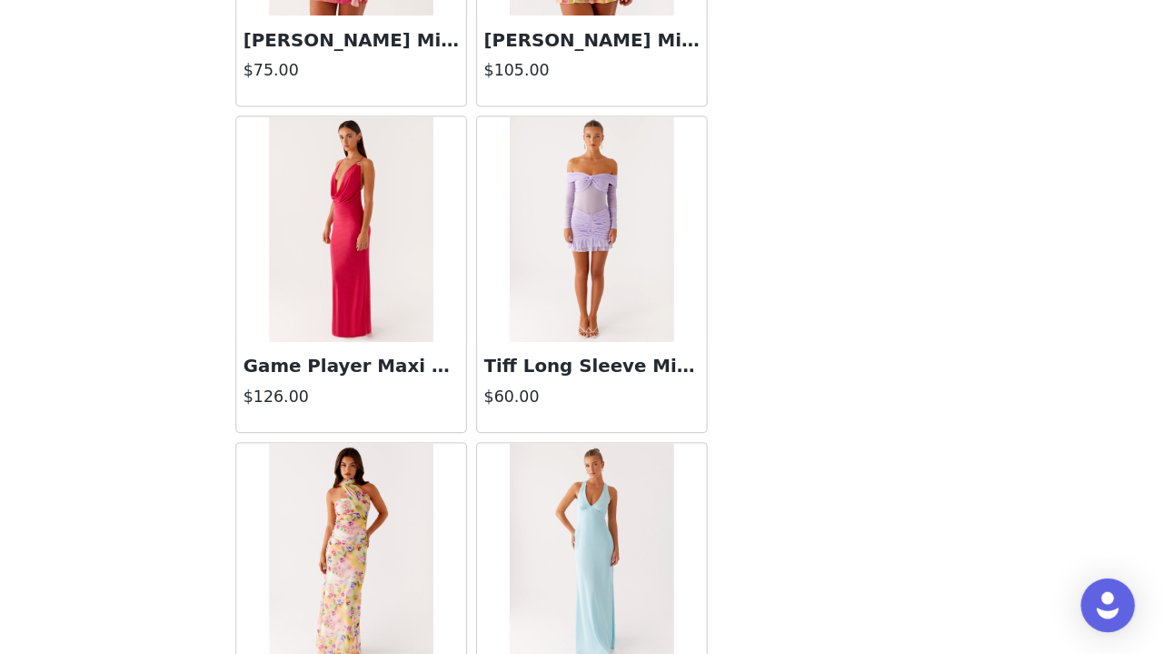
scroll to position [56619, 0]
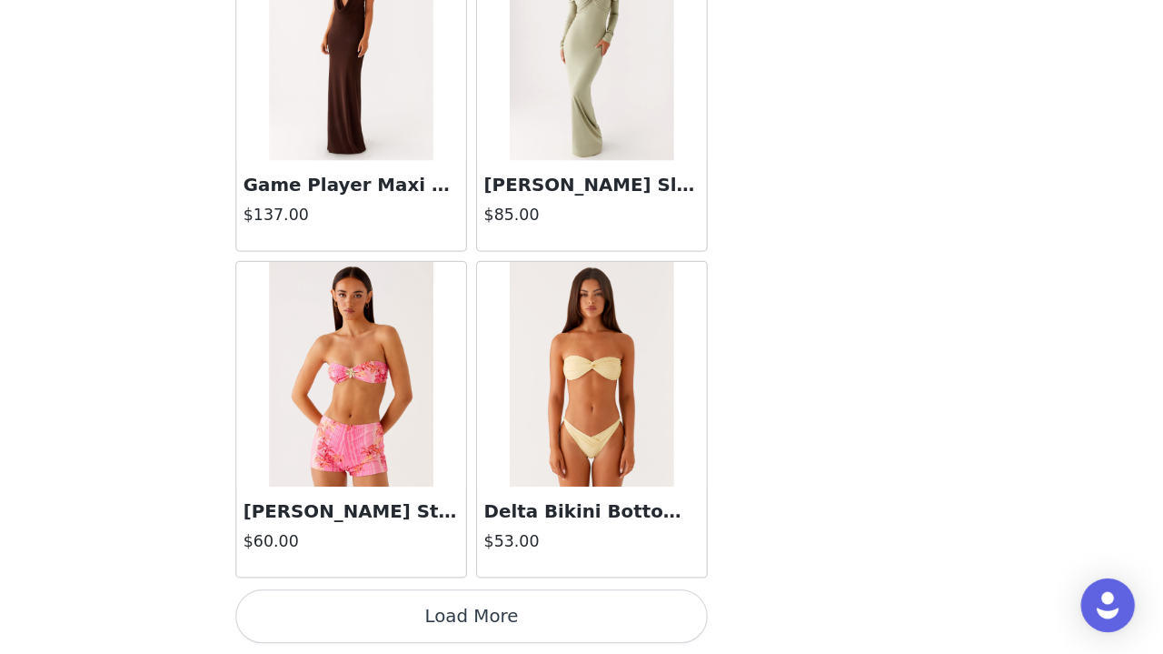
click at [391, 570] on button "Load More" at bounding box center [582, 623] width 382 height 44
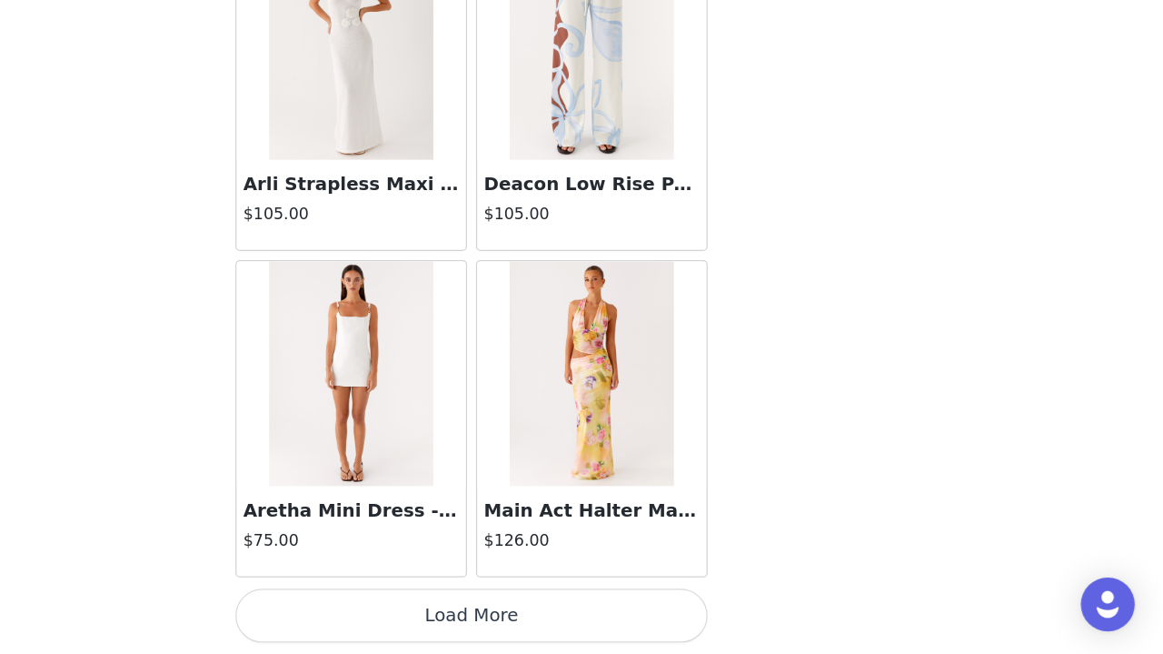
scroll to position [139, 0]
click at [391, 570] on button "Load More" at bounding box center [582, 623] width 382 height 44
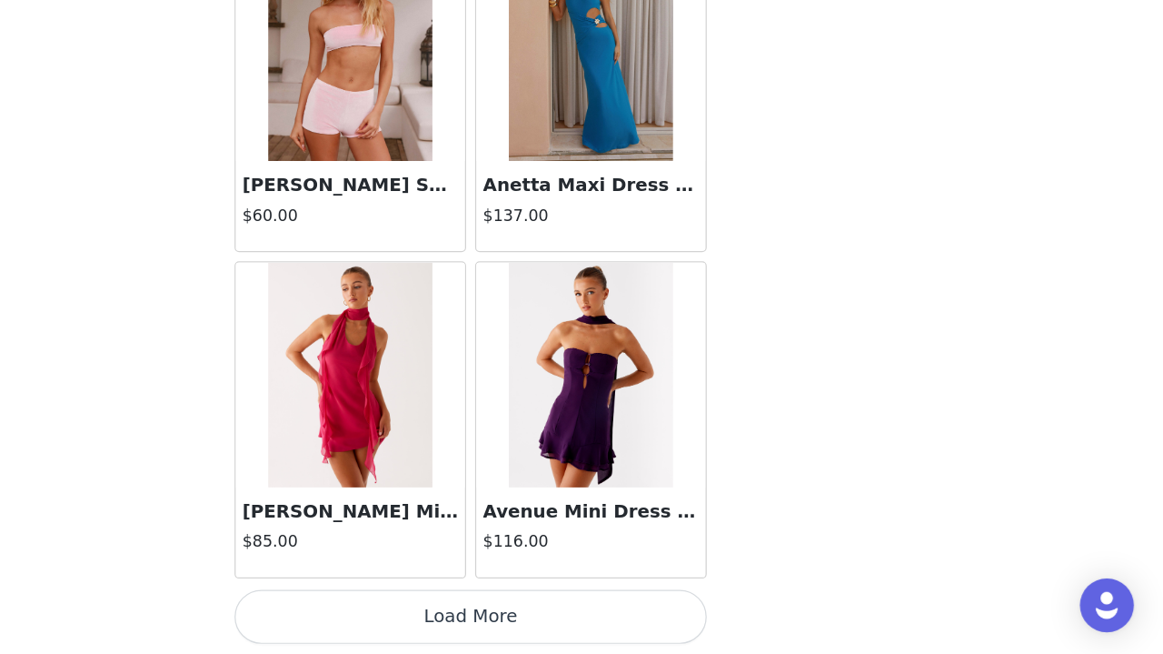
click at [391, 570] on button "Load More" at bounding box center [582, 623] width 382 height 44
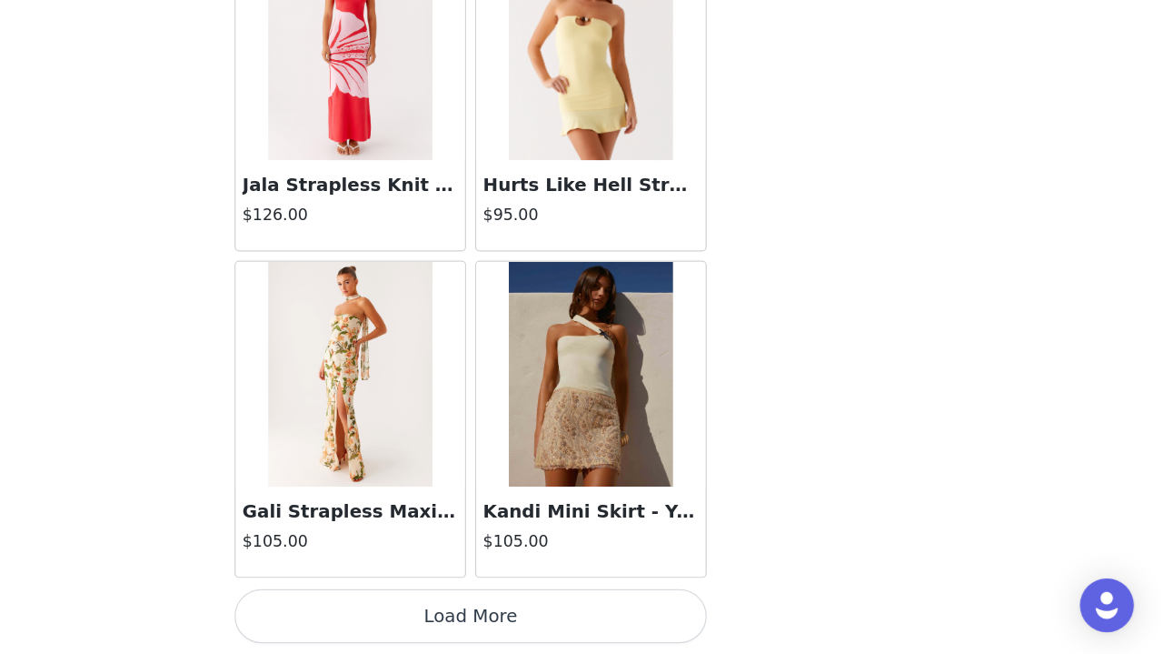
click at [391, 570] on button "Load More" at bounding box center [582, 623] width 382 height 44
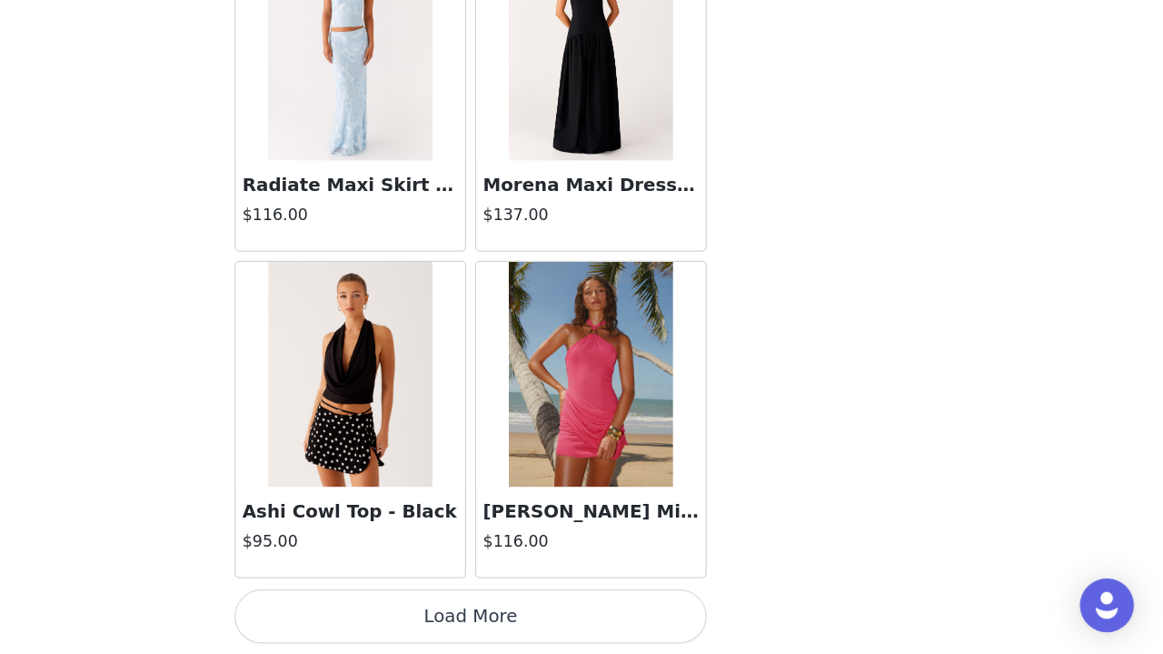
click at [391, 570] on button "Load More" at bounding box center [582, 623] width 382 height 44
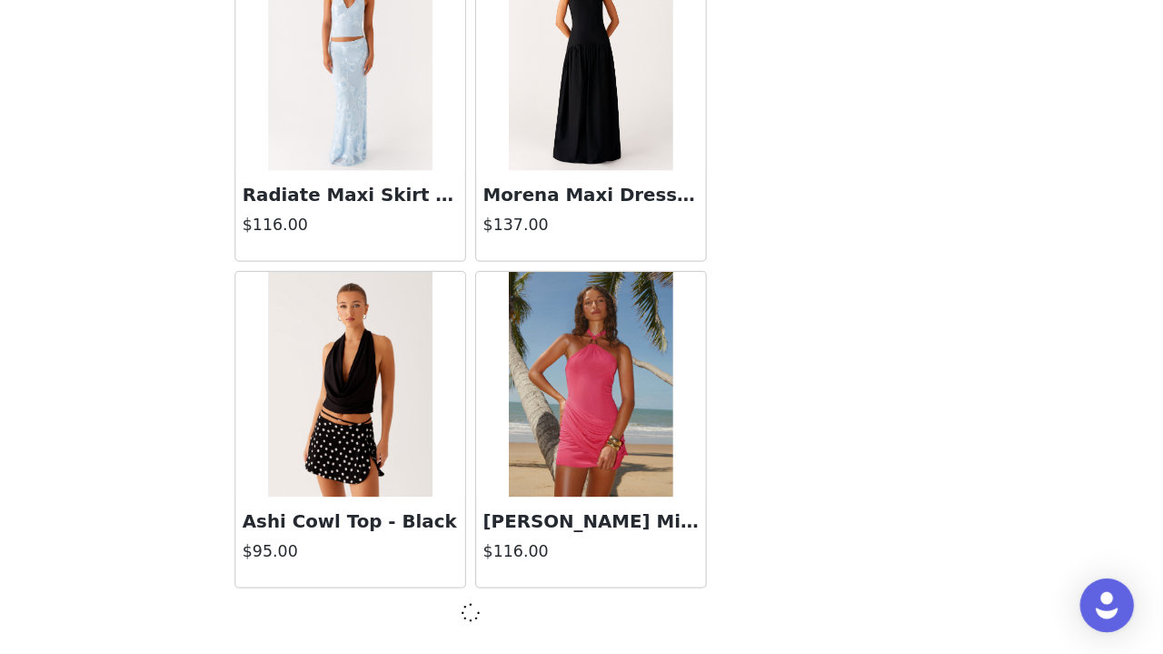
scroll to position [68019, 0]
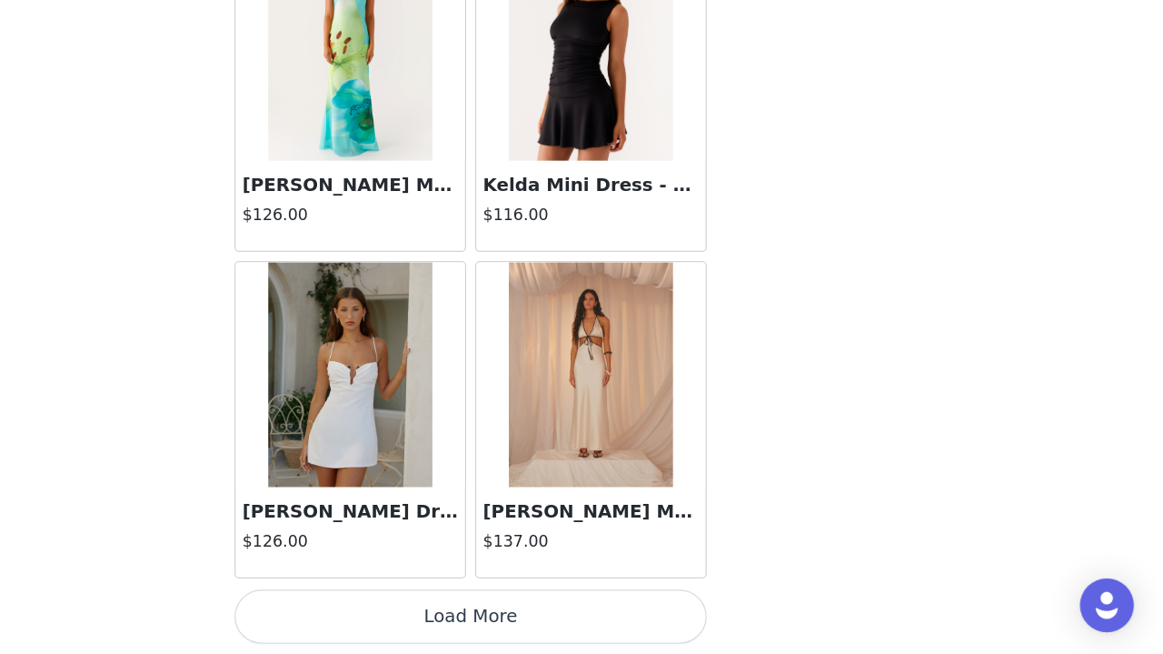
click at [391, 570] on button "Load More" at bounding box center [582, 623] width 382 height 44
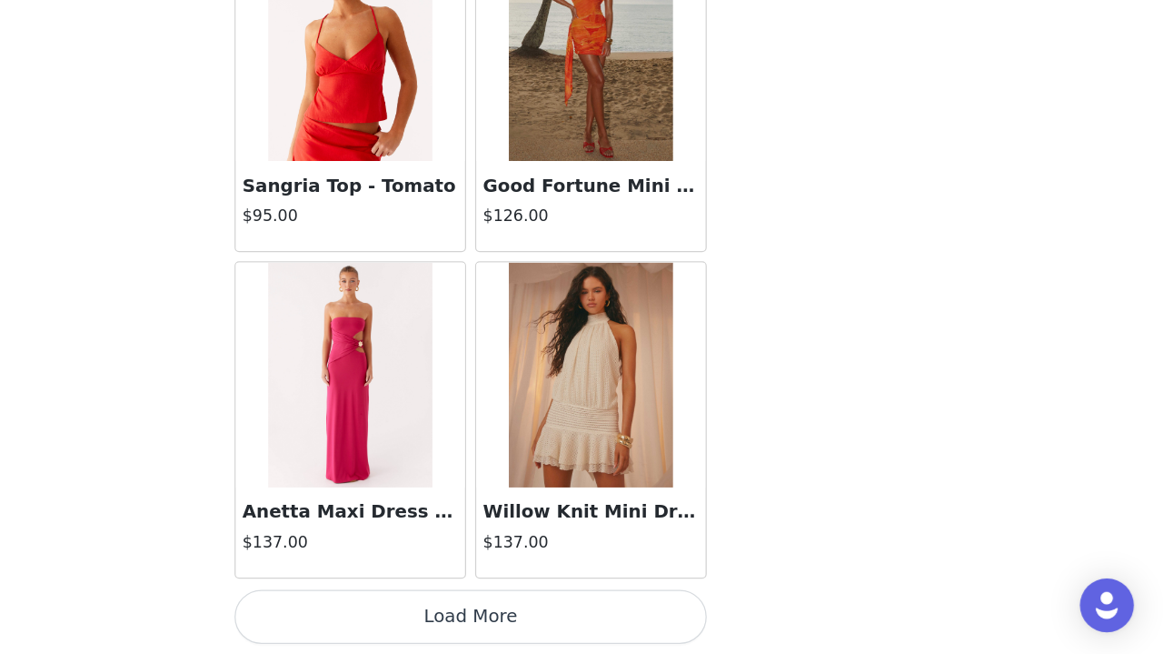
scroll to position [73299, 0]
click at [391, 570] on button "Load More" at bounding box center [582, 623] width 382 height 44
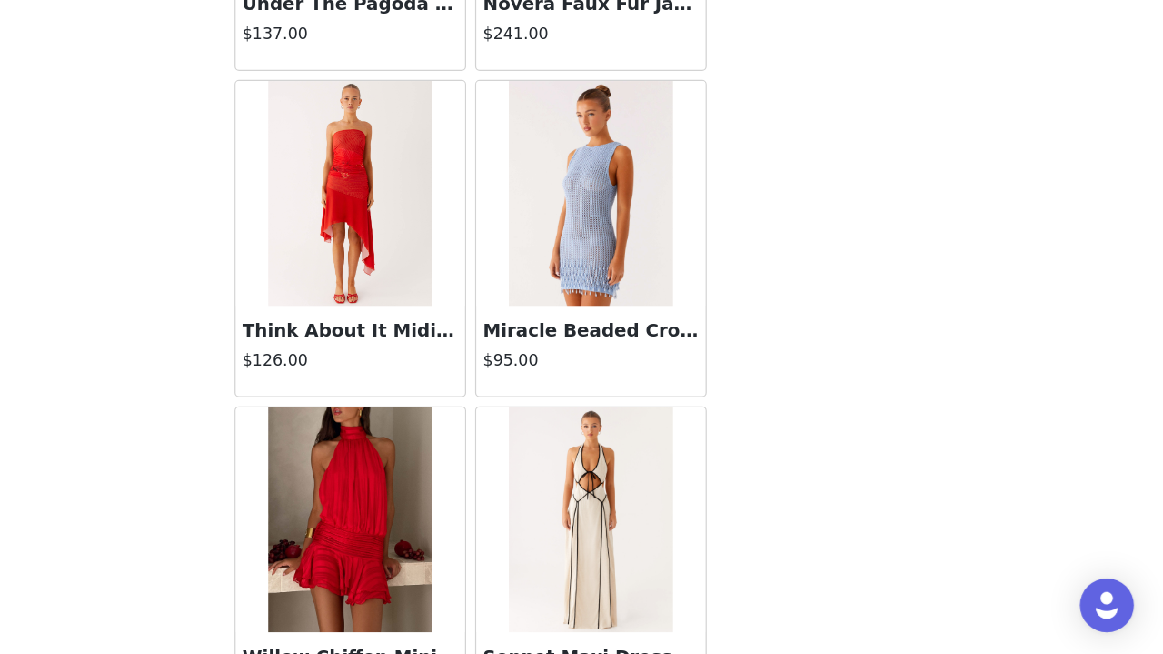
scroll to position [75552, 0]
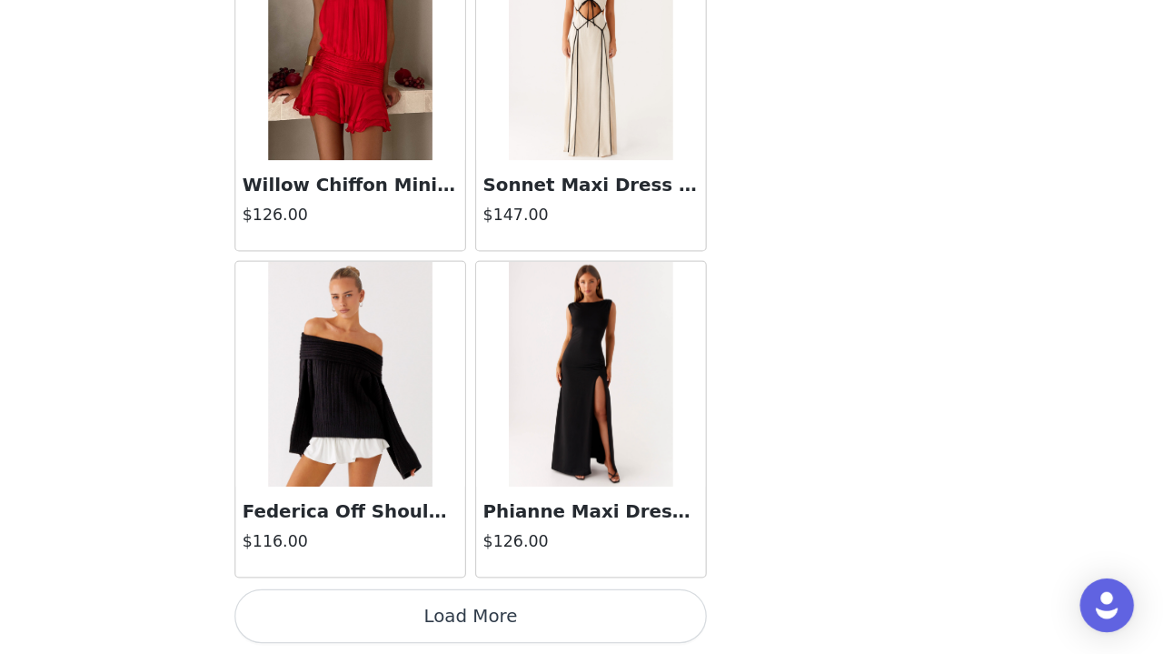
click at [391, 570] on button "Load More" at bounding box center [582, 623] width 382 height 44
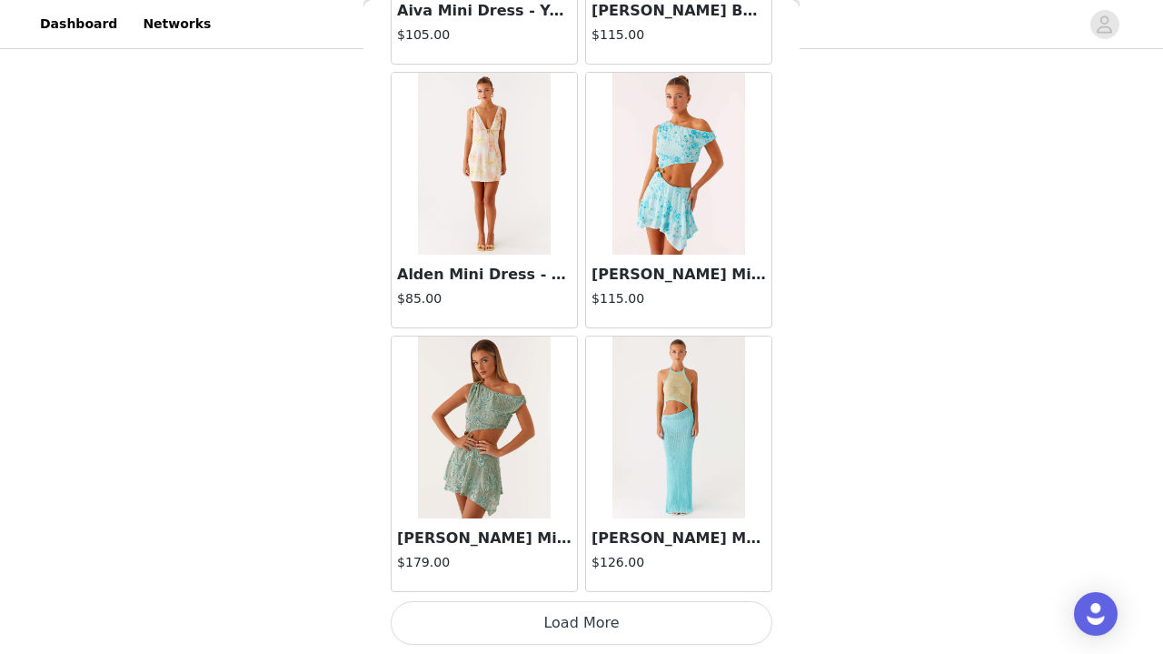
scroll to position [139, 0]
click at [575, 570] on button "Load More" at bounding box center [582, 623] width 382 height 44
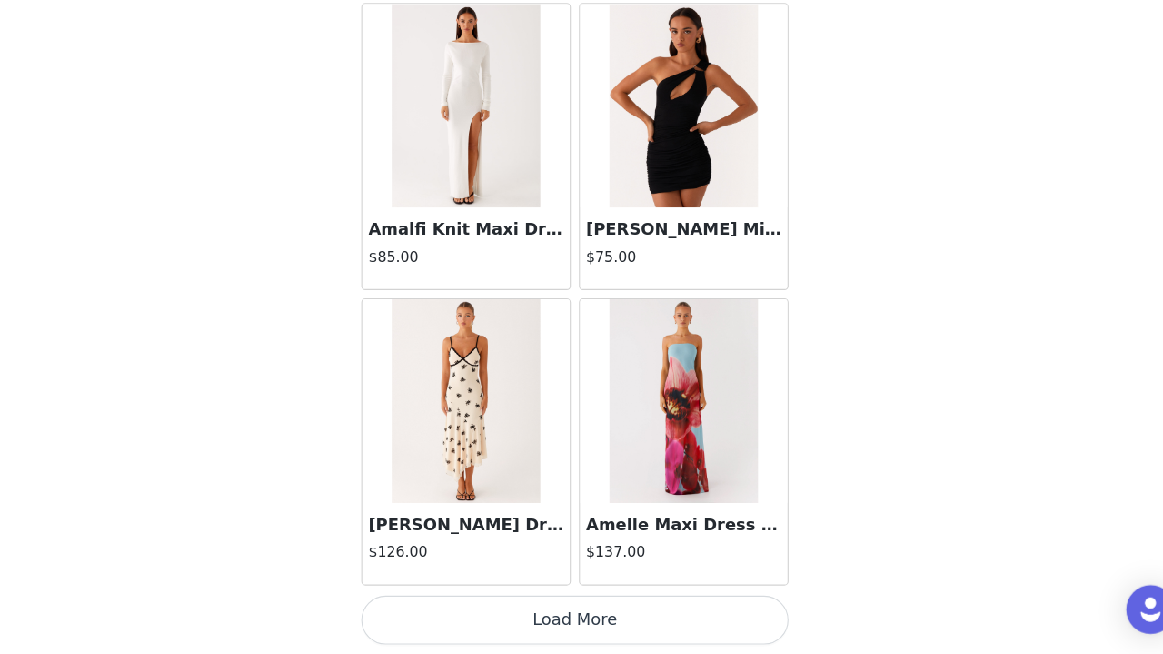
click at [618, 570] on button "Load More" at bounding box center [582, 623] width 382 height 44
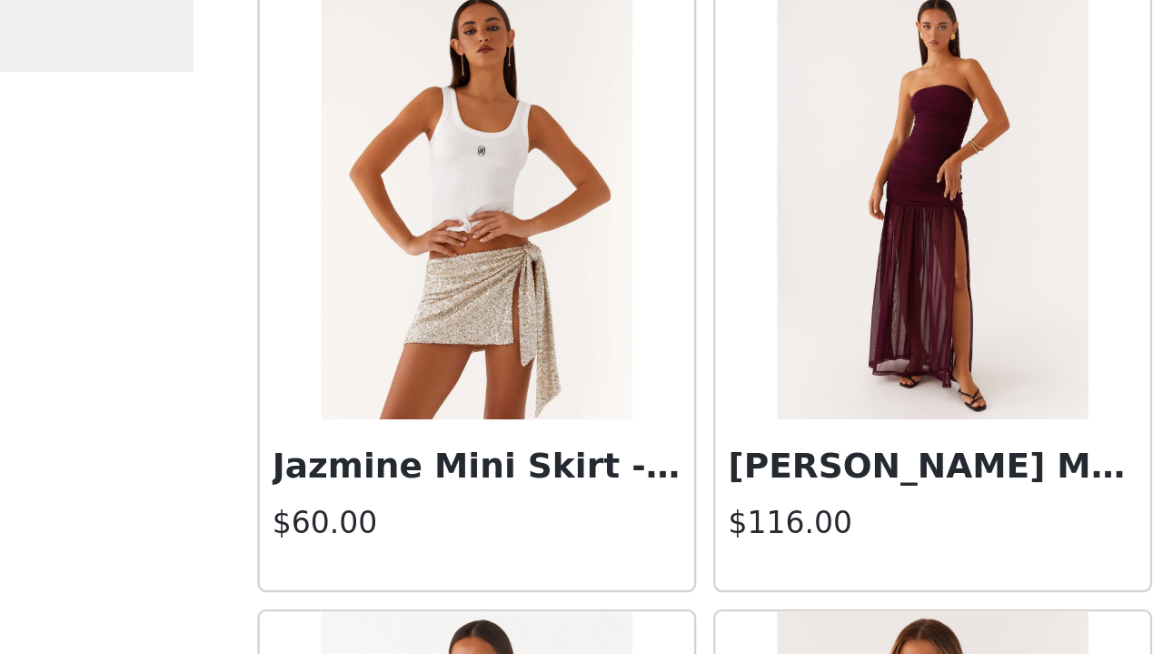
scroll to position [21871, 0]
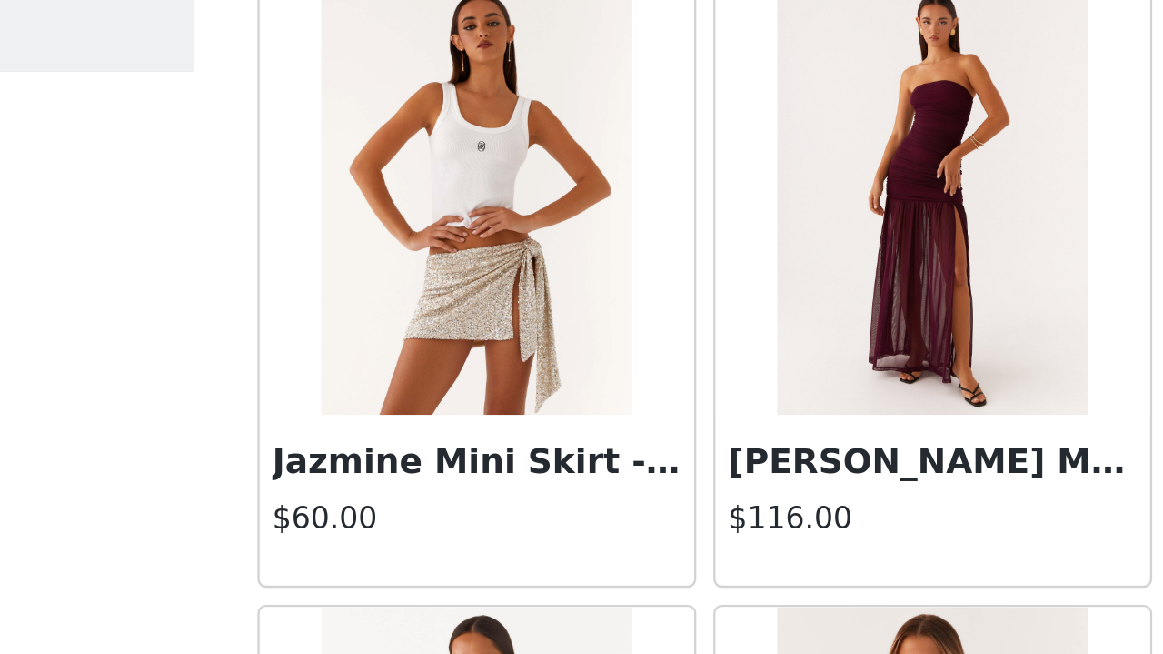
click at [613, 141] on img at bounding box center [679, 190] width 132 height 182
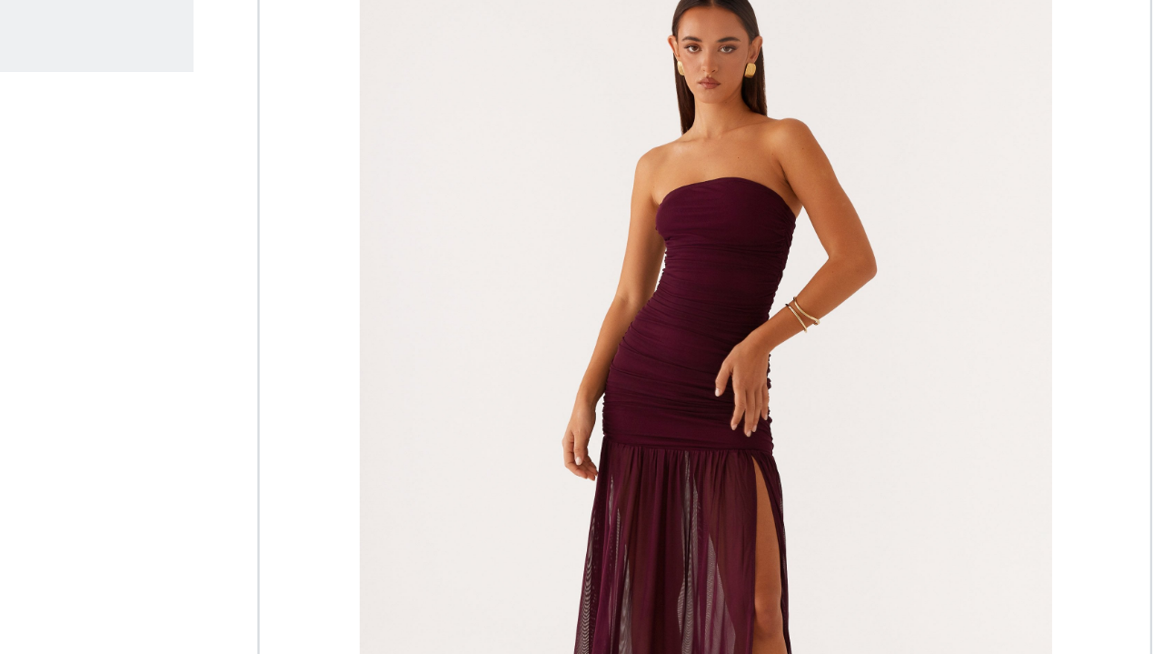
scroll to position [5, 0]
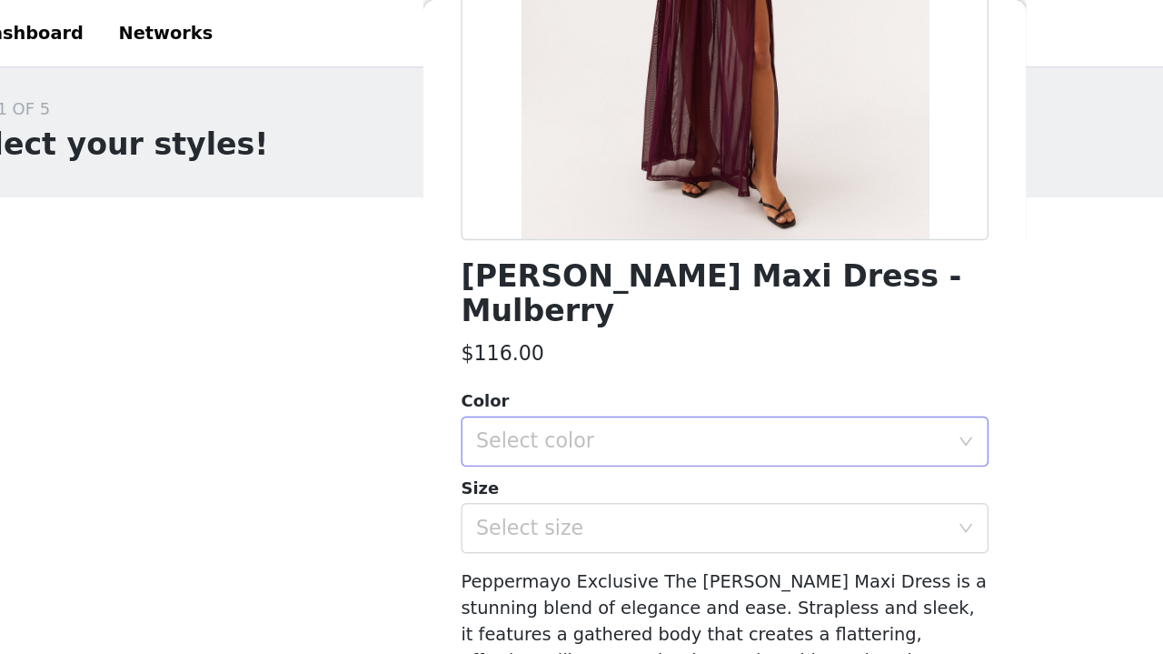
click at [525, 310] on div "Select color" at bounding box center [572, 319] width 340 height 18
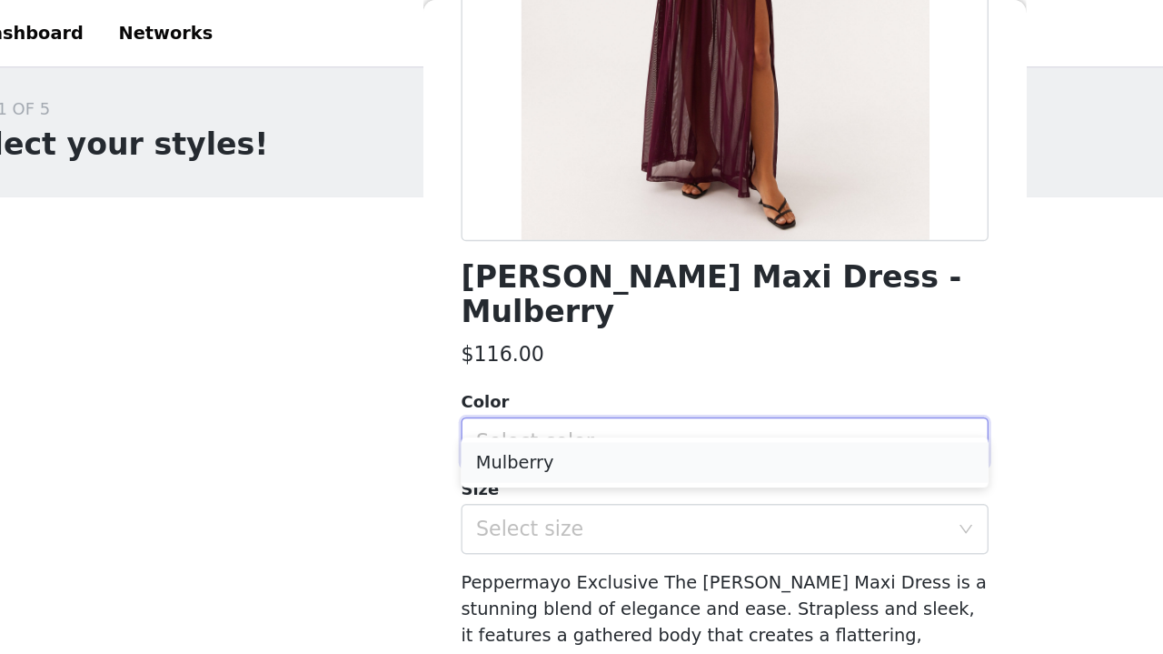
click at [499, 331] on li "Mulberry" at bounding box center [582, 334] width 382 height 29
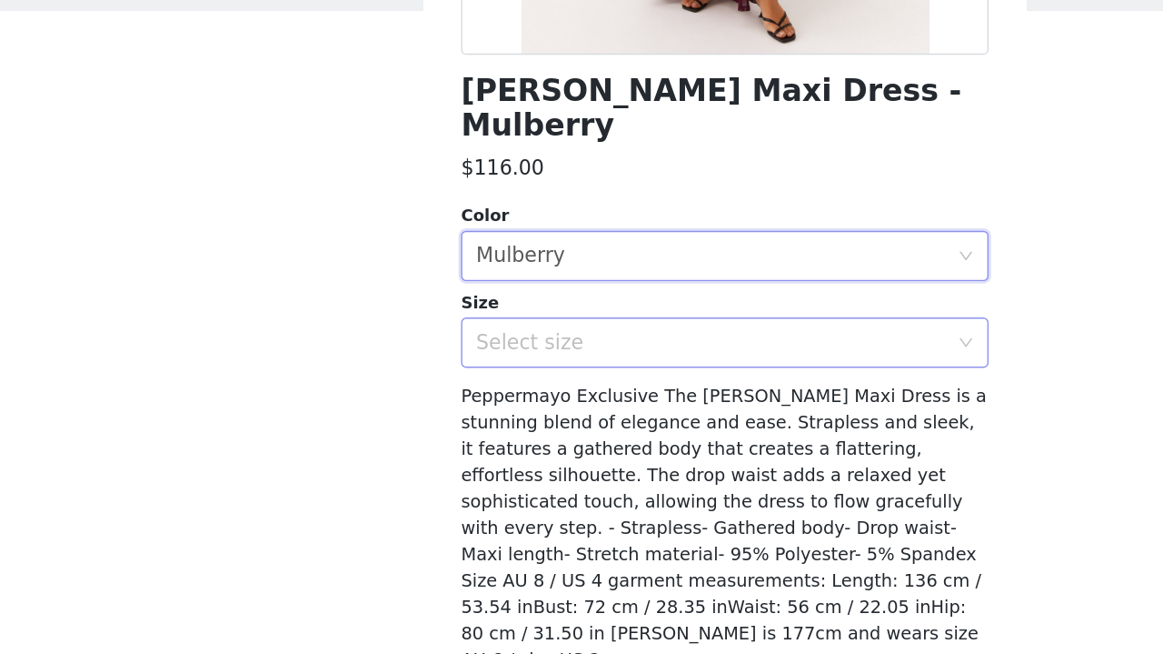
click at [455, 365] on div "Select size" at bounding box center [576, 382] width 348 height 35
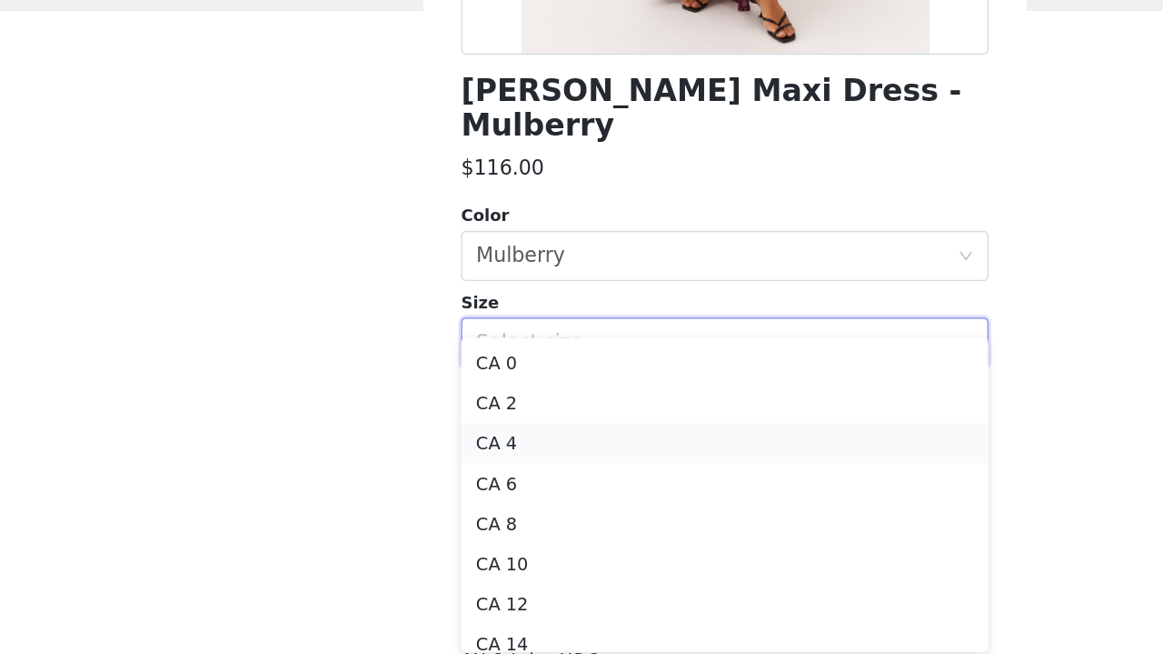
click at [419, 441] on li "CA 4" at bounding box center [582, 455] width 382 height 29
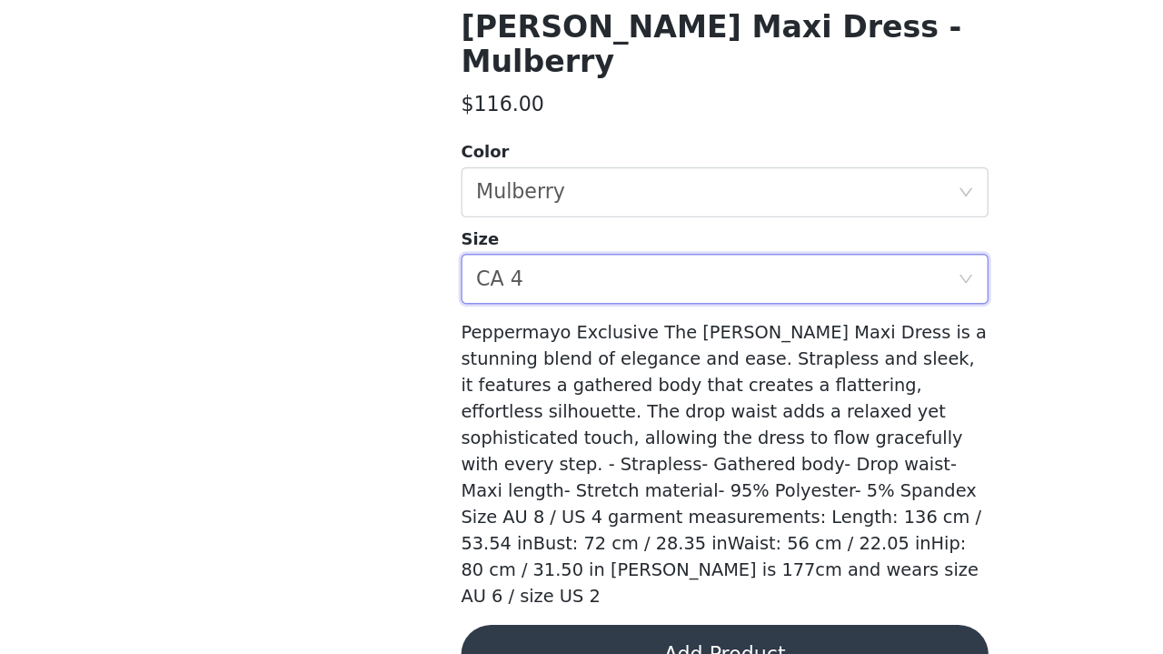
scroll to position [115, 0]
click at [491, 570] on button "Add Product" at bounding box center [582, 655] width 382 height 44
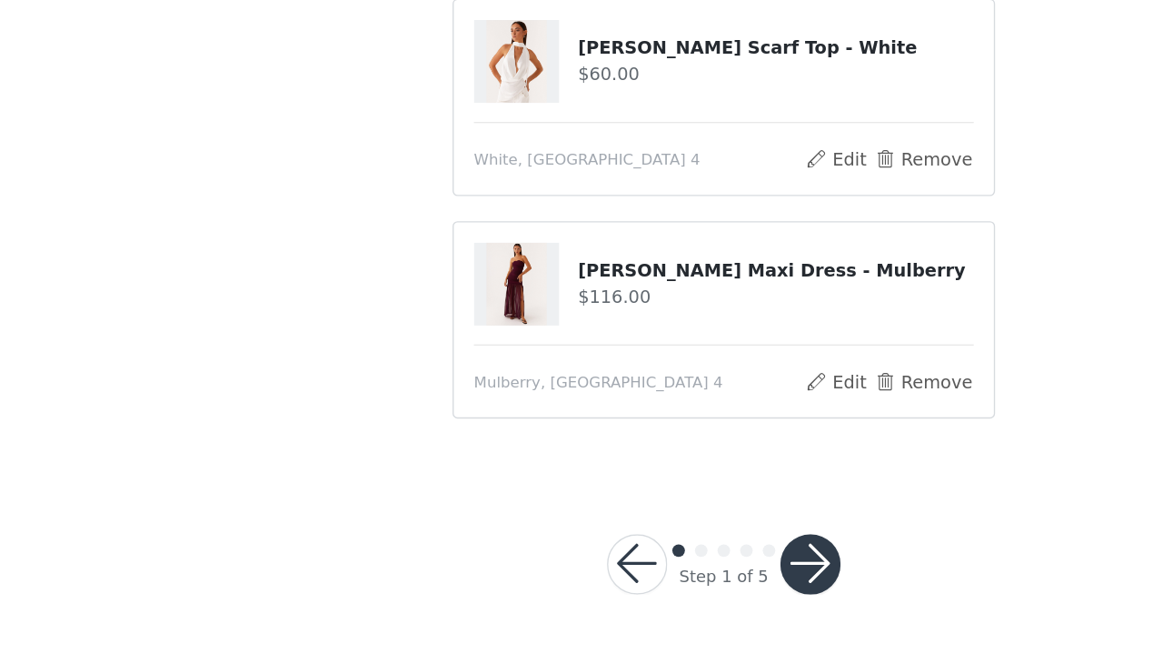
scroll to position [183, 0]
click at [623, 567] on button "button" at bounding box center [645, 589] width 44 height 44
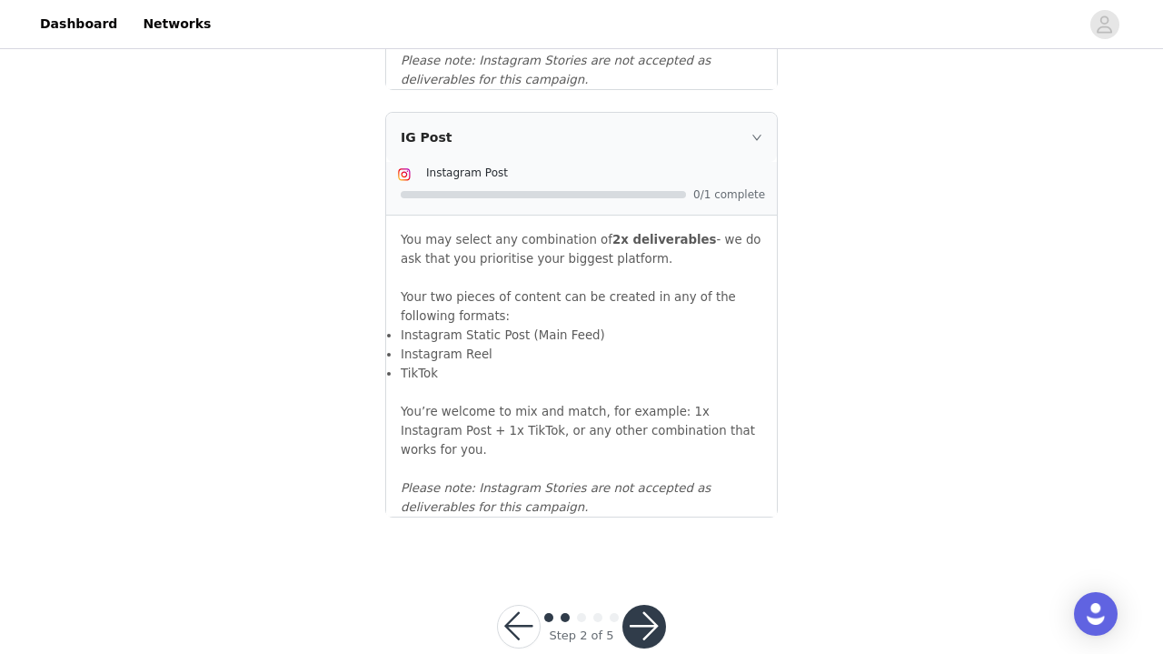
scroll to position [2030, 0]
click at [662, 570] on button "button" at bounding box center [645, 627] width 44 height 44
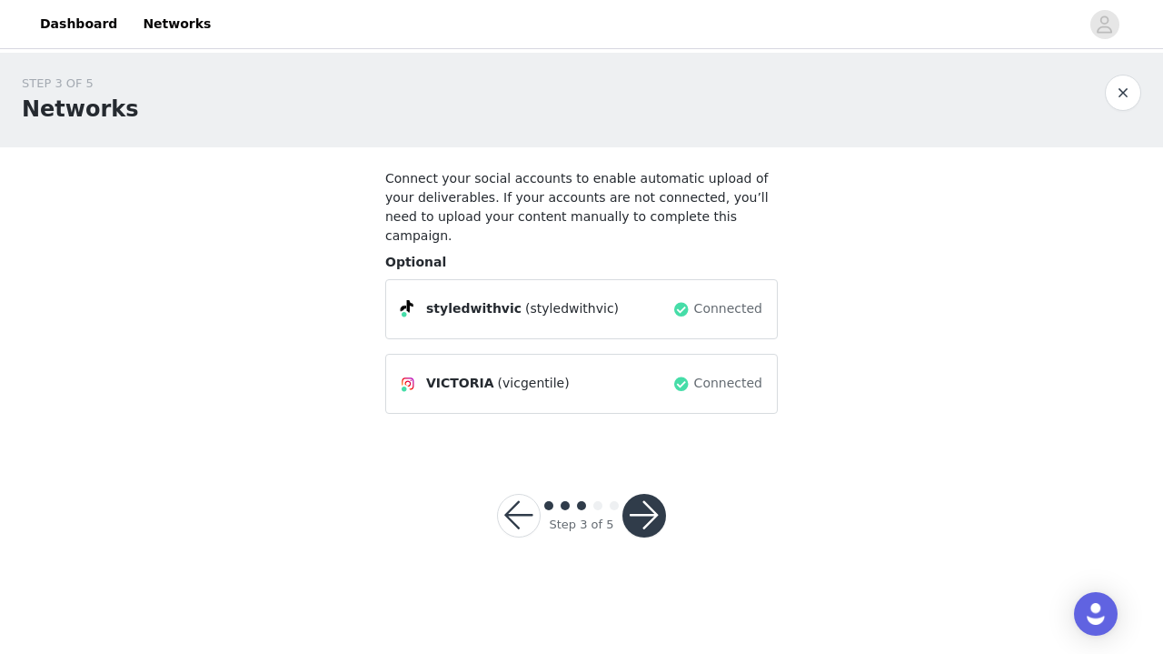
click at [639, 494] on button "button" at bounding box center [645, 516] width 44 height 44
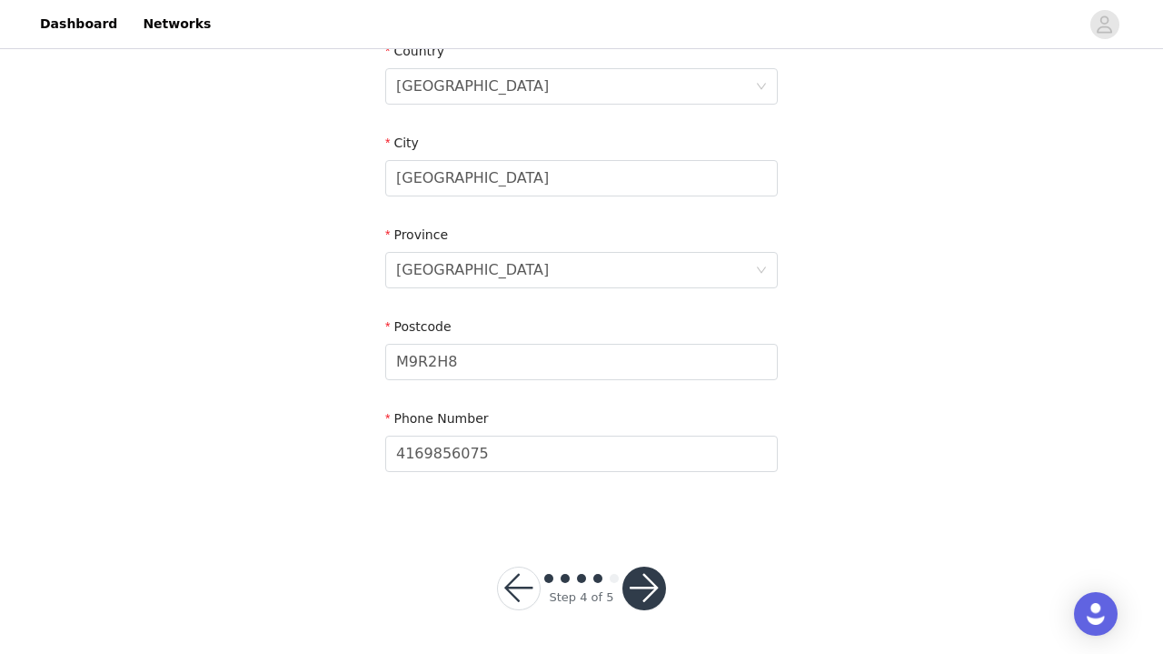
scroll to position [624, 0]
click at [644, 570] on button "button" at bounding box center [645, 589] width 44 height 44
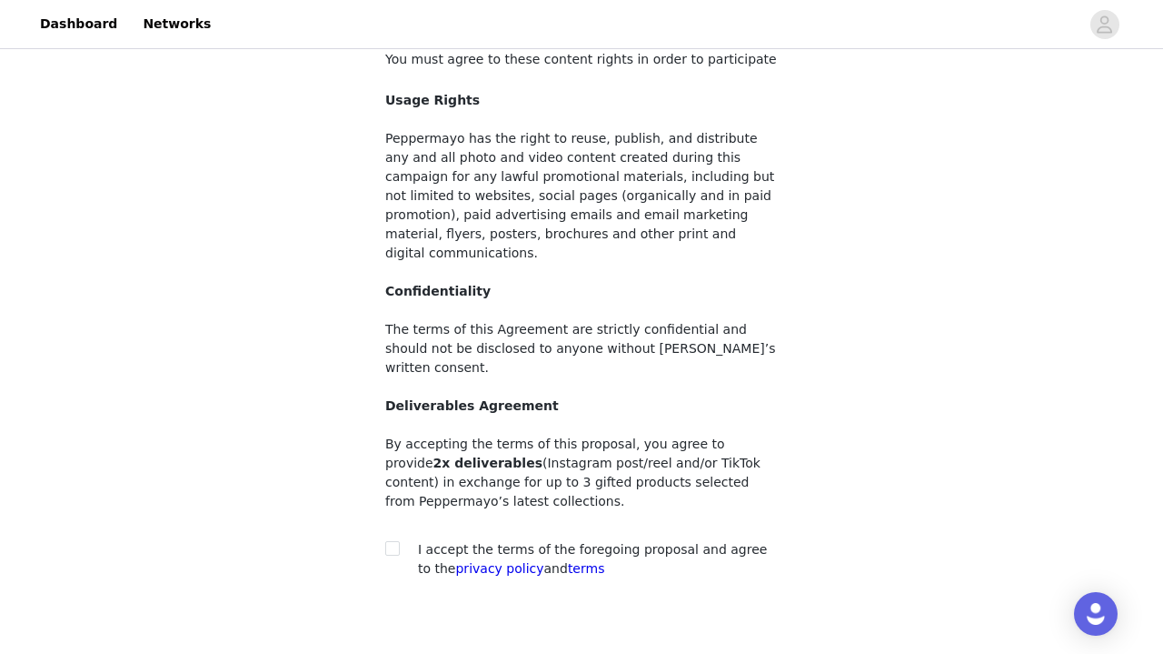
scroll to position [120, 0]
click at [391, 540] on input "checkbox" at bounding box center [391, 546] width 13 height 13
checkbox input "true"
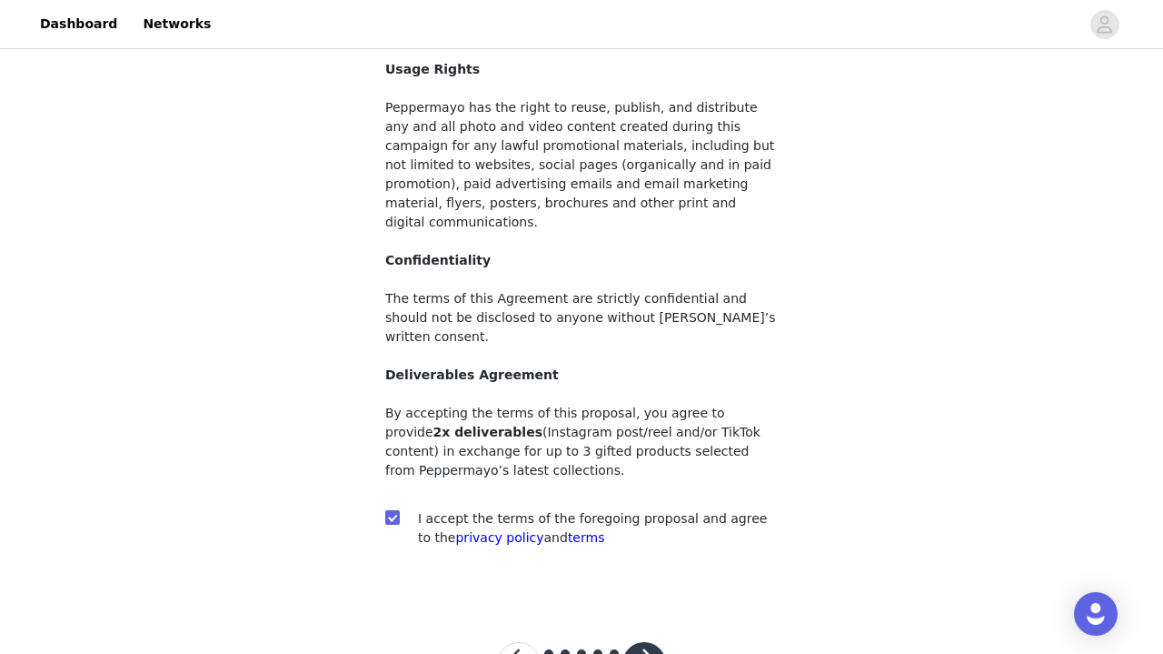
scroll to position [154, 0]
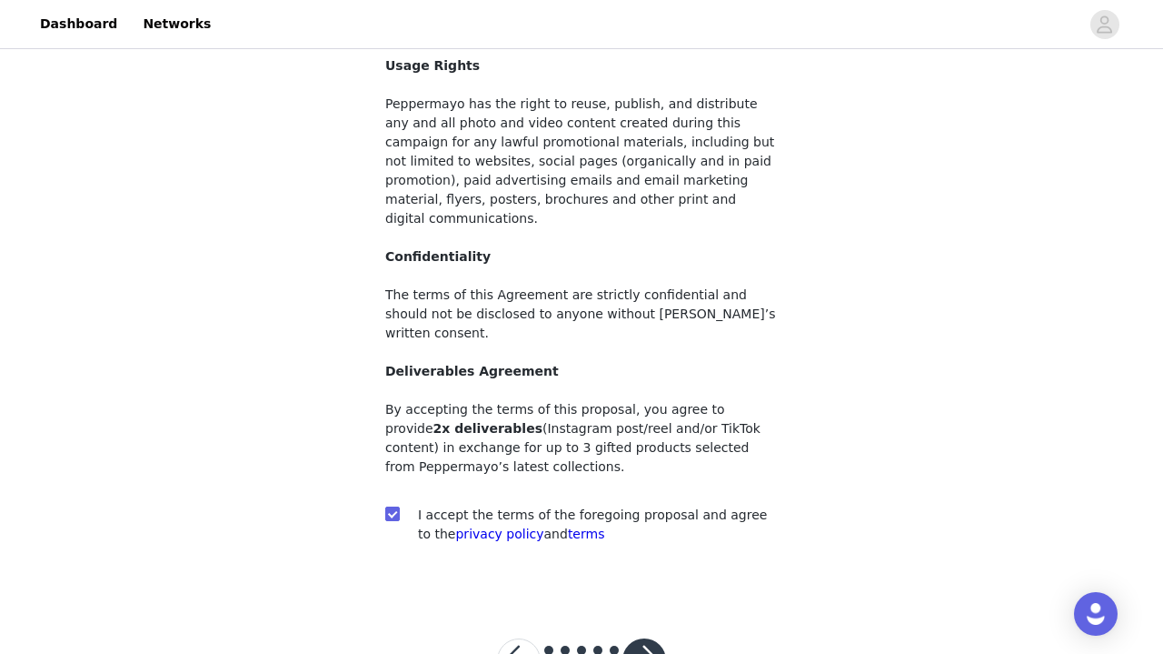
click at [643, 570] on button "button" at bounding box center [645, 660] width 44 height 44
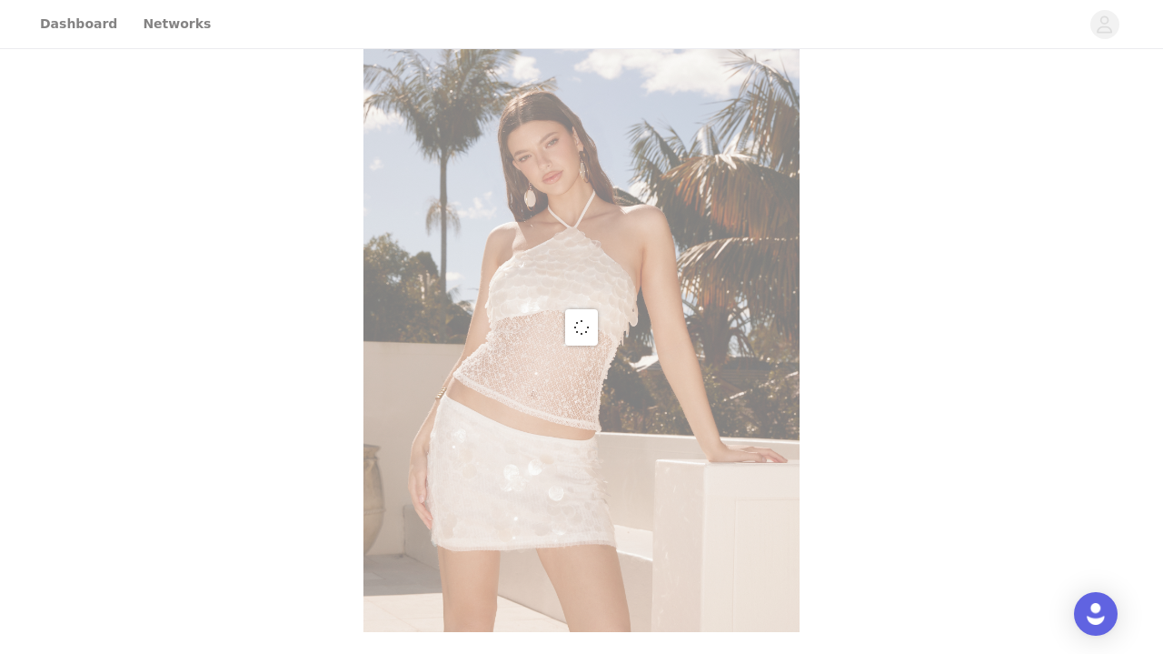
scroll to position [75, 0]
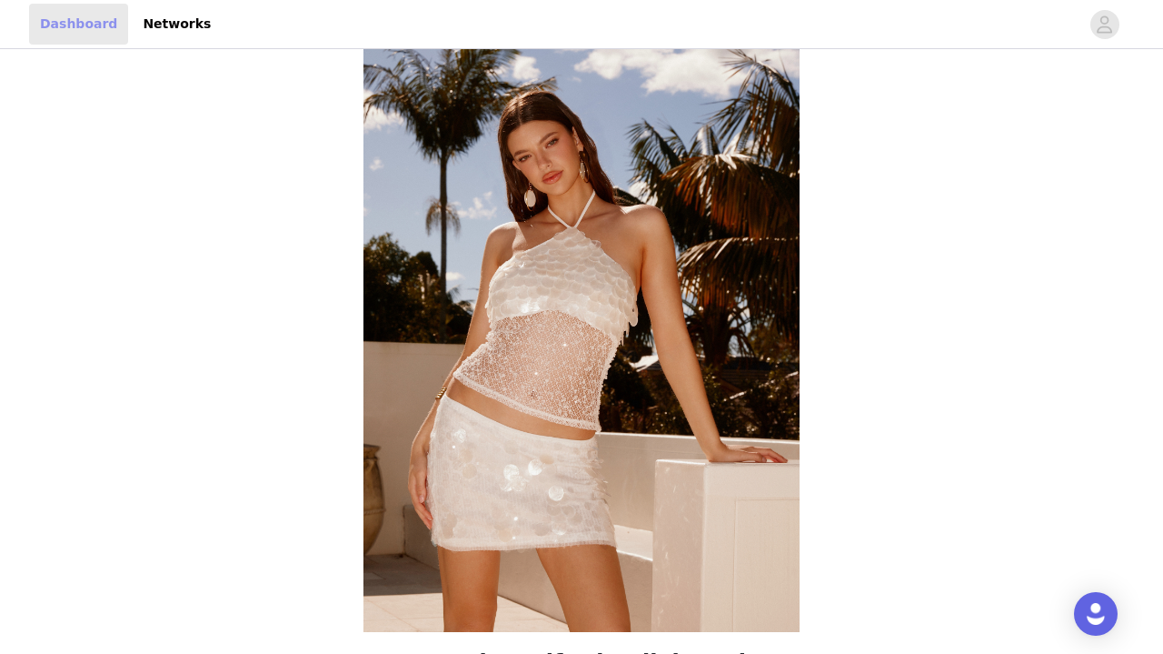
click at [43, 17] on link "Dashboard" at bounding box center [78, 24] width 99 height 41
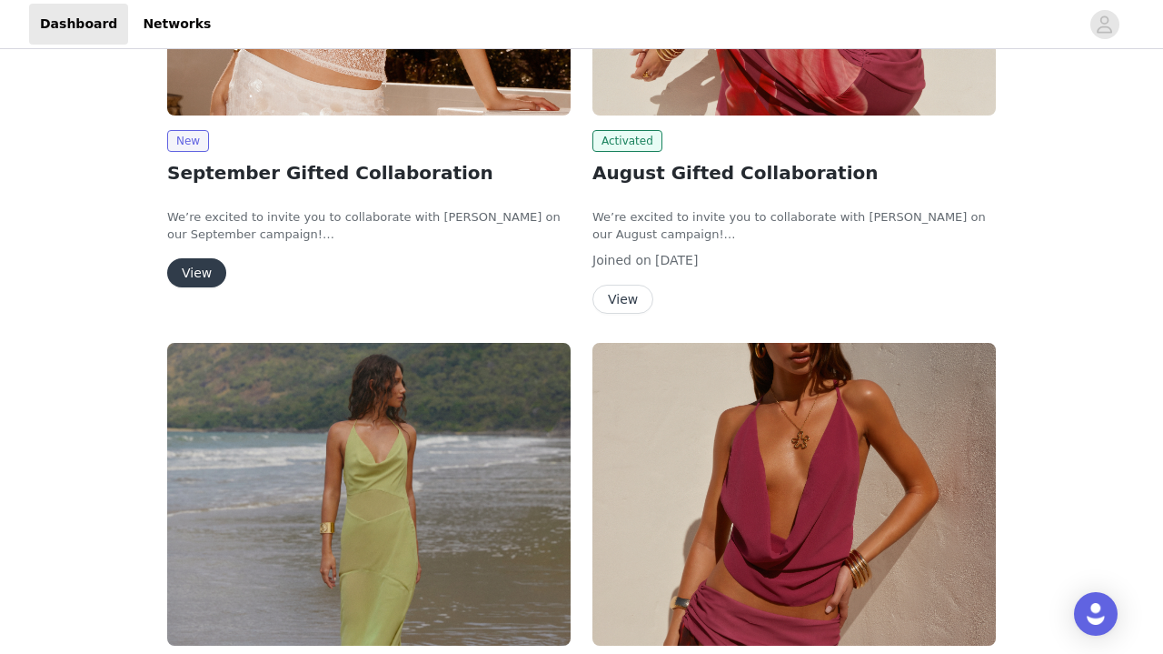
scroll to position [344, 0]
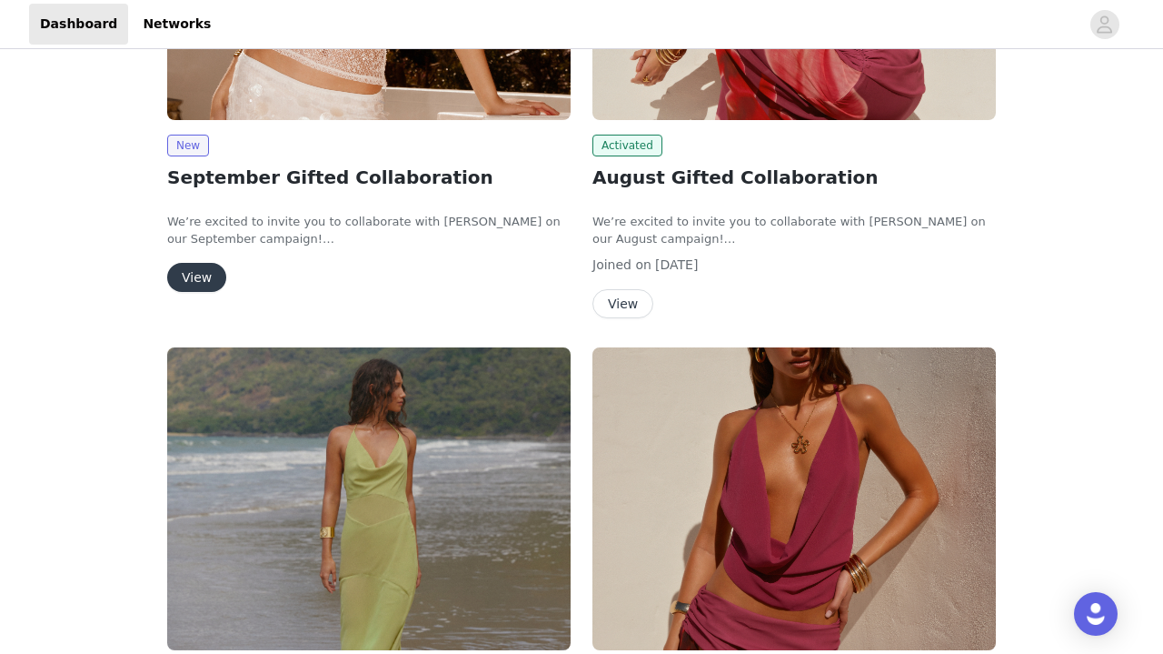
click at [620, 308] on button "View" at bounding box center [623, 303] width 61 height 29
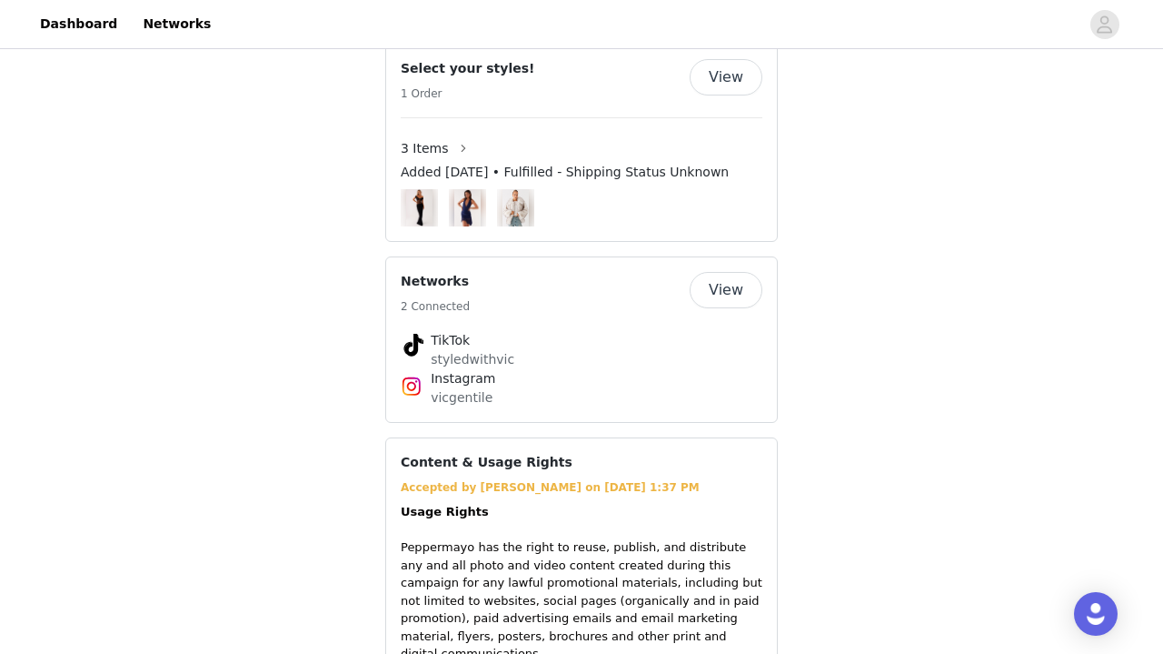
scroll to position [1486, 0]
